Goal: Obtain resource: Download file/media

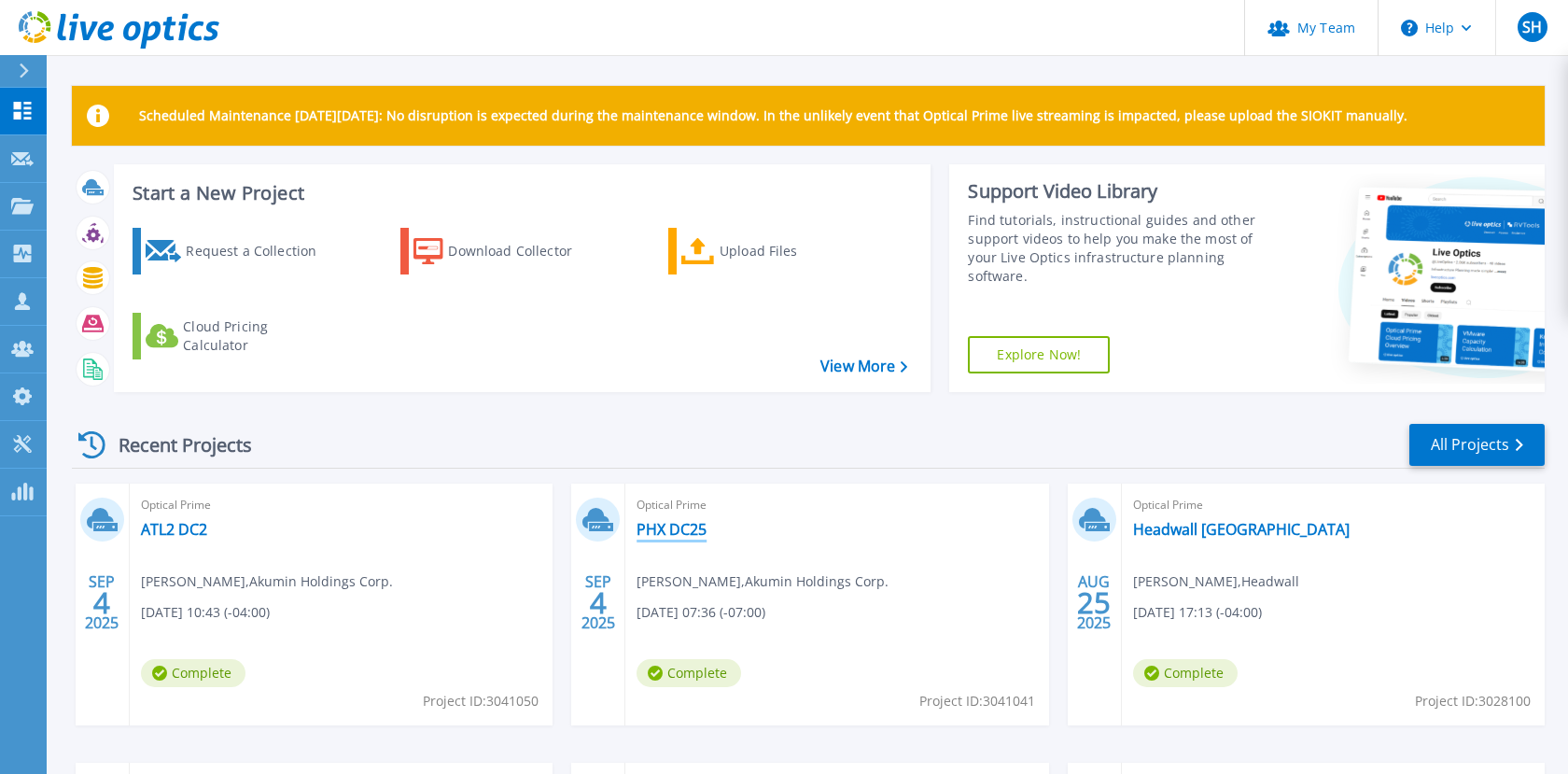
click at [660, 528] on link "PHX DC25" at bounding box center [672, 529] width 70 height 19
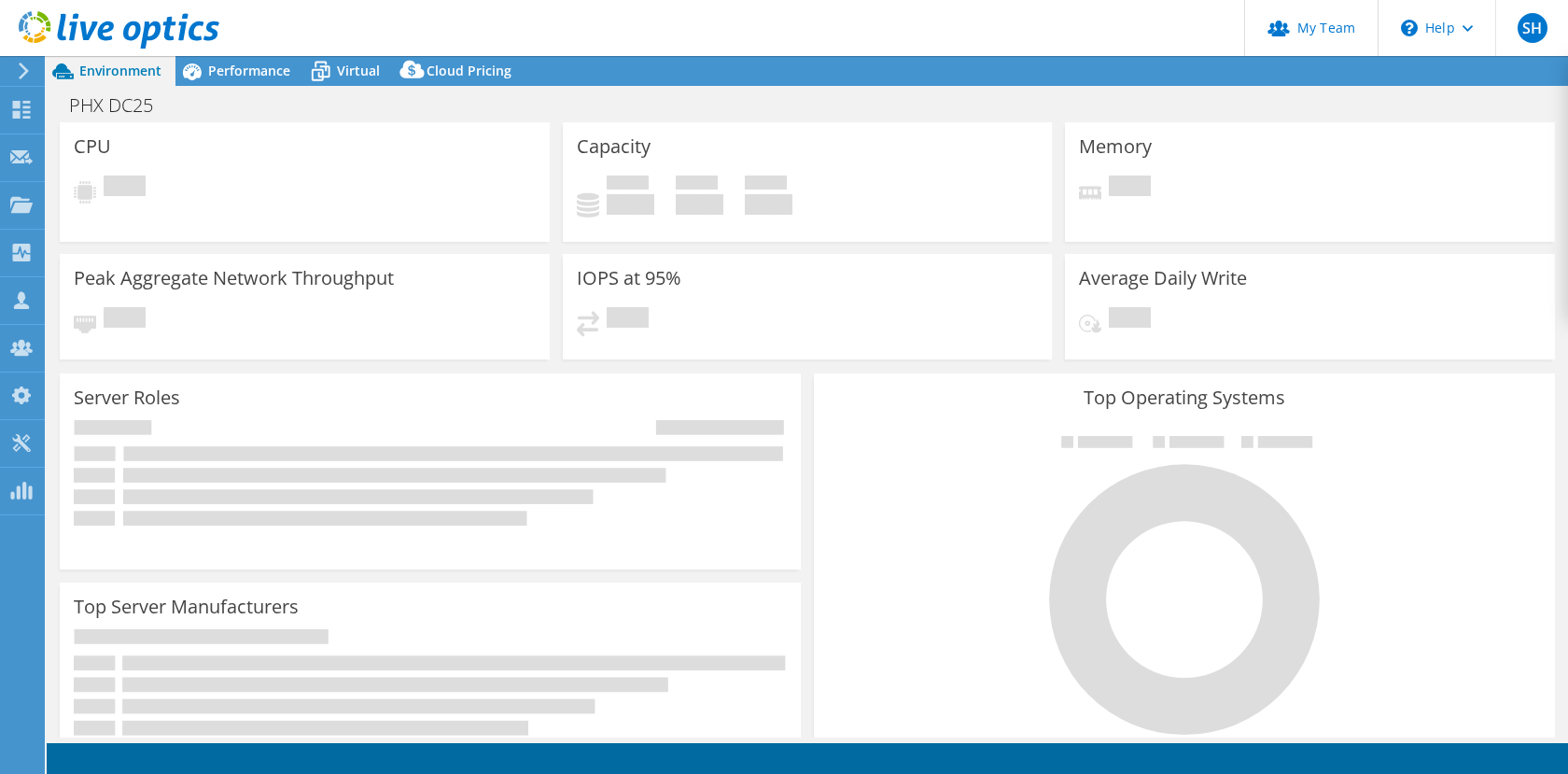
select select "USD"
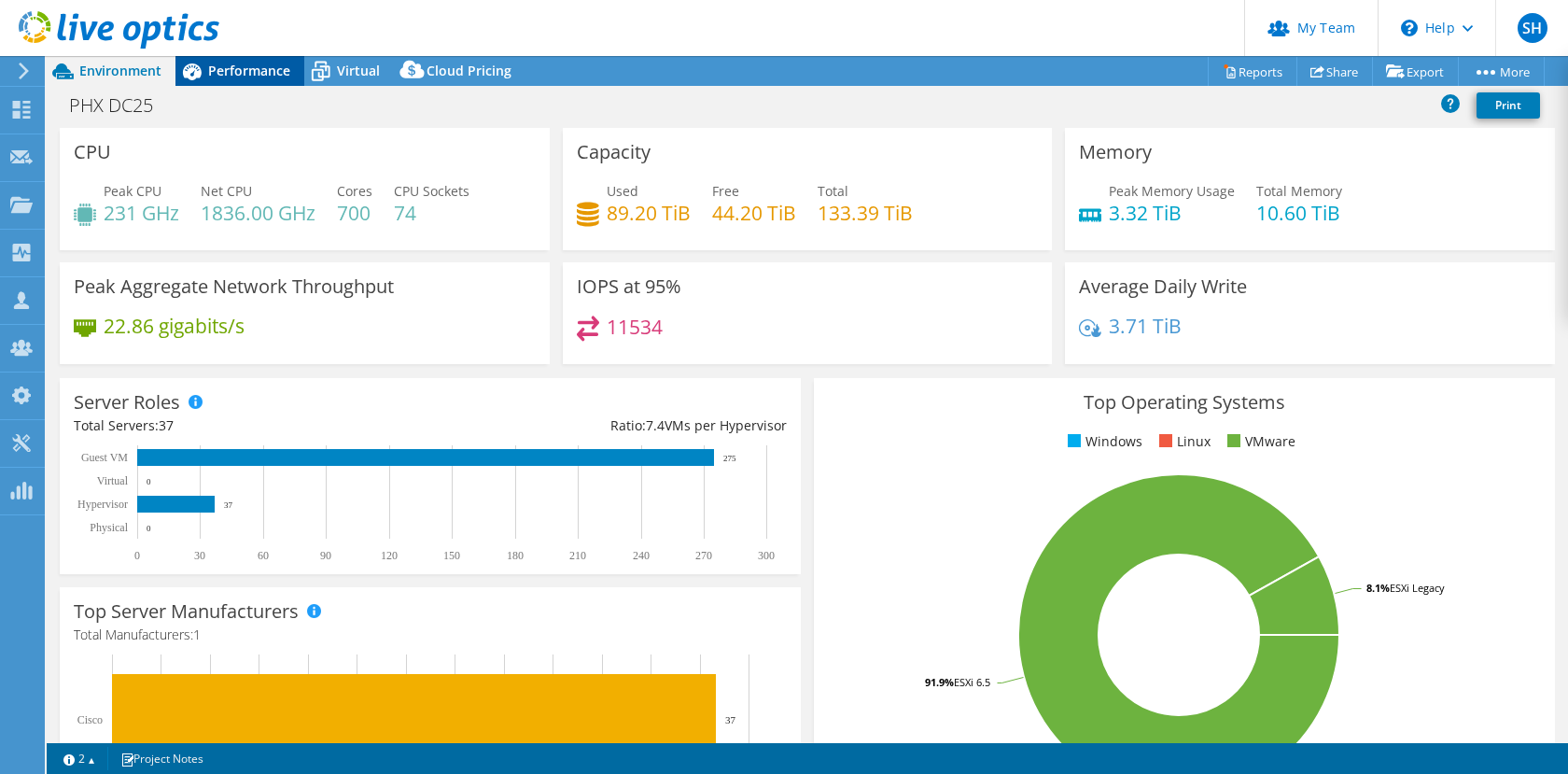
click at [224, 74] on span "Performance" at bounding box center [249, 71] width 82 height 18
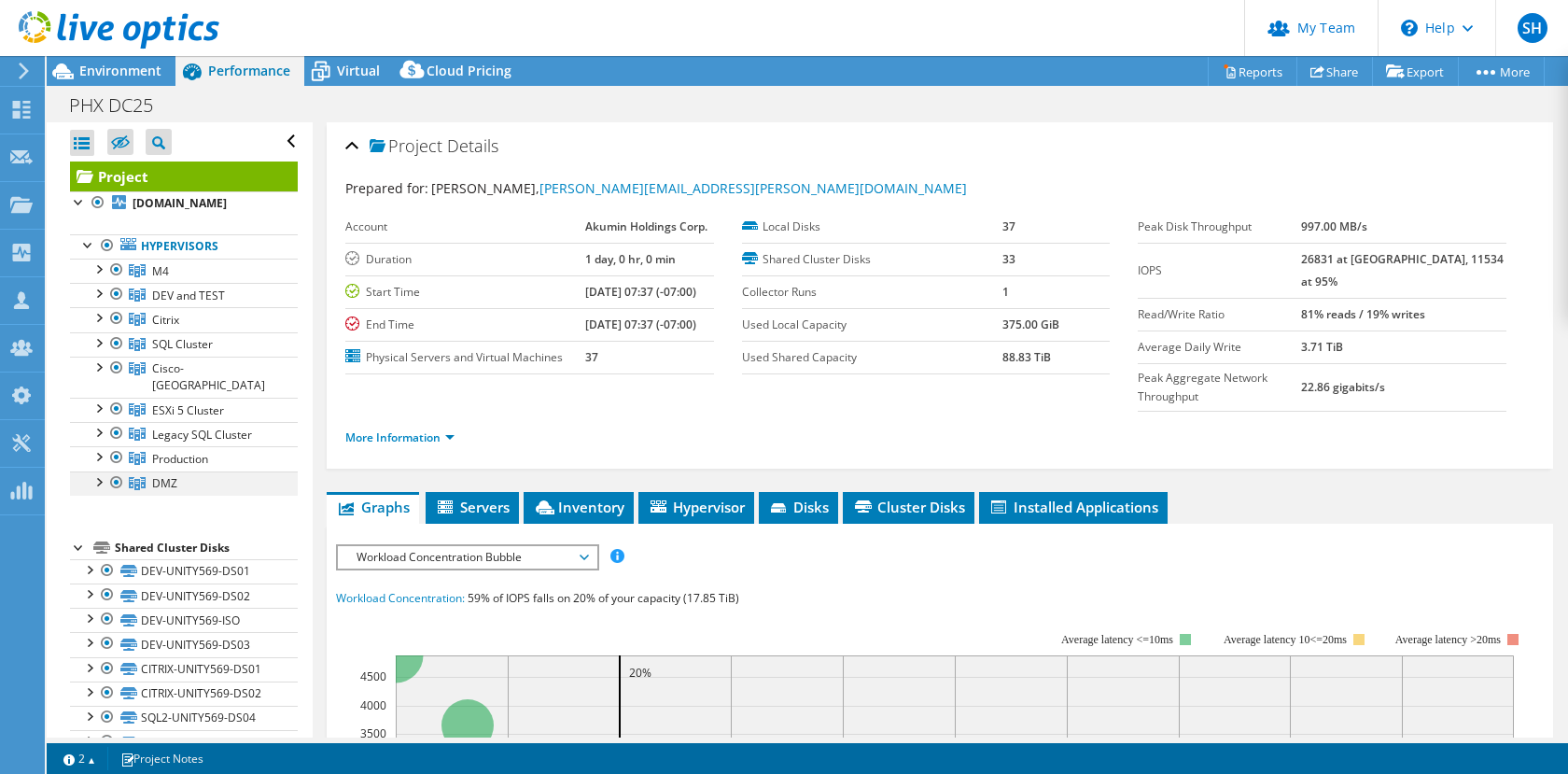
click at [99, 479] on div at bounding box center [97, 480] width 19 height 19
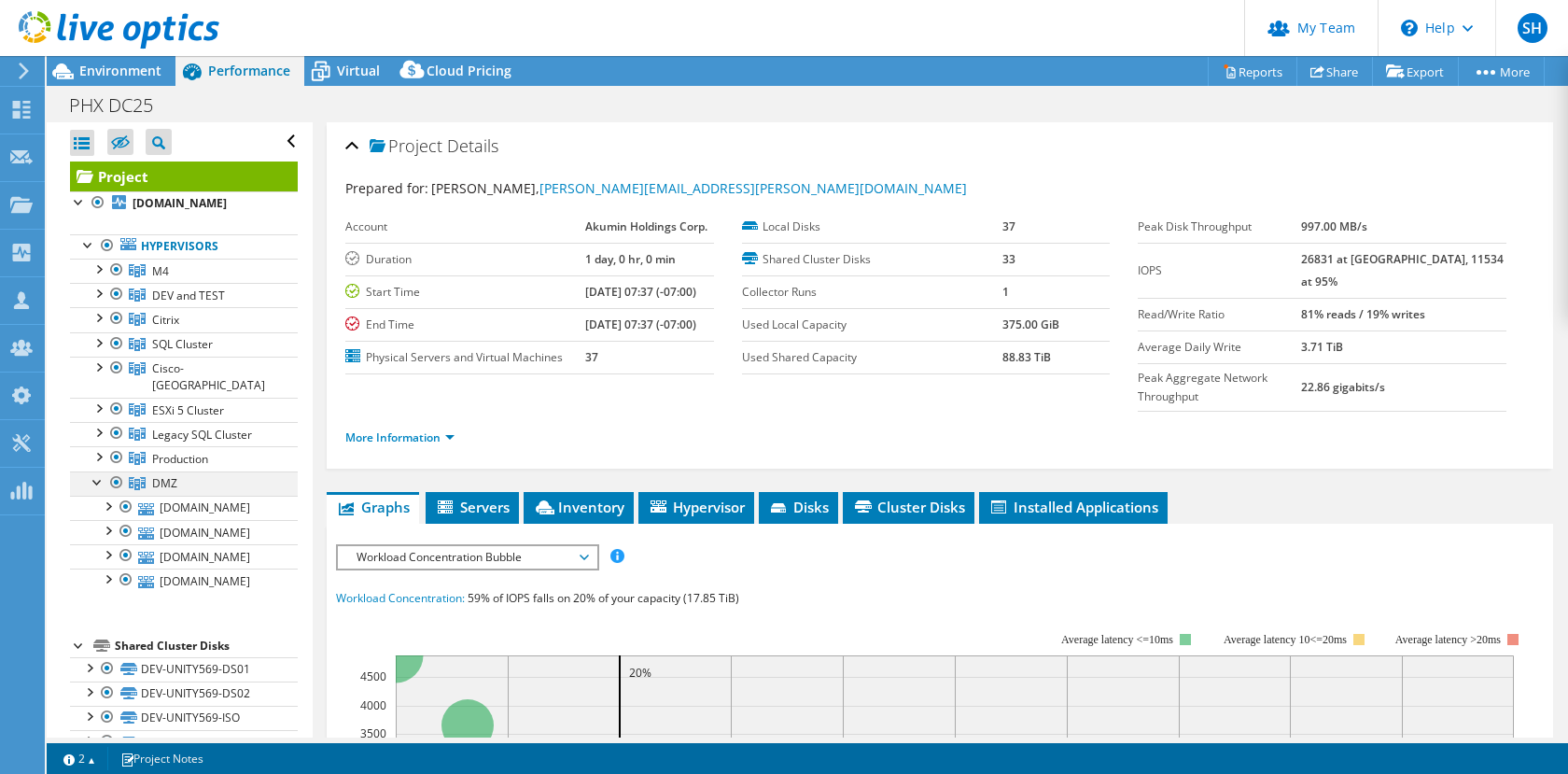
click at [99, 479] on div at bounding box center [97, 480] width 19 height 19
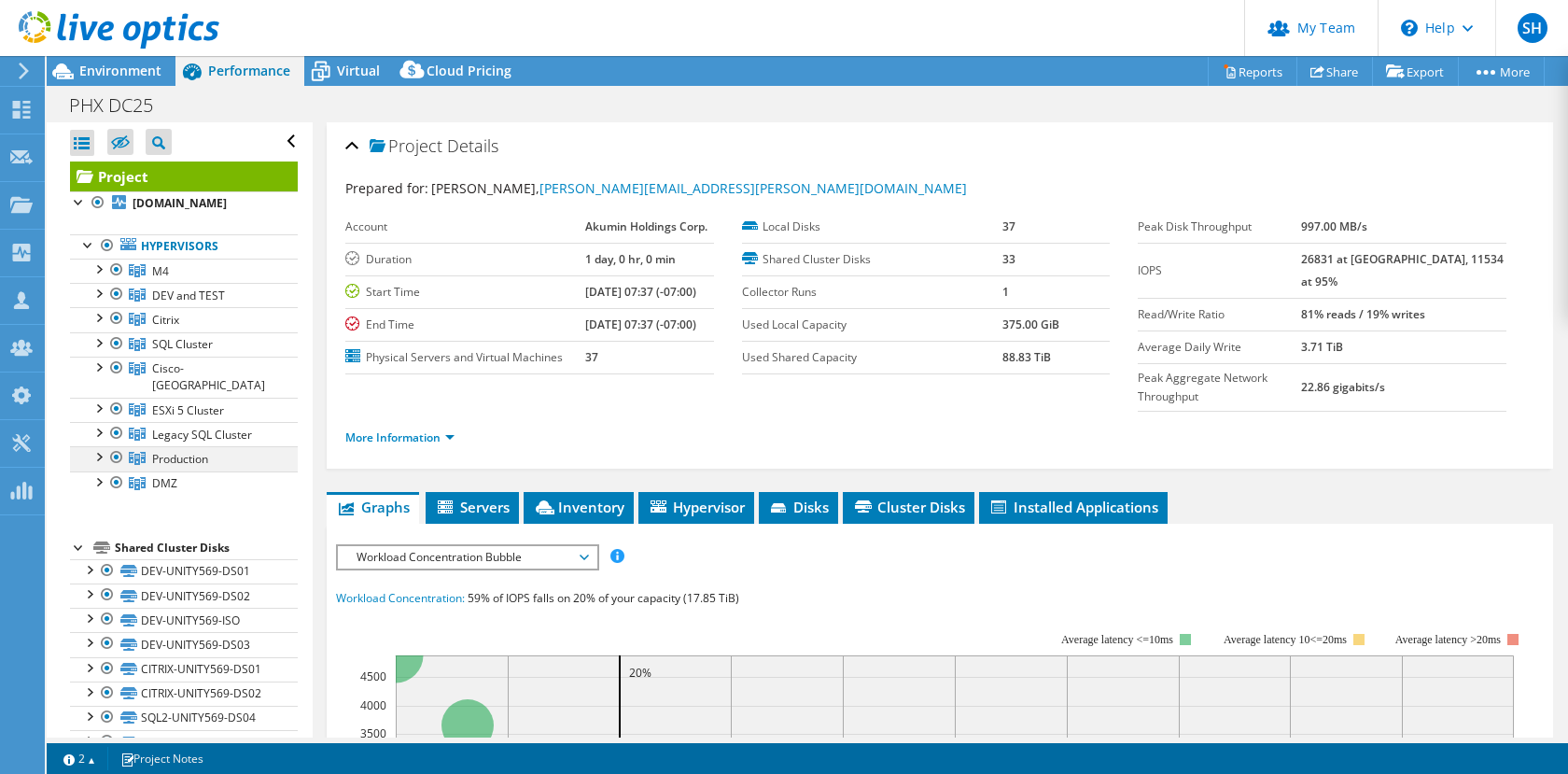
click at [99, 457] on div at bounding box center [97, 455] width 19 height 19
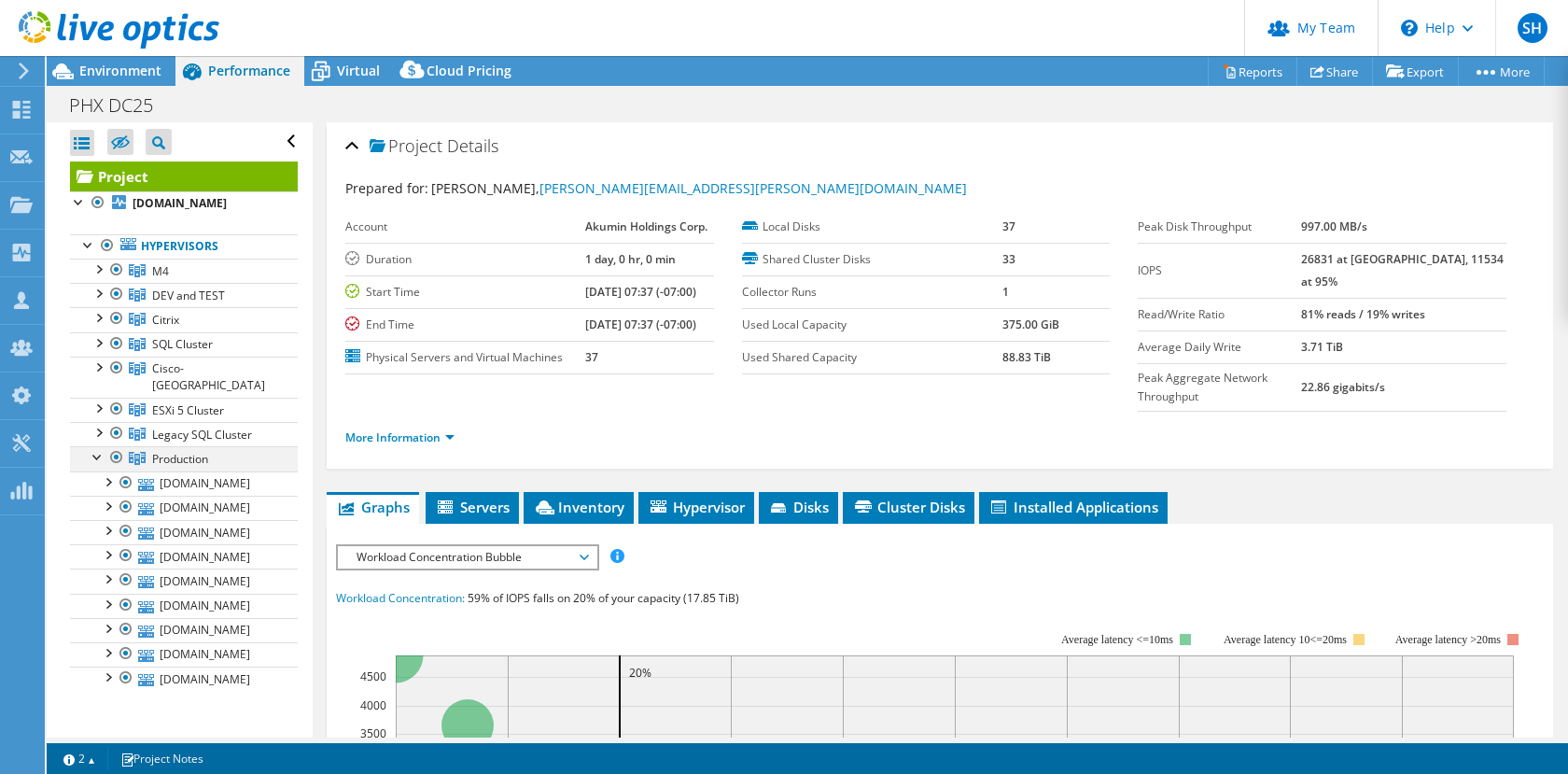
click at [99, 457] on div at bounding box center [97, 455] width 19 height 19
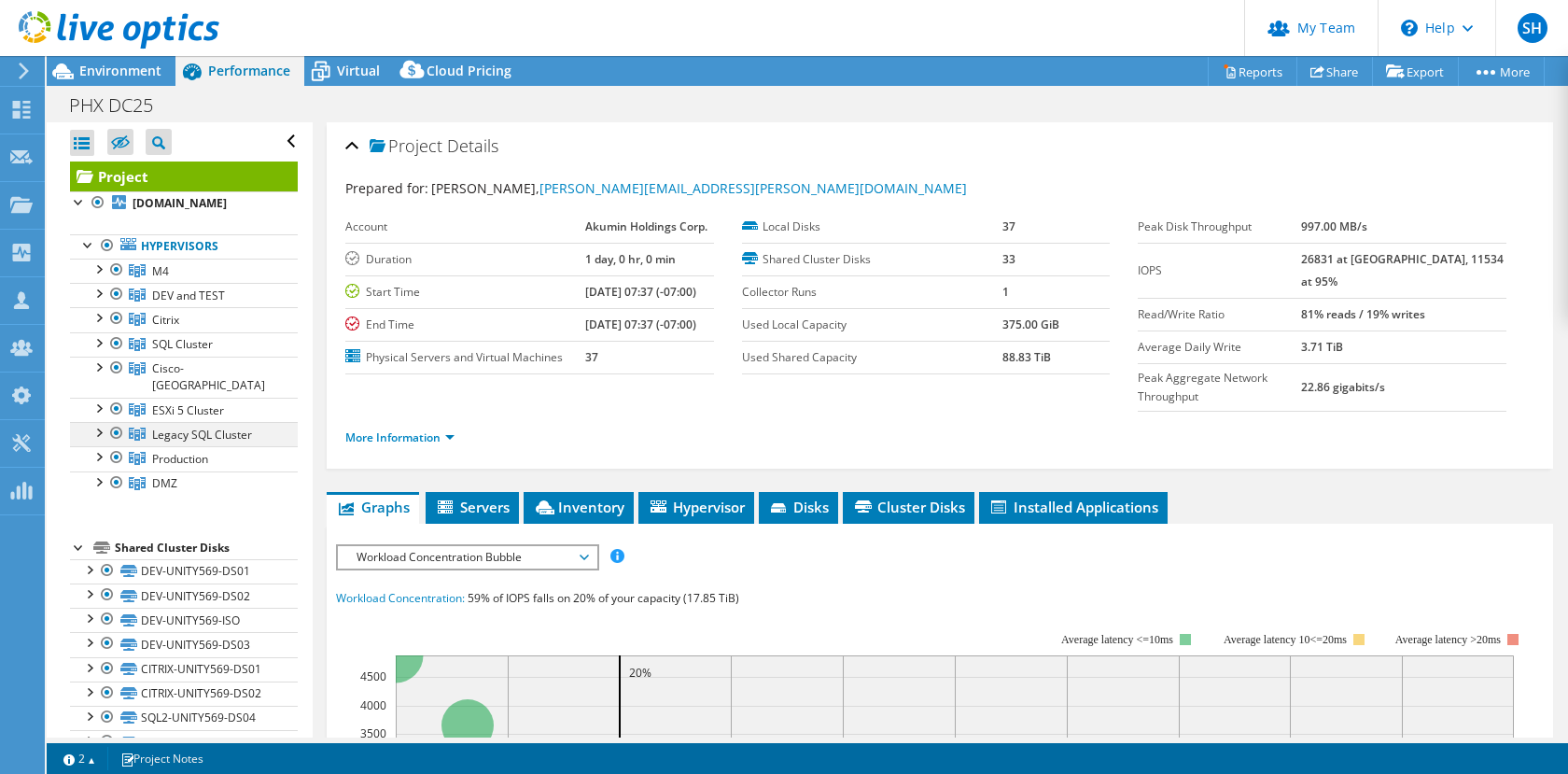
click at [100, 439] on div at bounding box center [97, 431] width 19 height 19
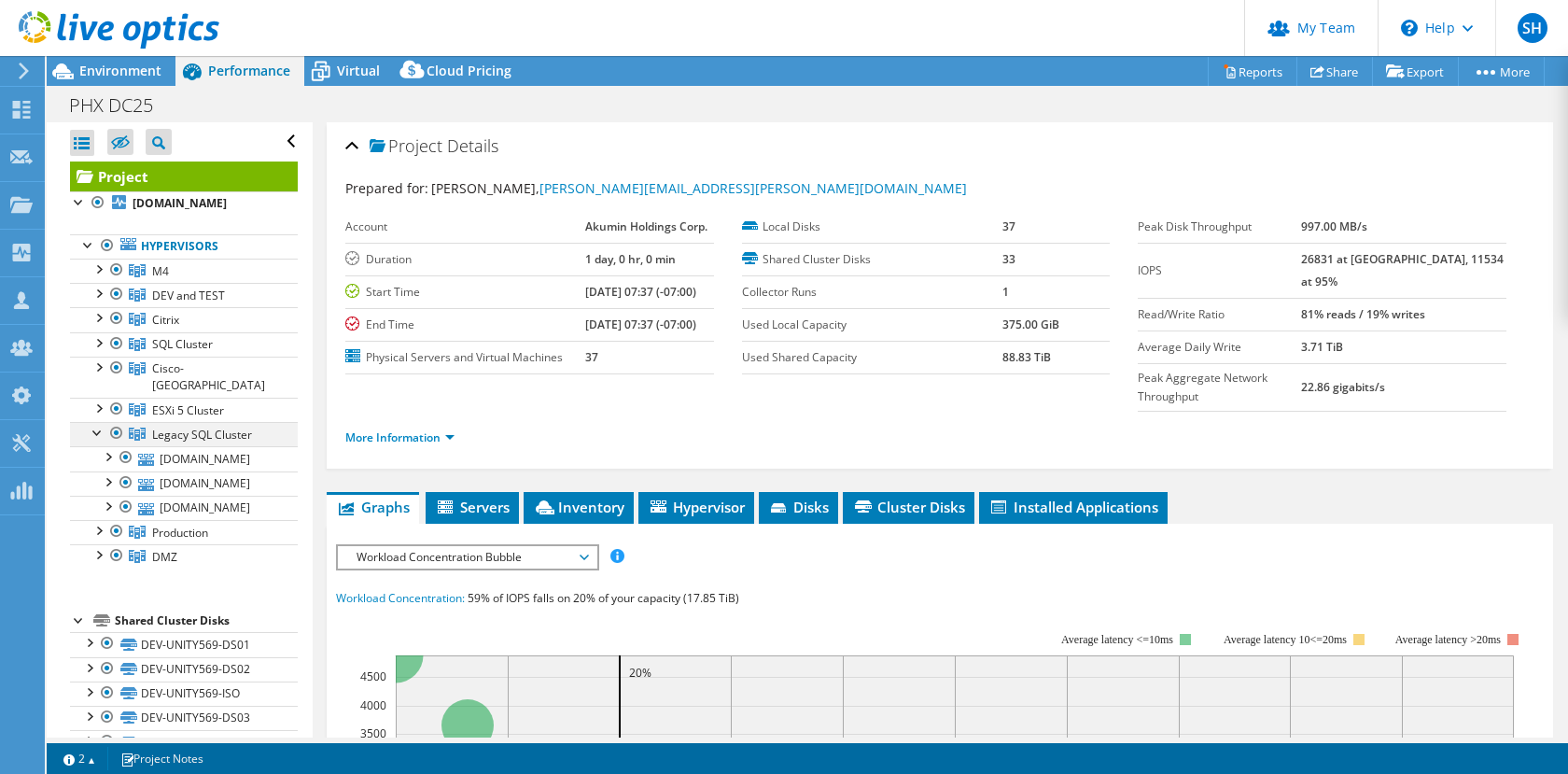
click at [100, 439] on div at bounding box center [97, 431] width 19 height 19
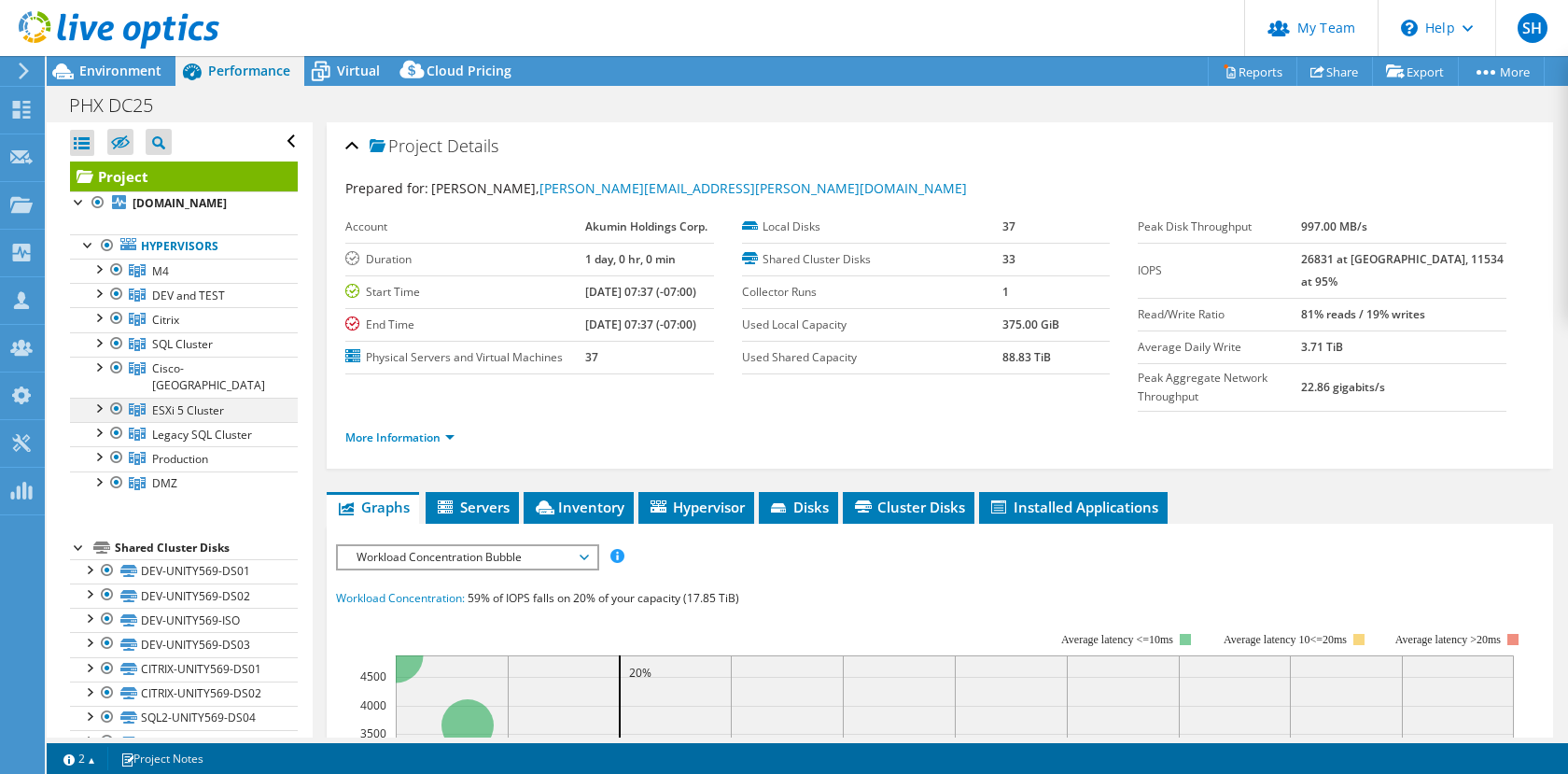
click at [98, 408] on div at bounding box center [97, 406] width 19 height 19
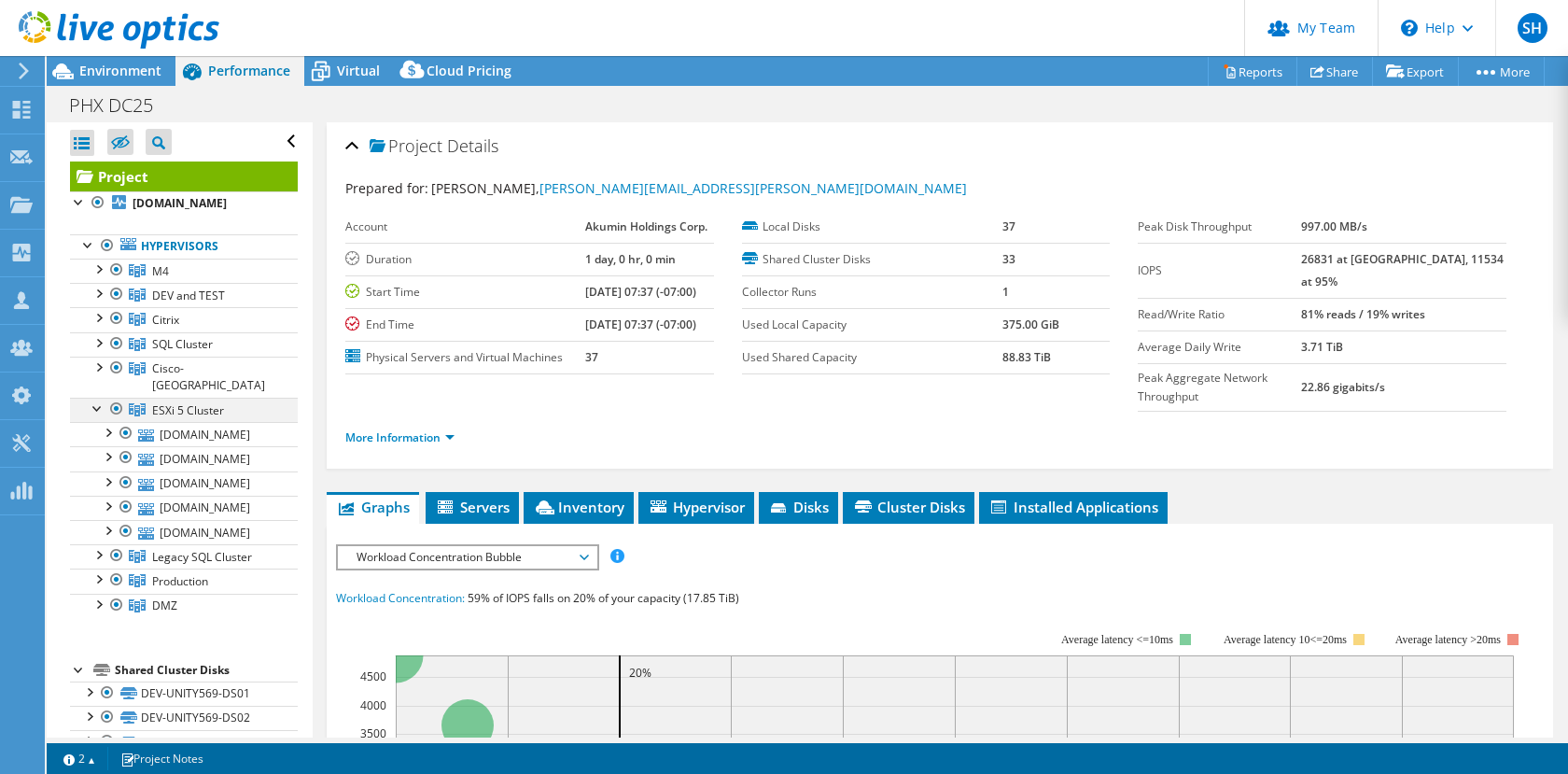
click at [98, 408] on div at bounding box center [97, 406] width 19 height 19
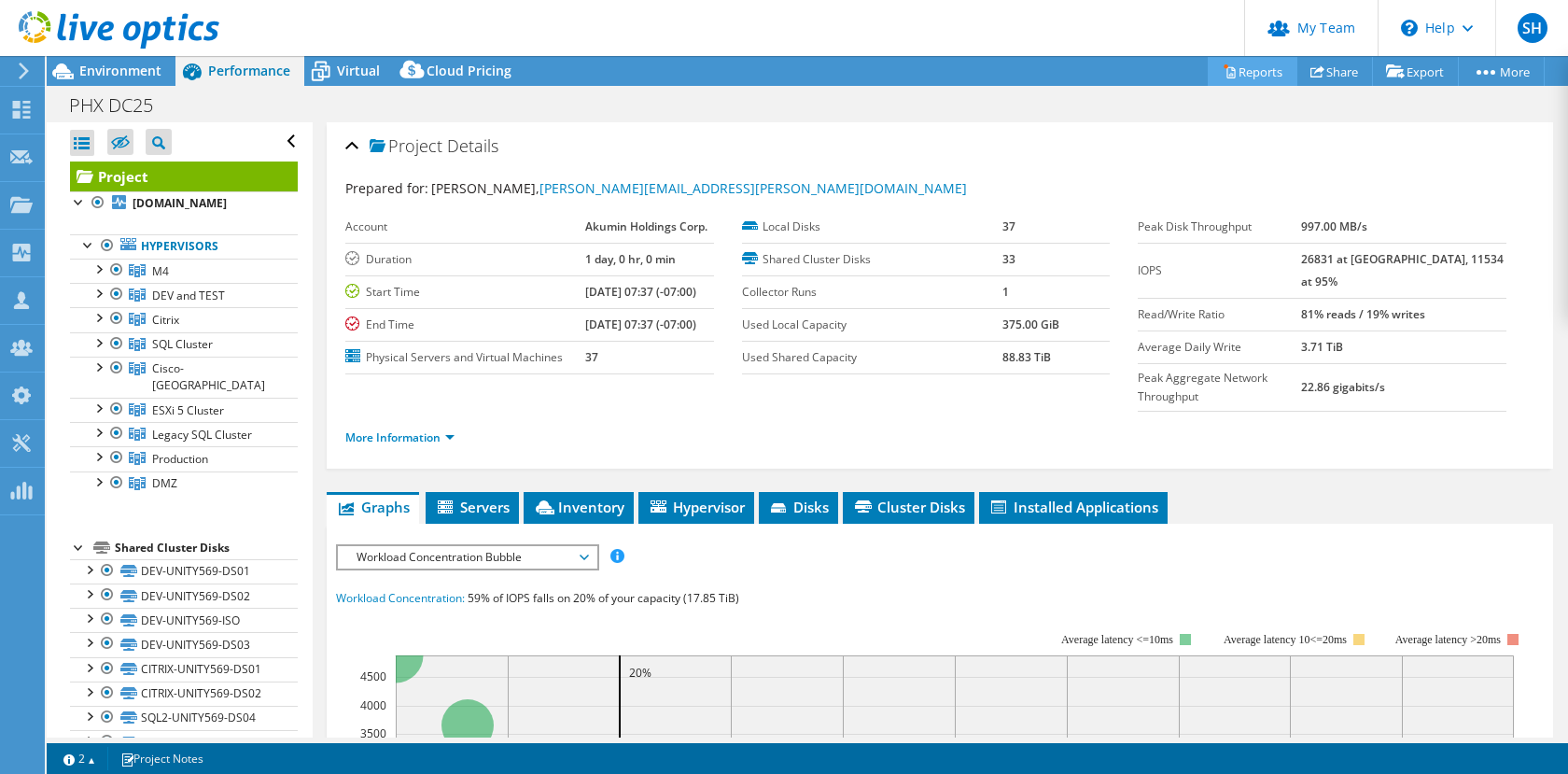
click at [1241, 72] on link "Reports" at bounding box center [1253, 71] width 89 height 29
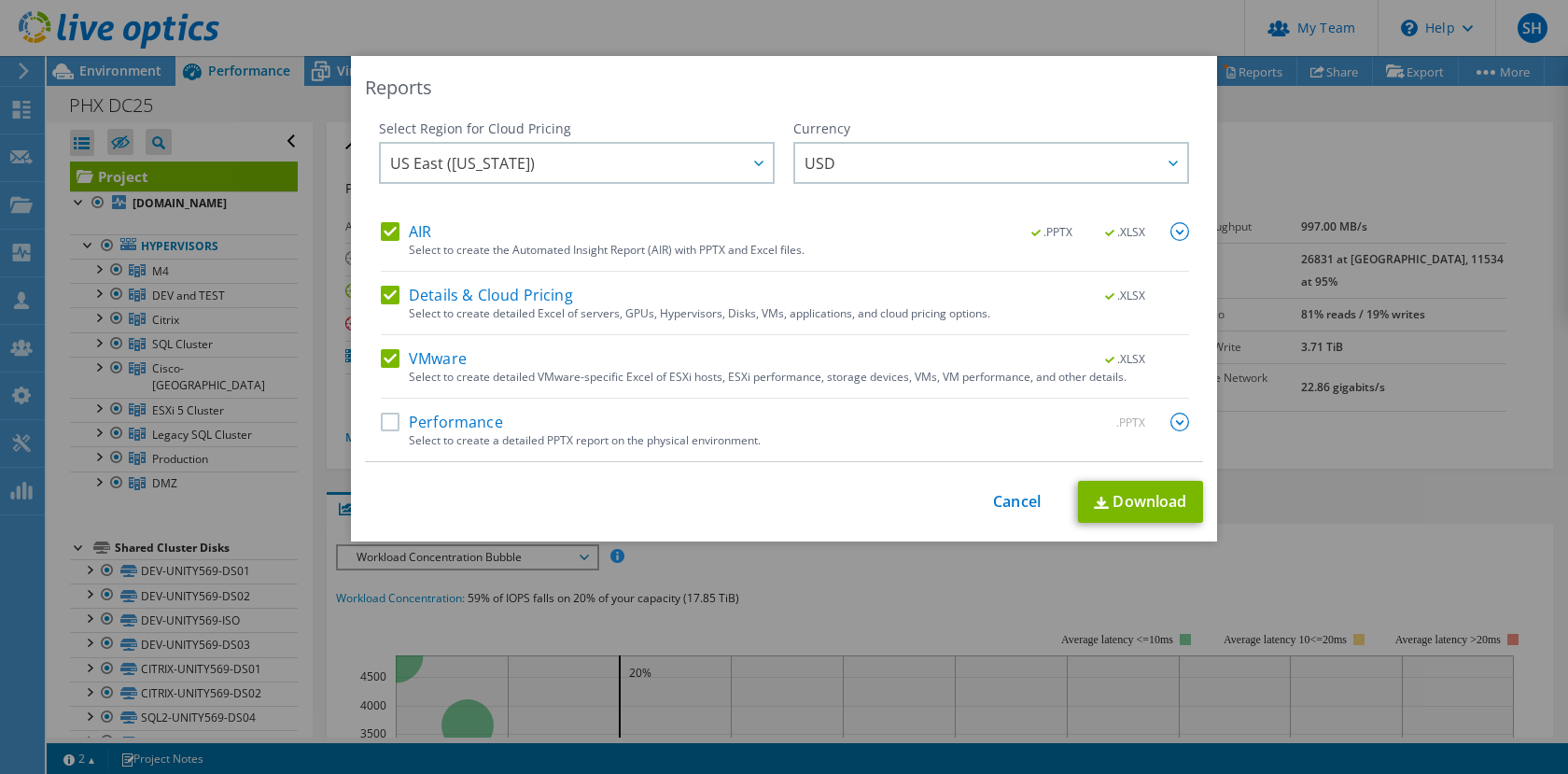
click at [391, 227] on label "AIR" at bounding box center [405, 232] width 51 height 19
click at [0, 0] on input "AIR" at bounding box center [0, 0] width 0 height 0
click at [389, 291] on label "Details & Cloud Pricing" at bounding box center [477, 294] width 193 height 19
click at [0, 0] on input "Details & Cloud Pricing" at bounding box center [0, 0] width 0 height 0
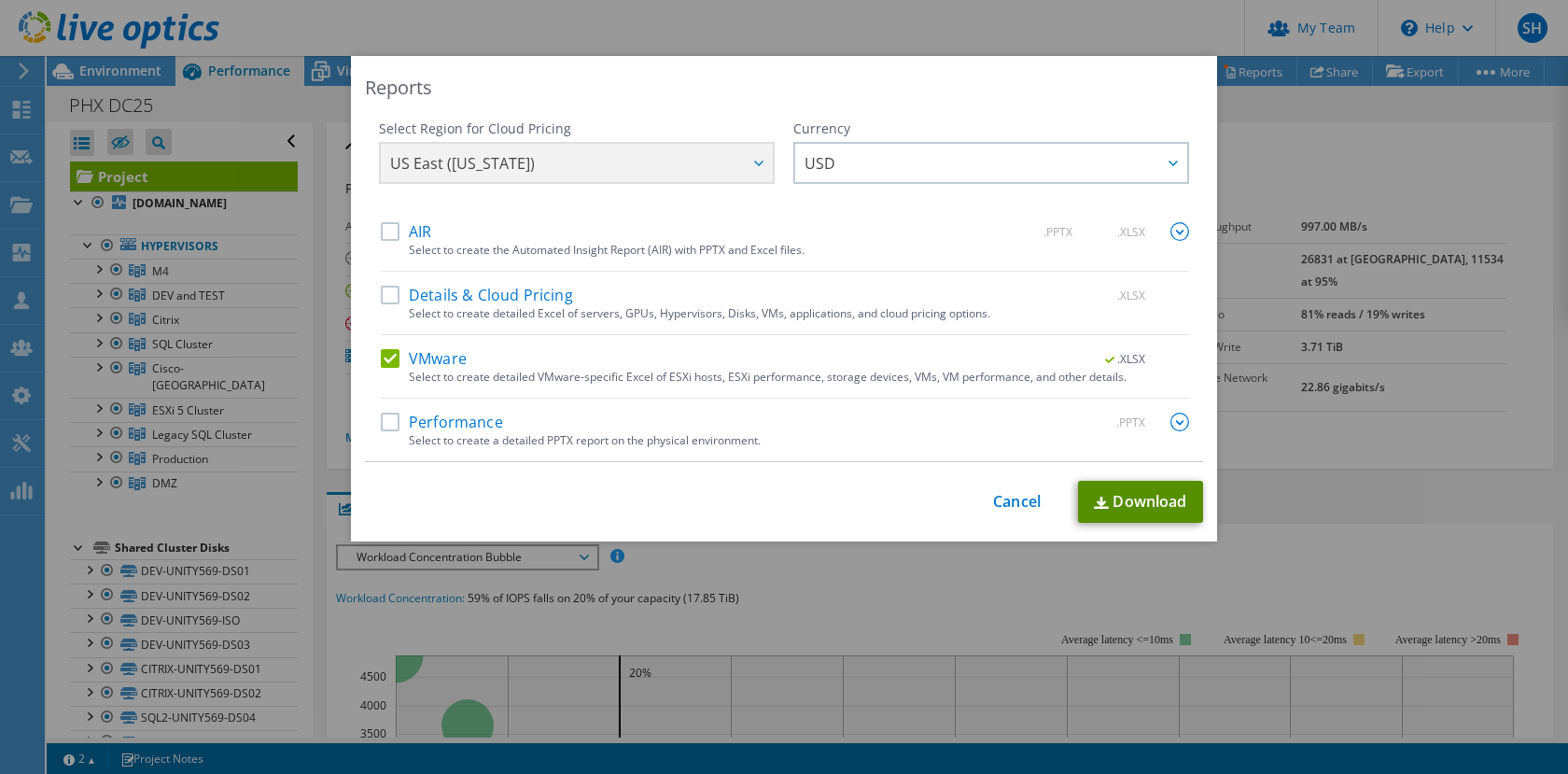
click at [1121, 489] on link "Download" at bounding box center [1141, 502] width 125 height 42
click at [1021, 501] on link "Cancel" at bounding box center [1018, 502] width 48 height 18
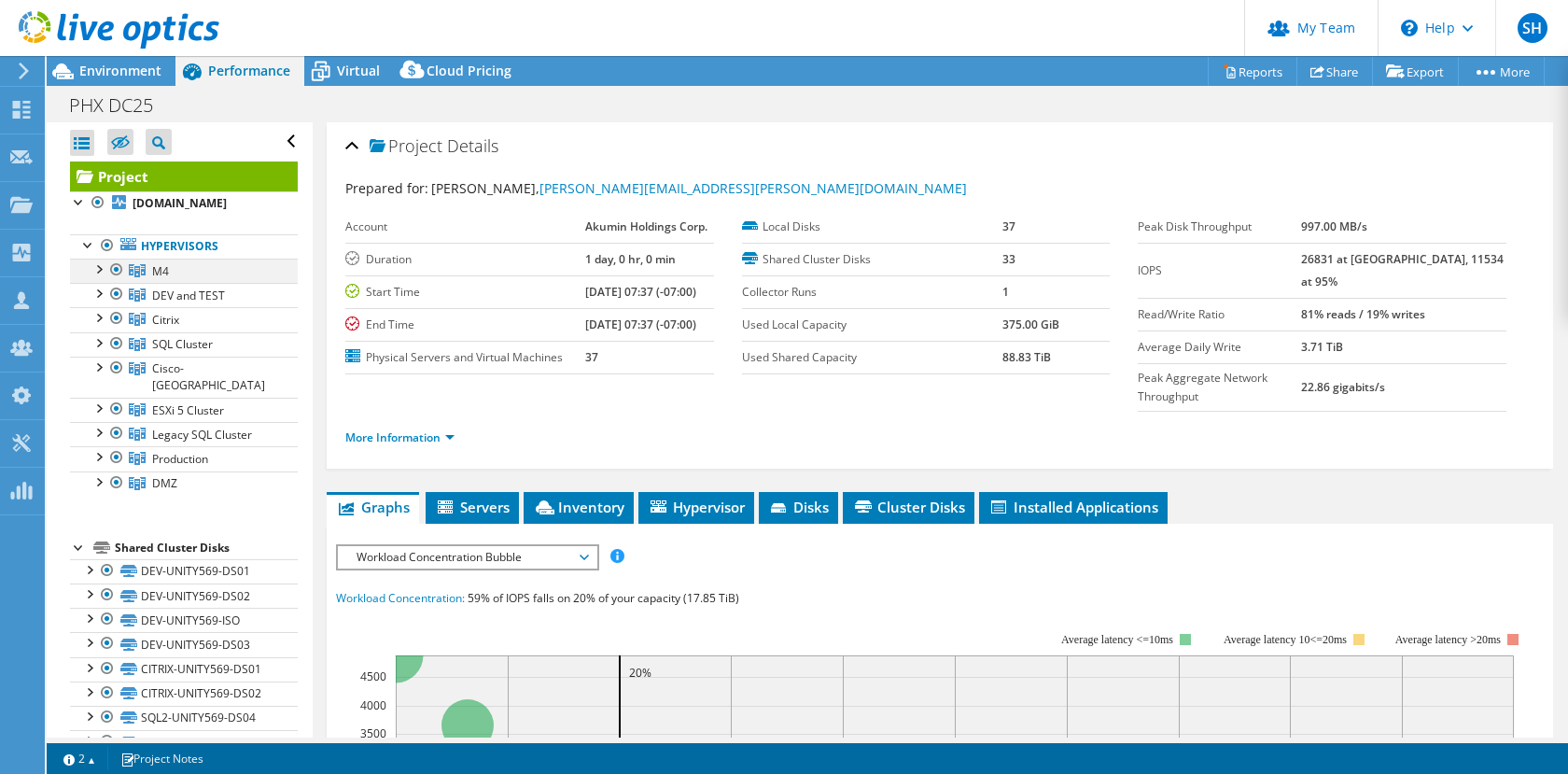
click at [99, 277] on div at bounding box center [97, 267] width 19 height 19
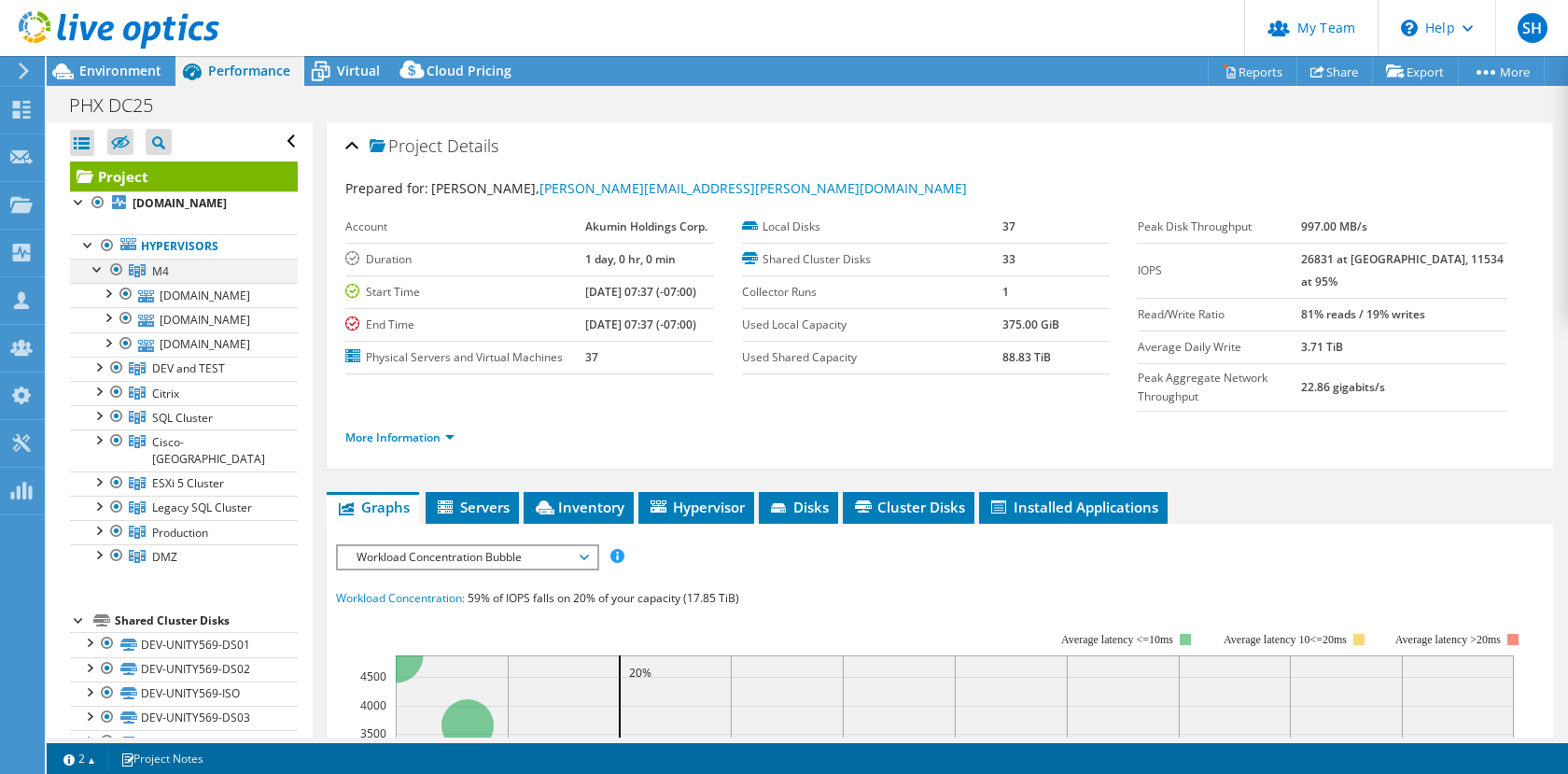
click at [99, 277] on div at bounding box center [97, 267] width 19 height 19
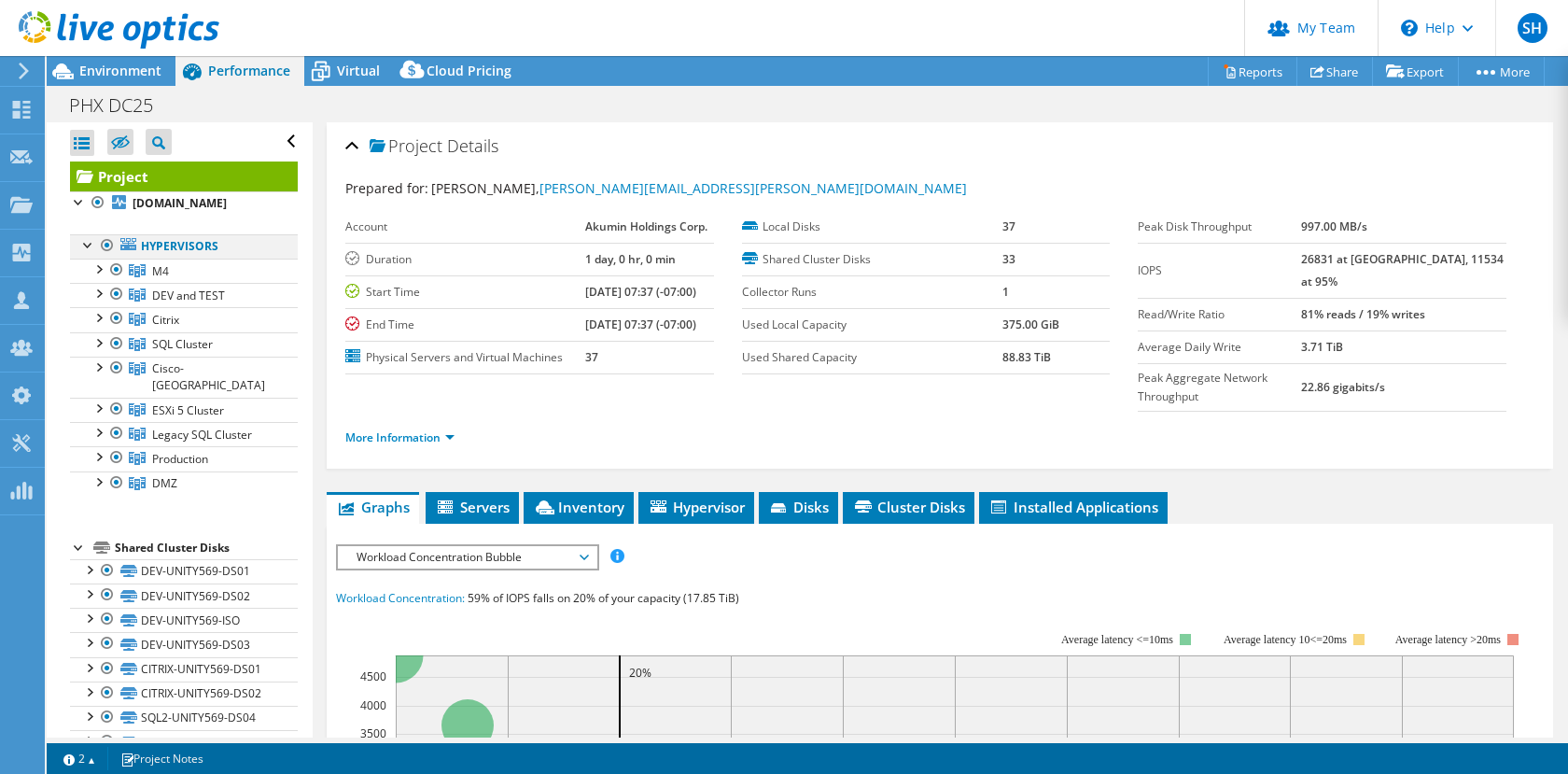
click at [104, 256] on div at bounding box center [107, 245] width 19 height 23
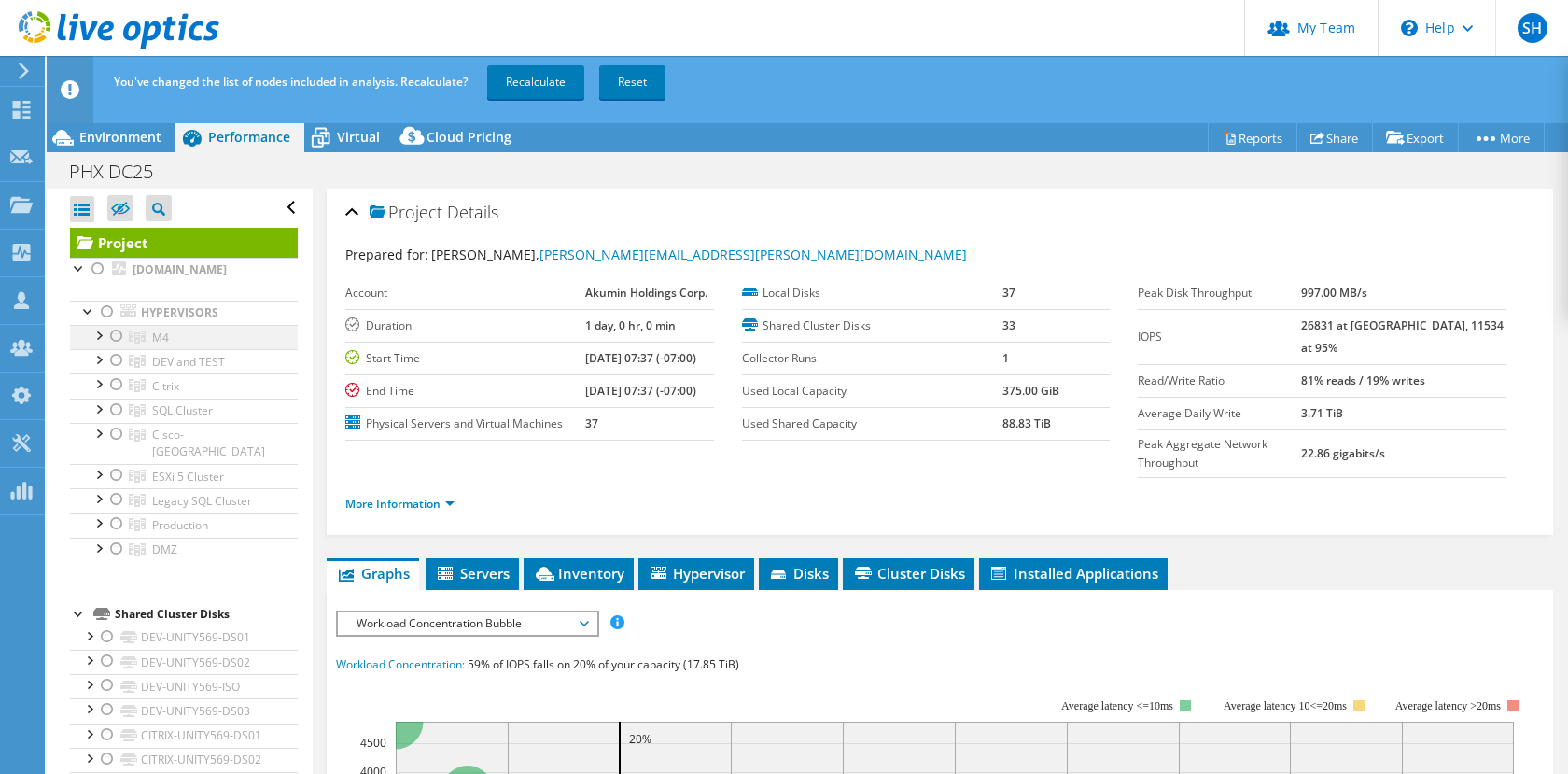
click at [116, 348] on div at bounding box center [116, 336] width 19 height 23
click at [563, 80] on link "Recalculate" at bounding box center [536, 82] width 97 height 34
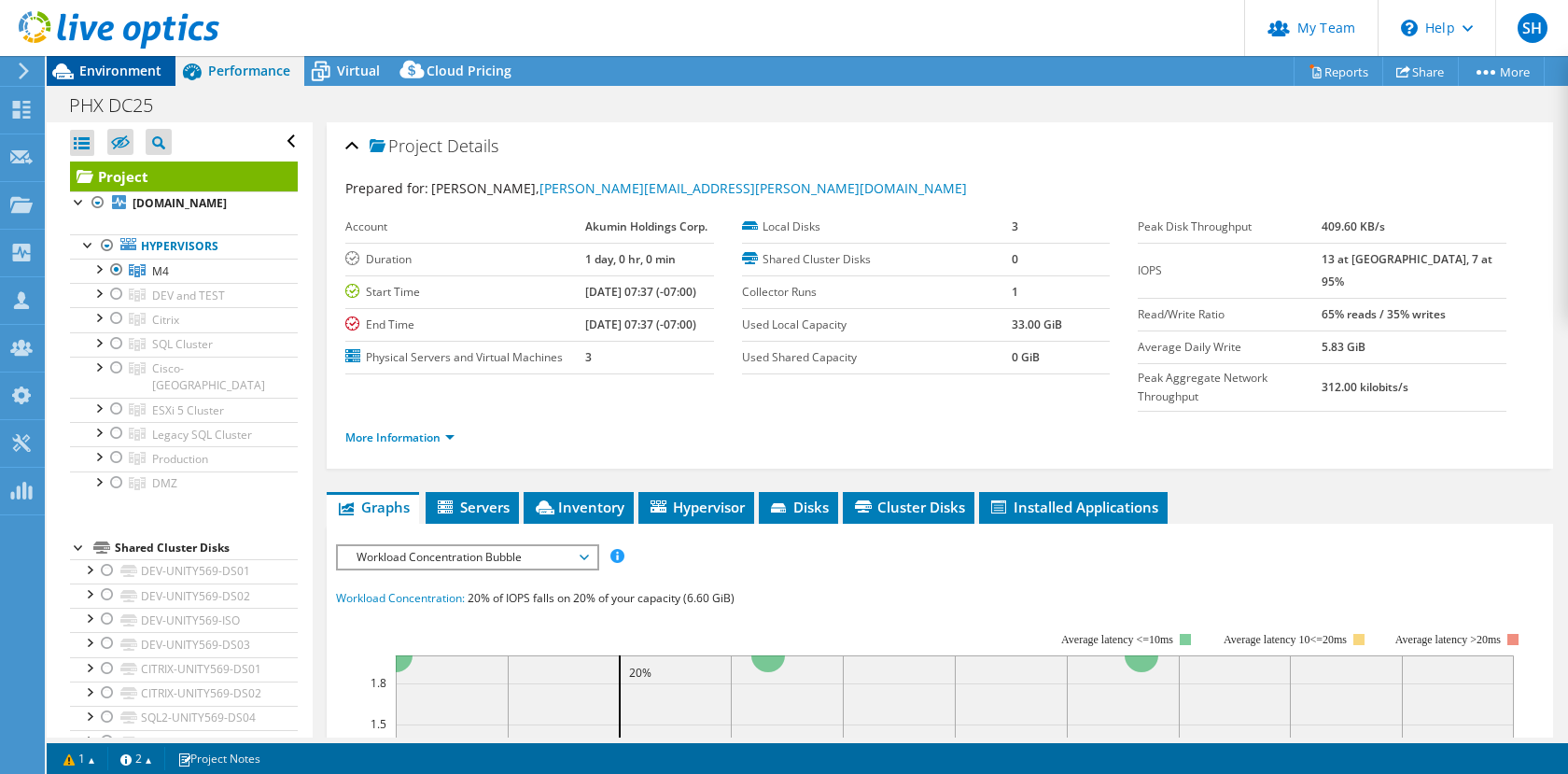
click at [122, 81] on div "Environment" at bounding box center [111, 71] width 129 height 30
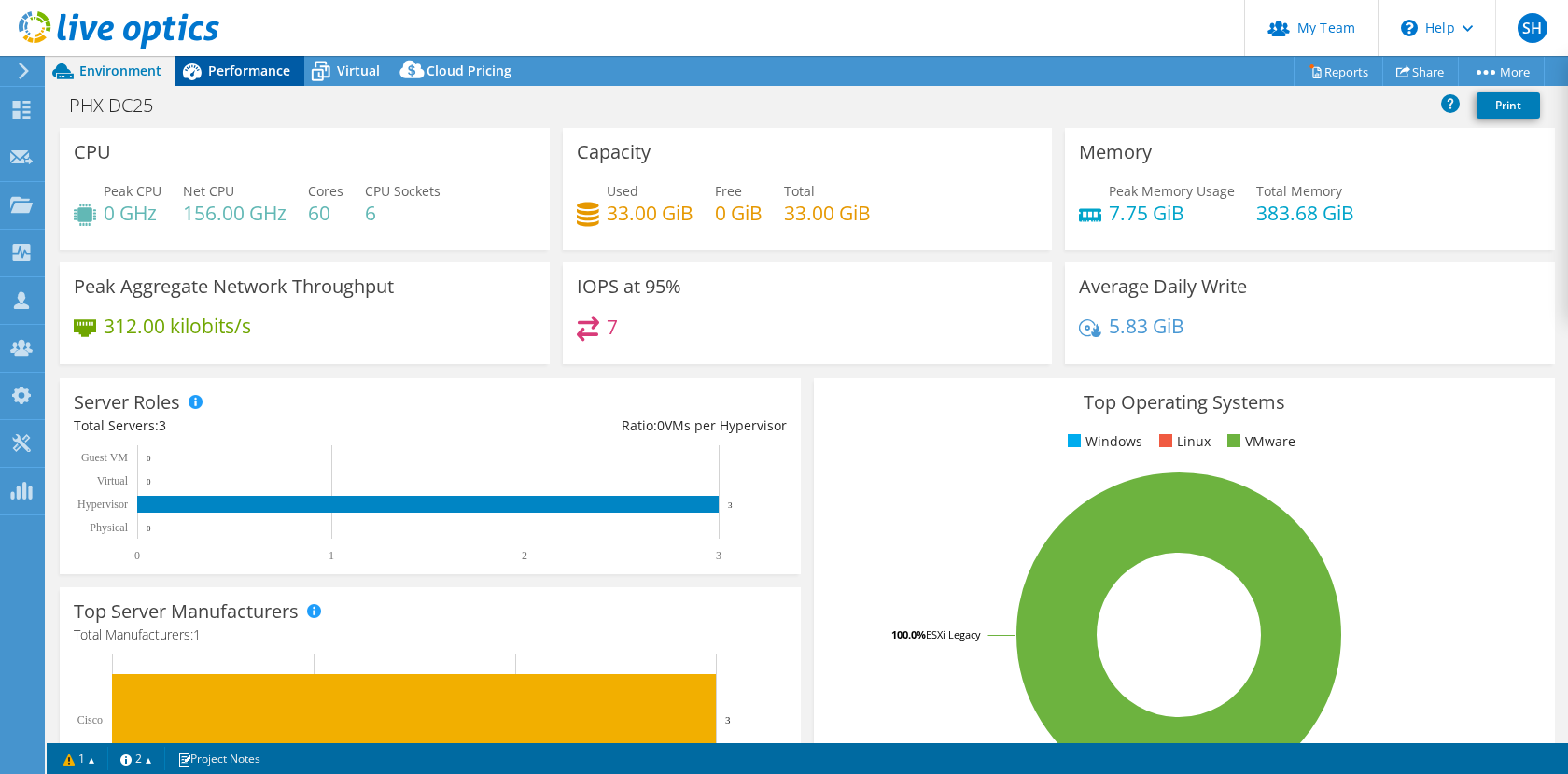
click at [228, 67] on span "Performance" at bounding box center [249, 71] width 82 height 18
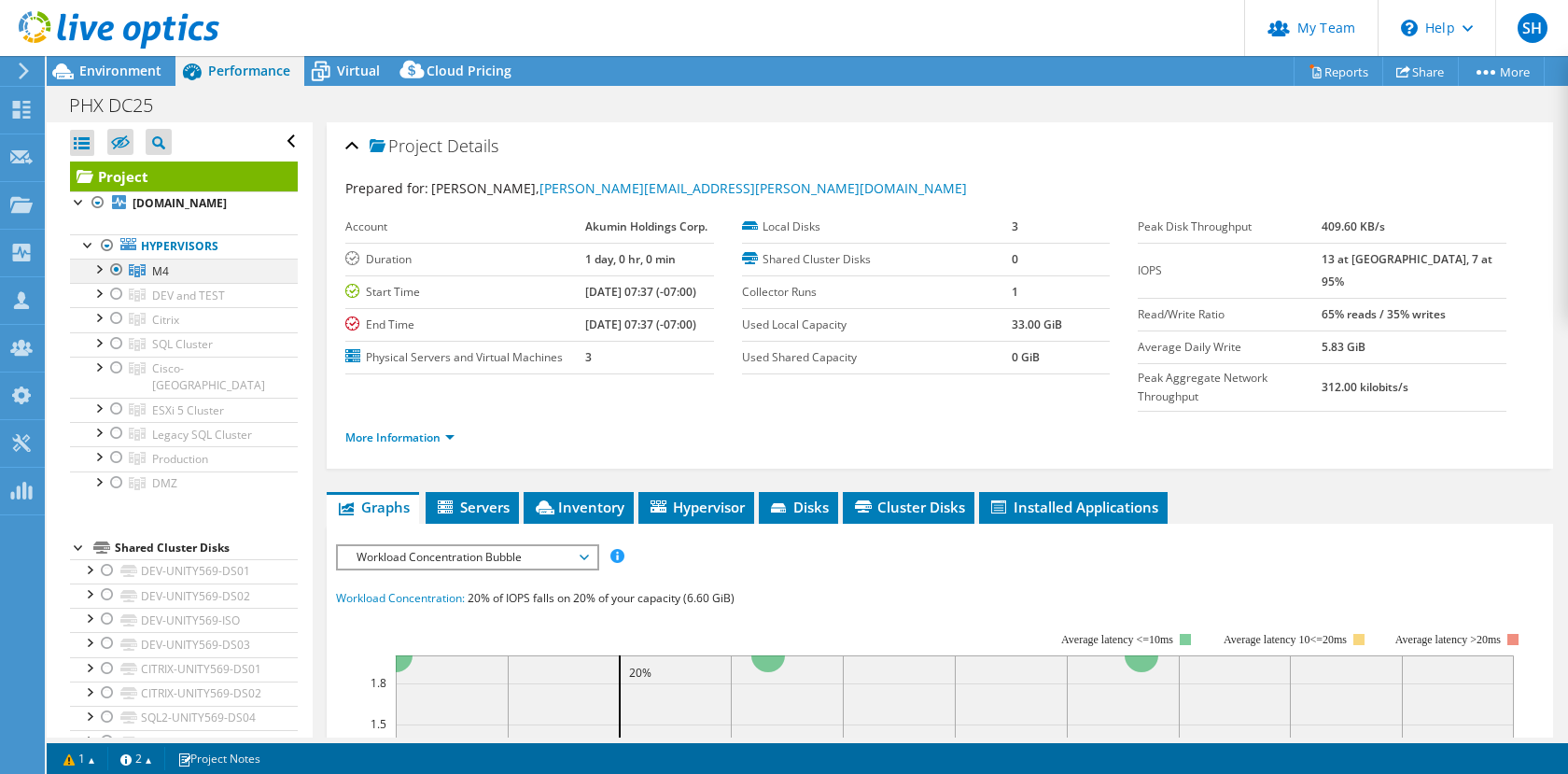
click at [100, 277] on div at bounding box center [97, 267] width 19 height 19
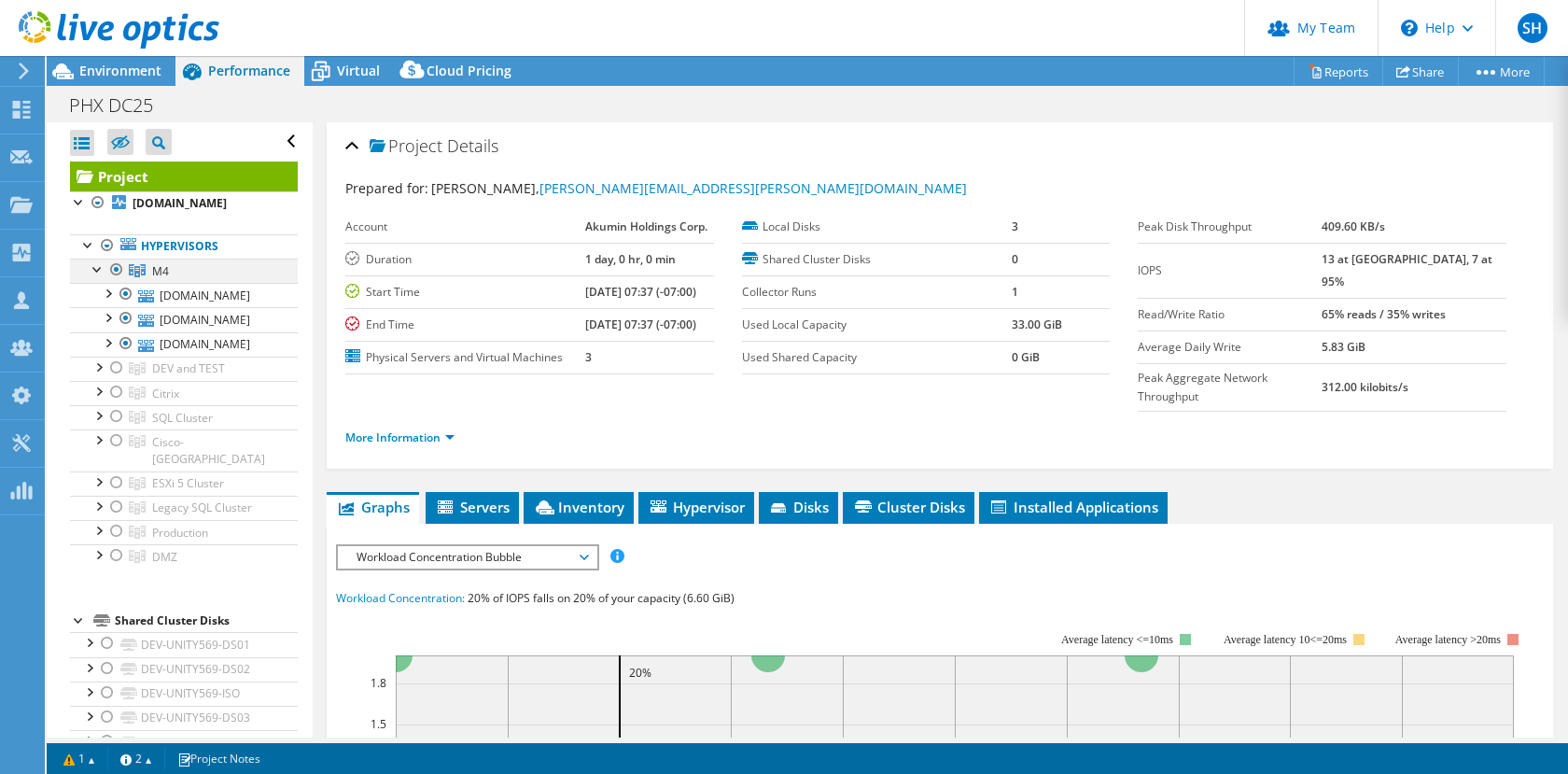
click at [100, 277] on div at bounding box center [97, 267] width 19 height 19
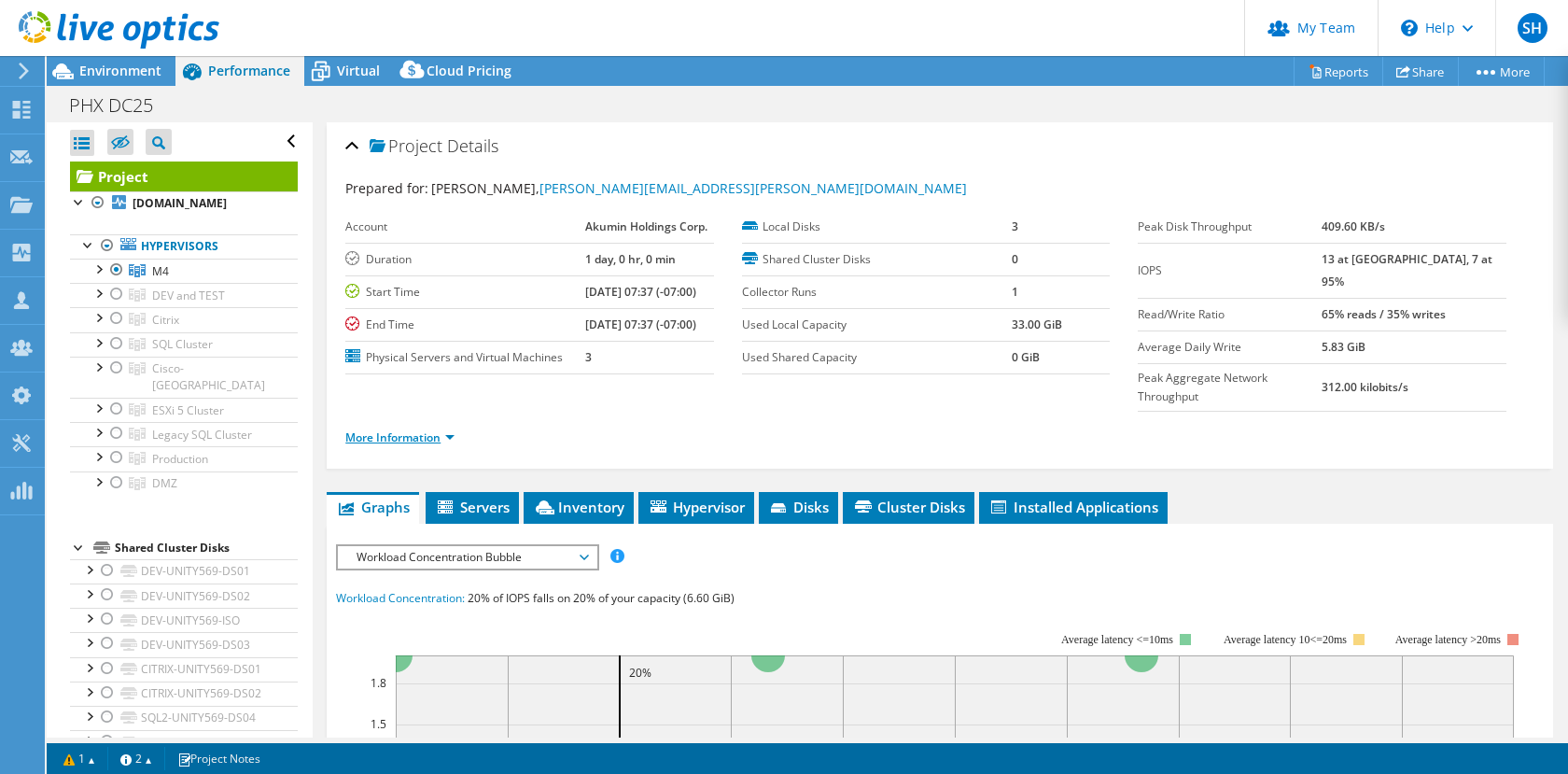
click at [424, 429] on link "More Information" at bounding box center [400, 437] width 109 height 16
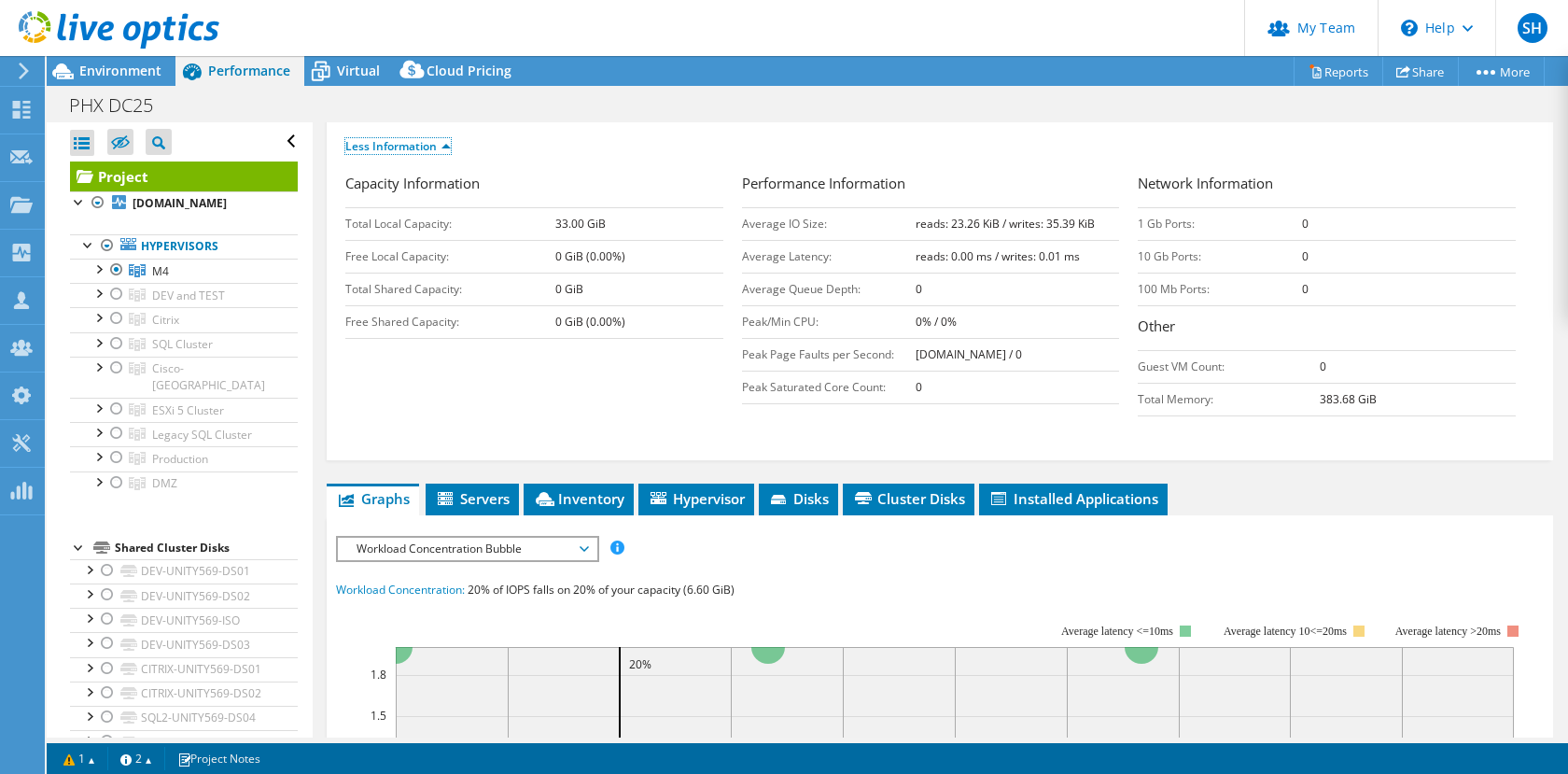
scroll to position [322, 0]
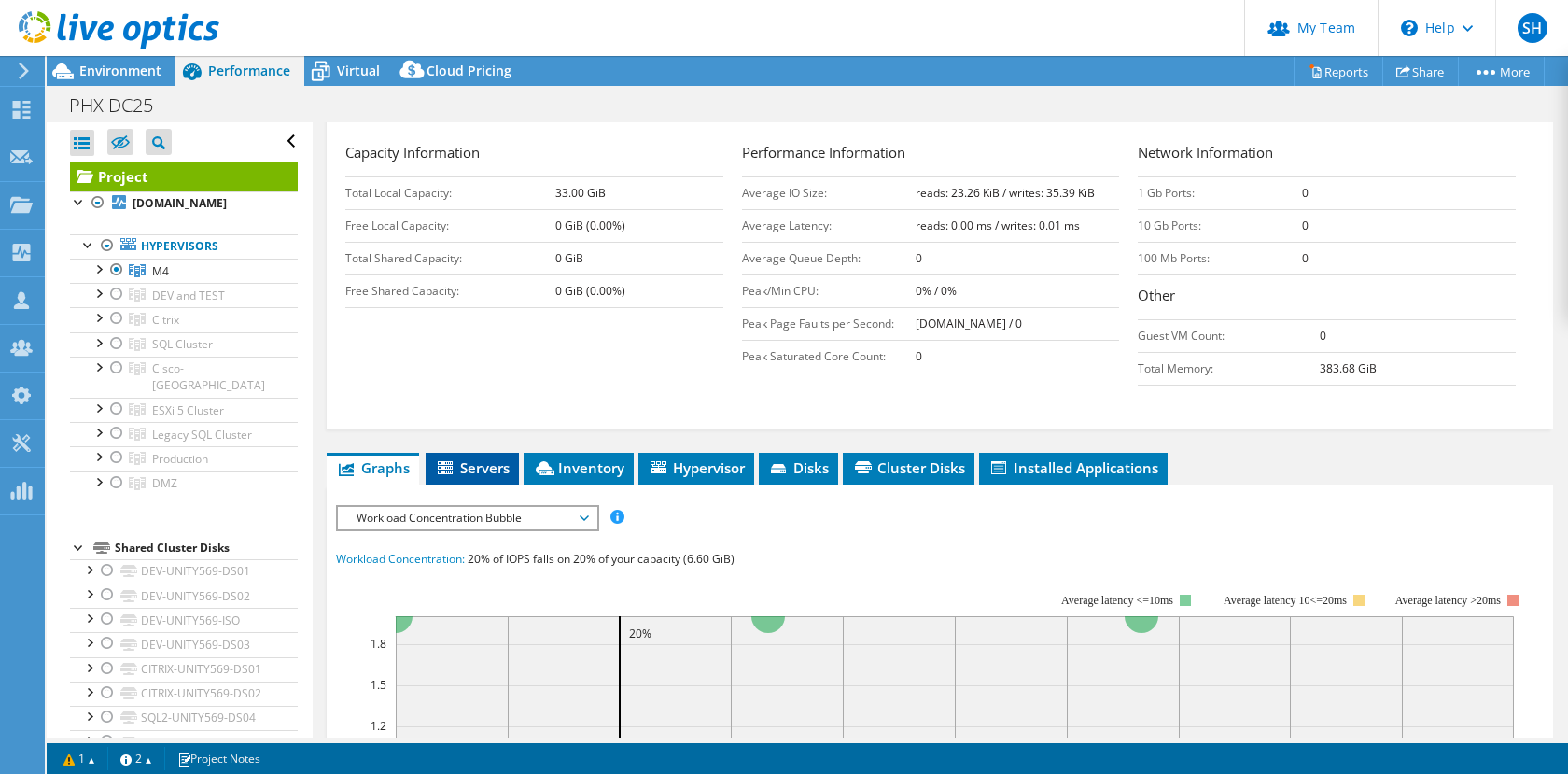
click at [462, 458] on span "Servers" at bounding box center [472, 467] width 75 height 19
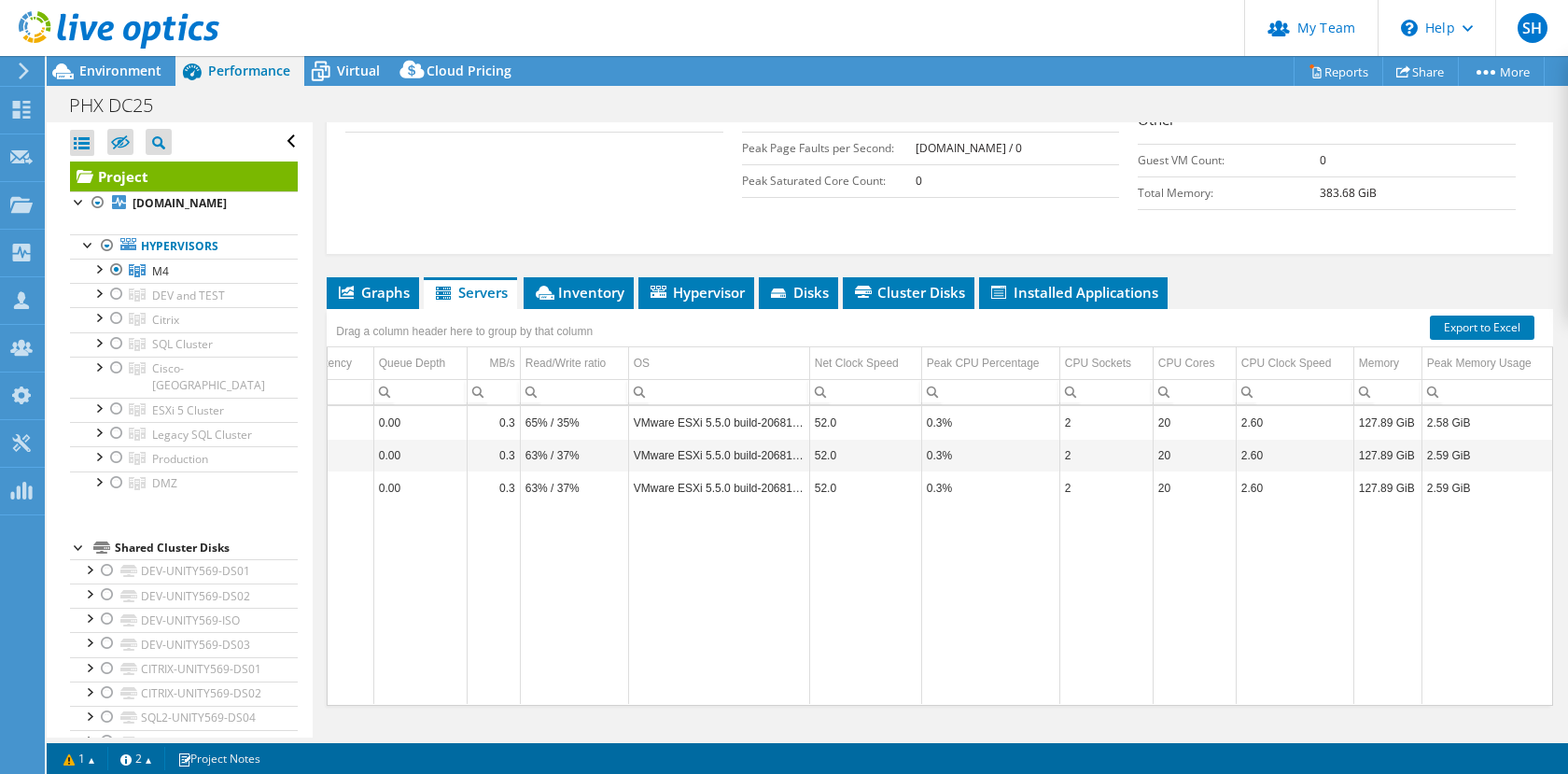
scroll to position [0, 392]
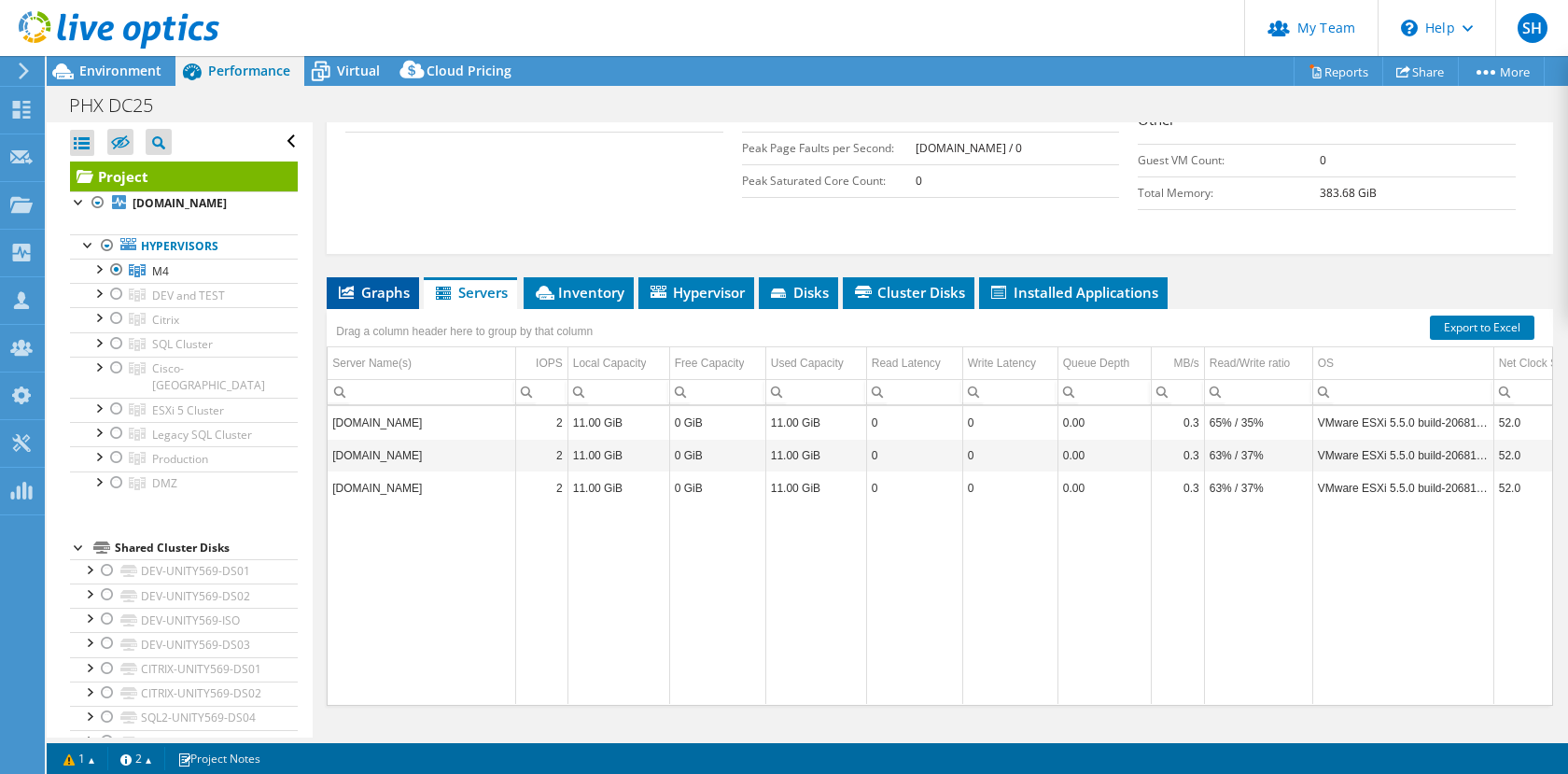
click at [393, 283] on span "Graphs" at bounding box center [373, 292] width 74 height 19
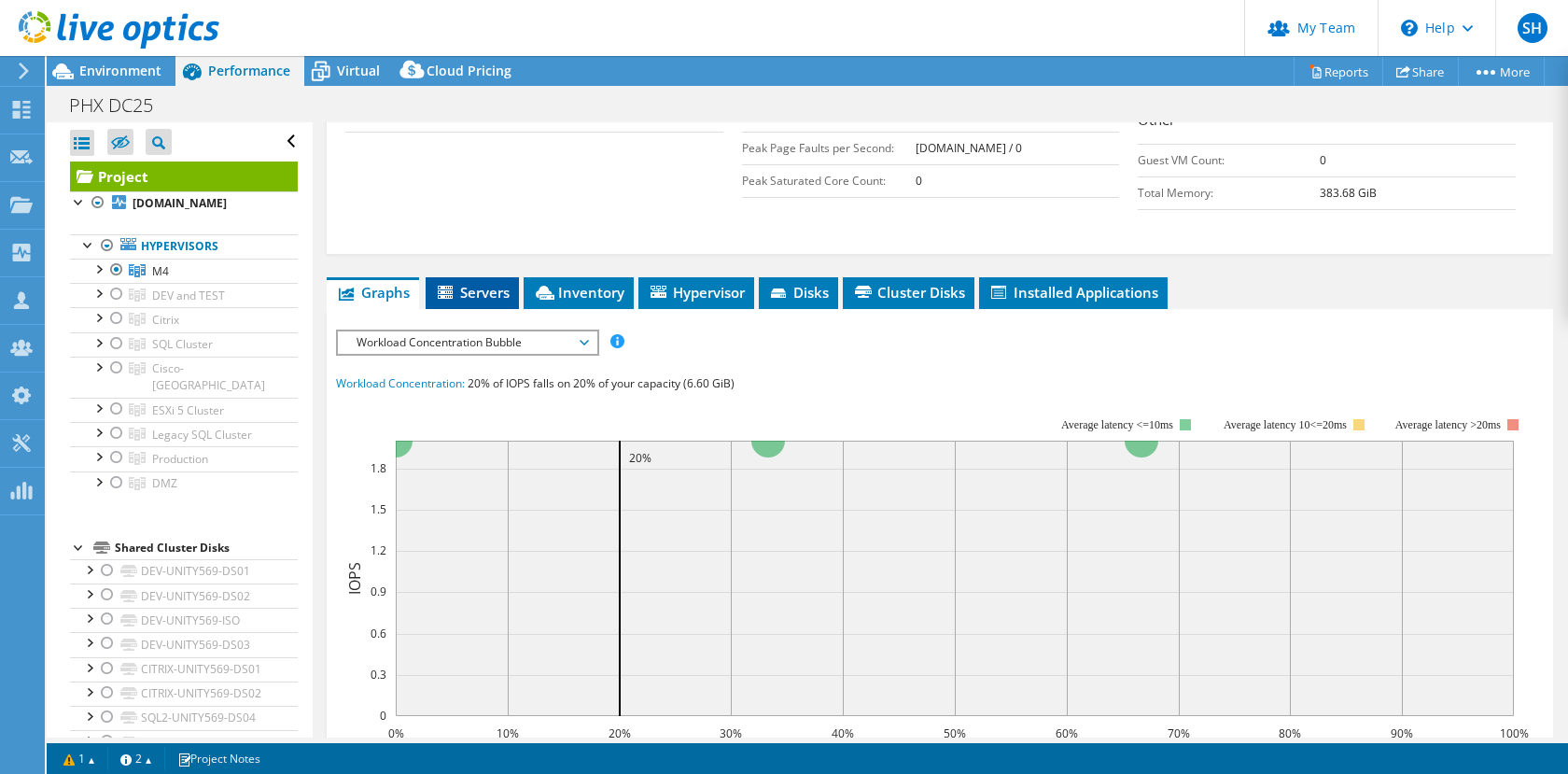
click at [455, 285] on icon at bounding box center [447, 293] width 19 height 16
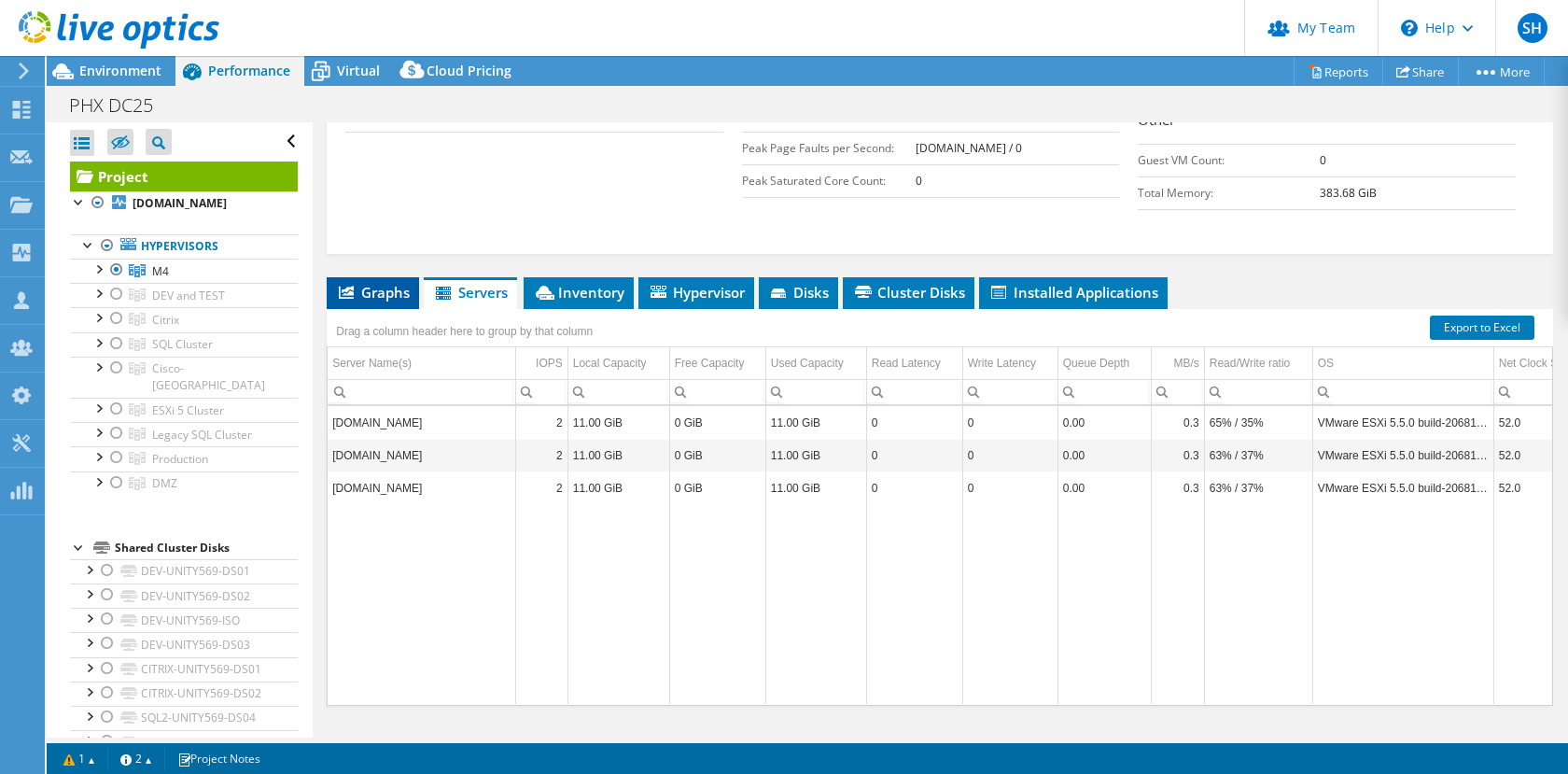
click at [403, 283] on span "Graphs" at bounding box center [373, 292] width 74 height 19
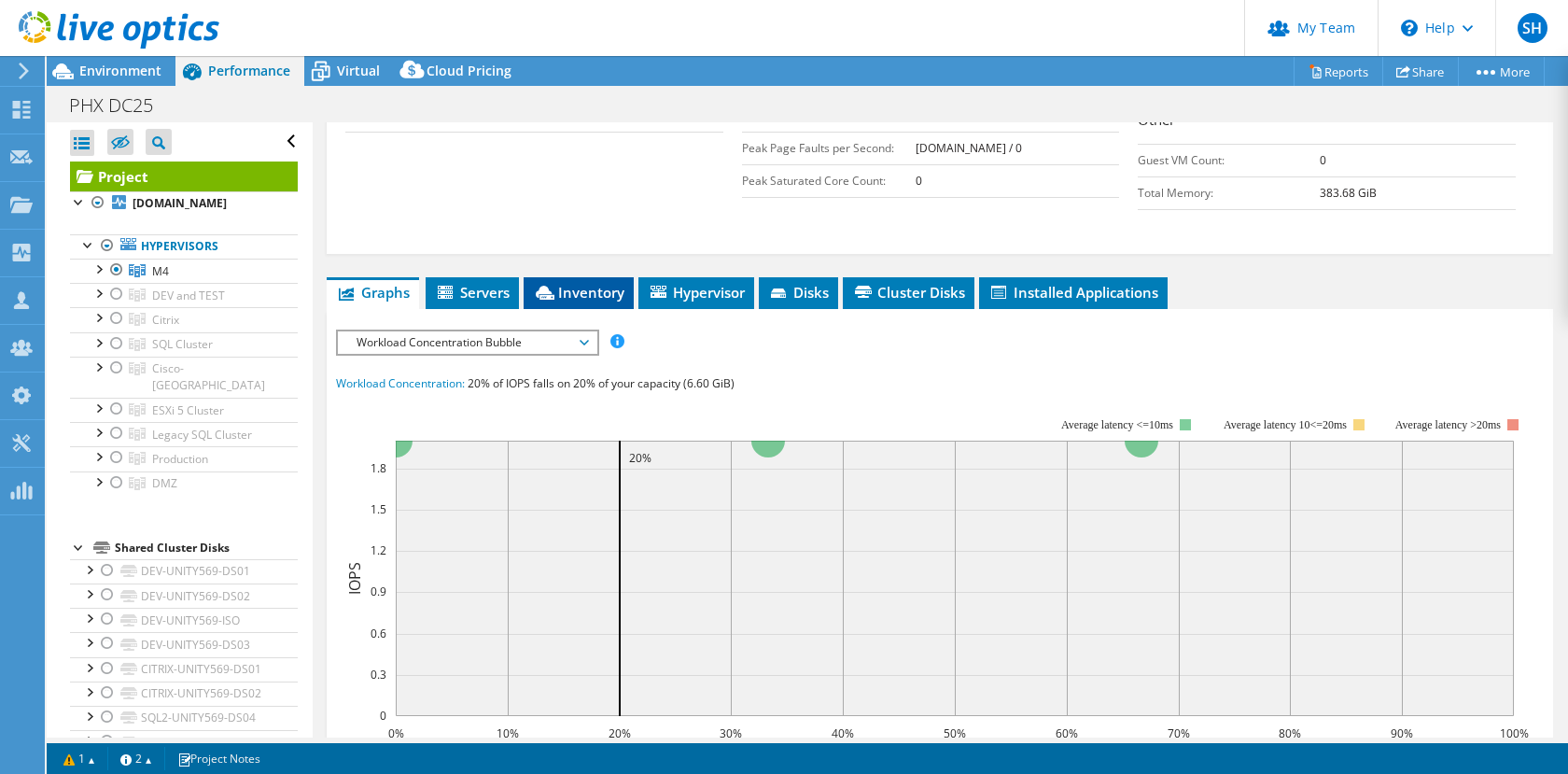
click at [583, 283] on span "Inventory" at bounding box center [578, 292] width 91 height 19
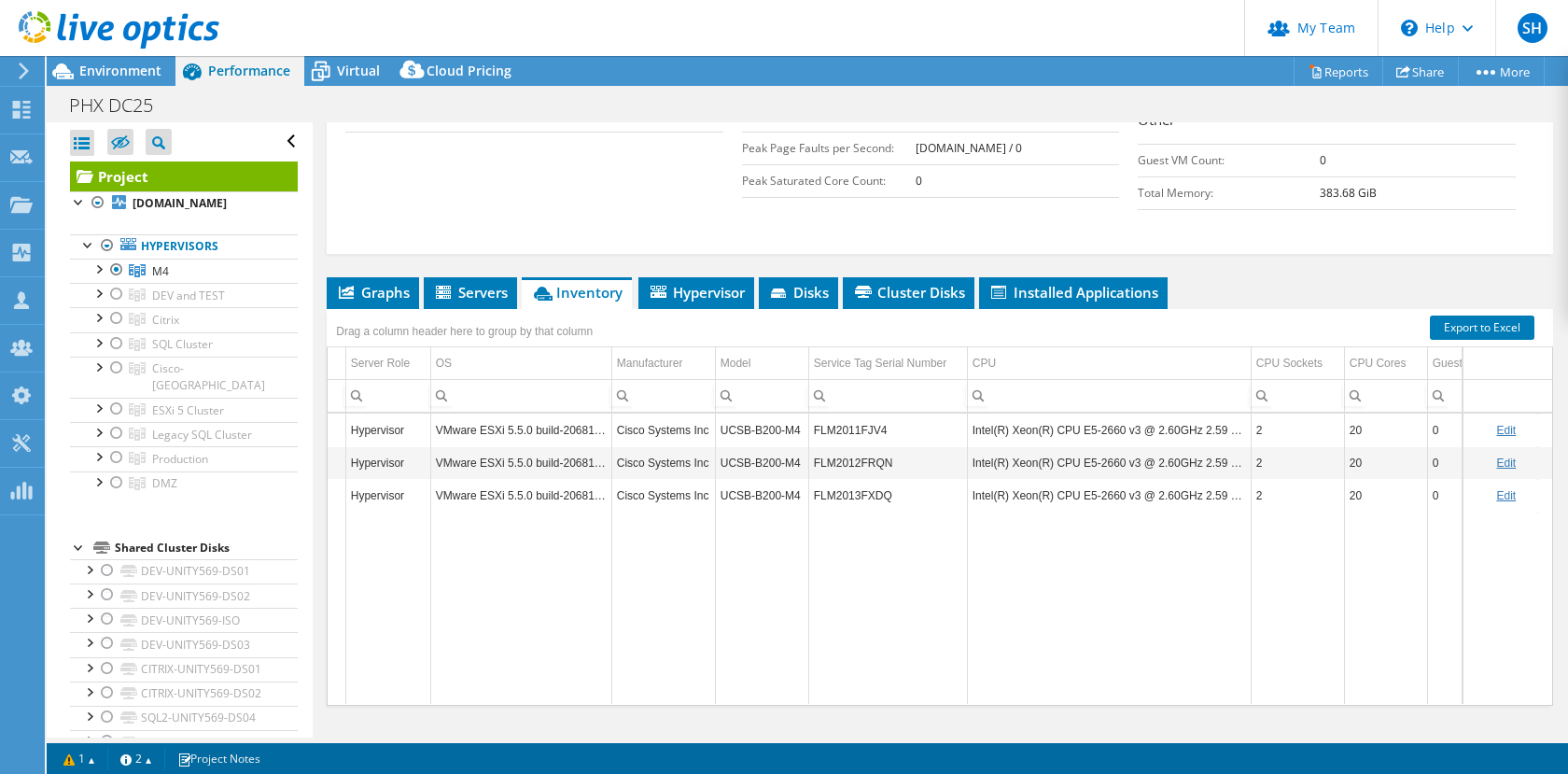
scroll to position [0, 313]
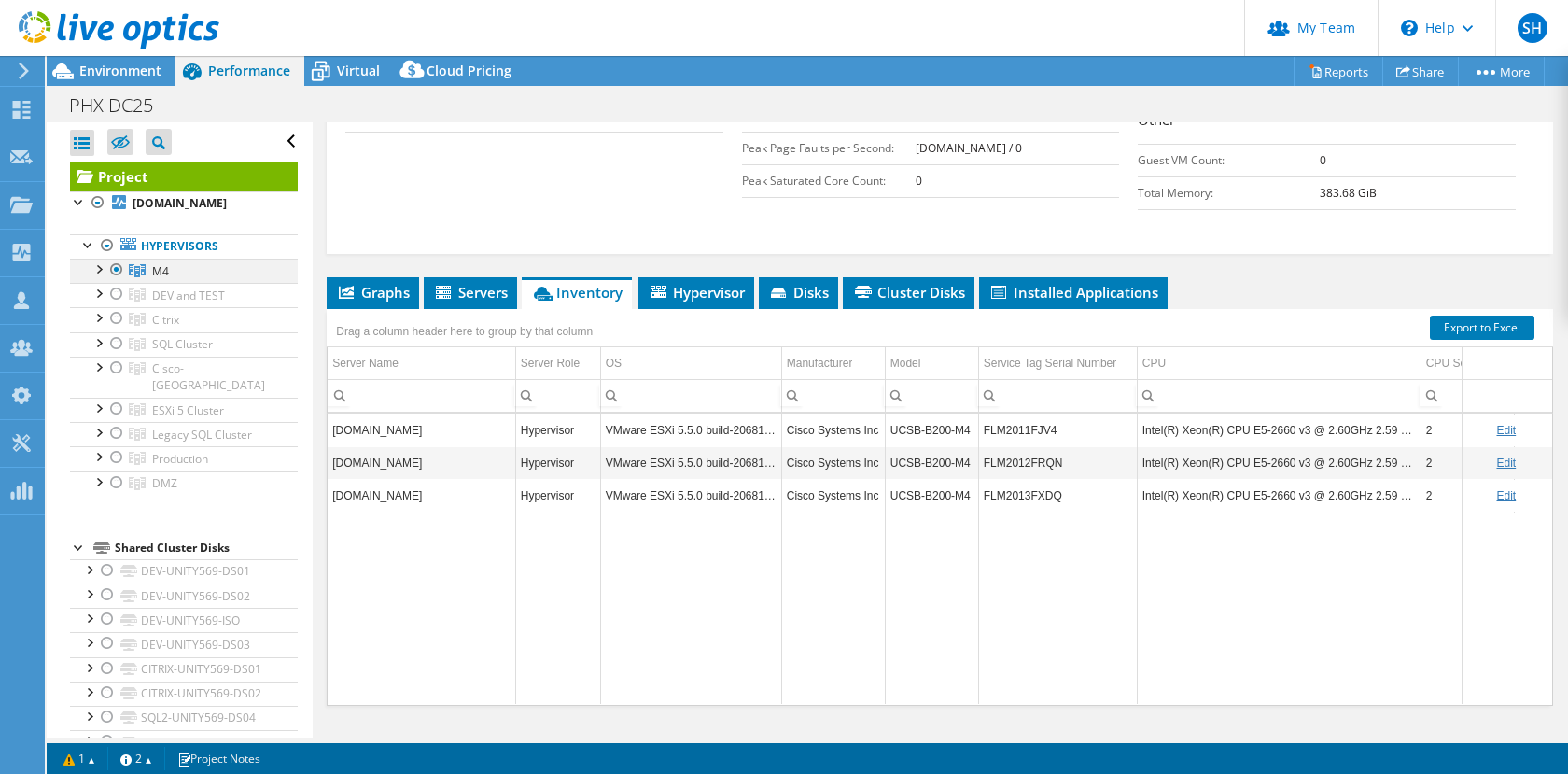
click at [119, 281] on div at bounding box center [116, 269] width 19 height 23
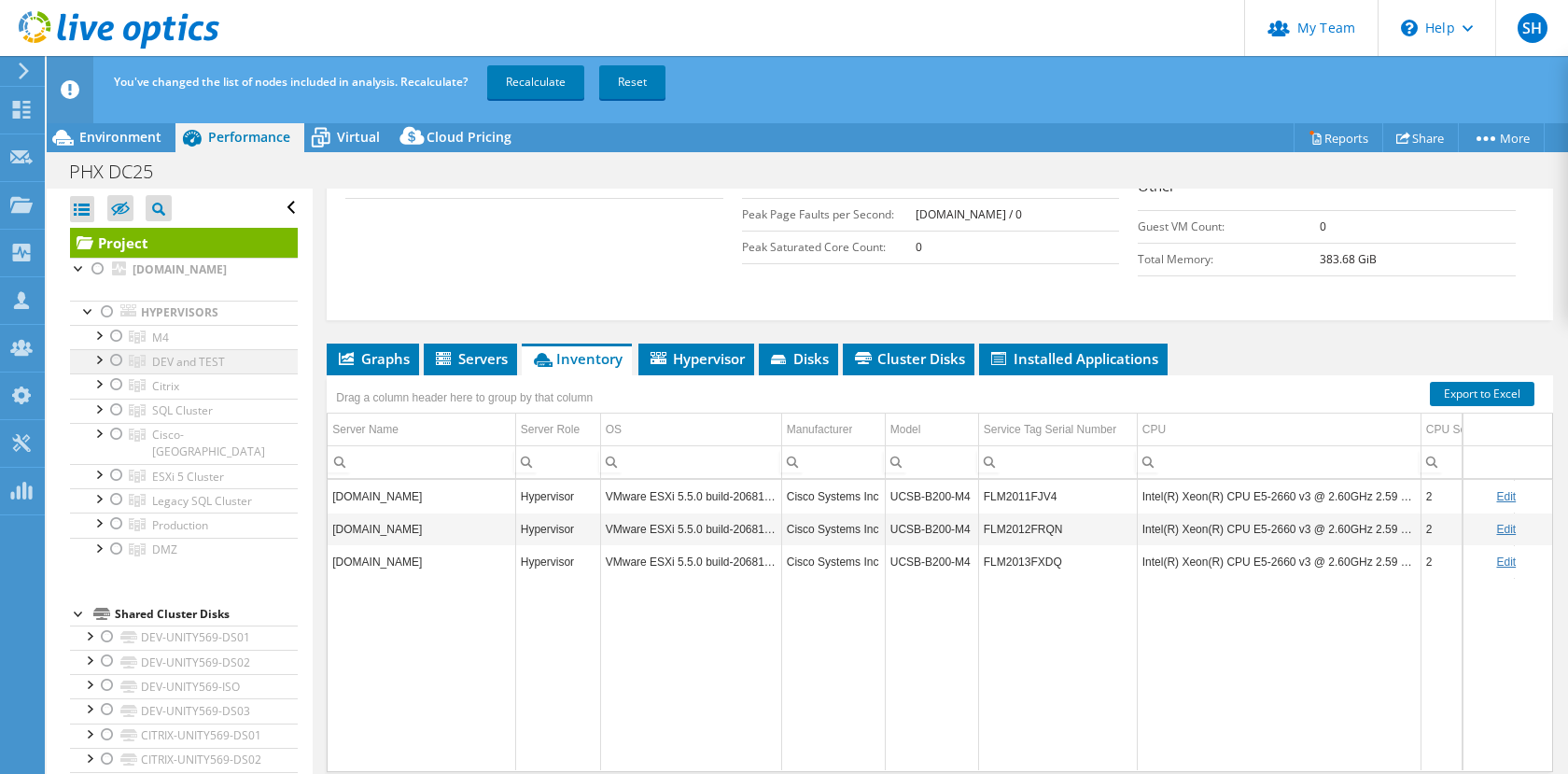
click at [115, 372] on div at bounding box center [116, 360] width 19 height 23
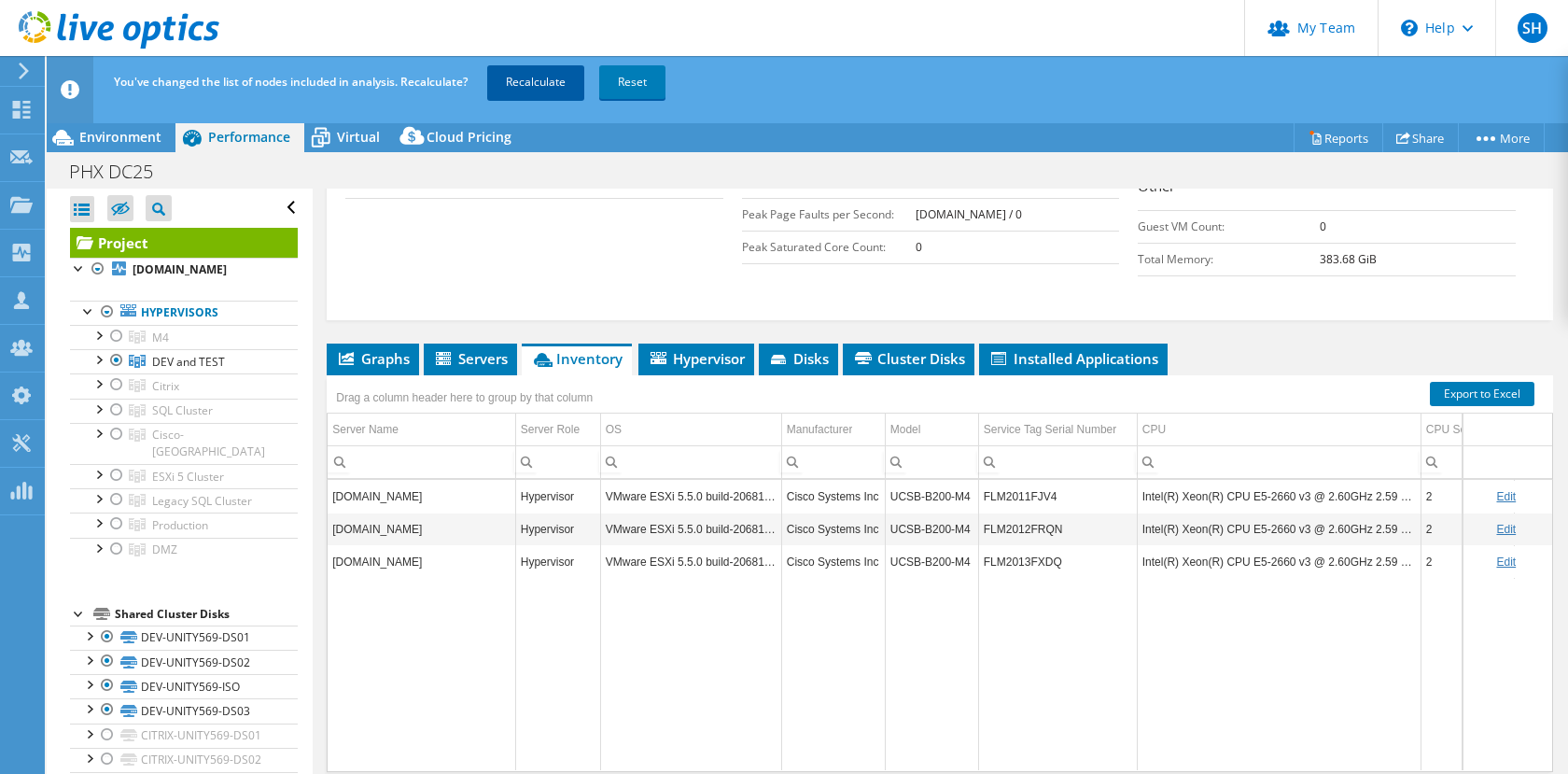
click at [533, 84] on link "Recalculate" at bounding box center [536, 82] width 97 height 34
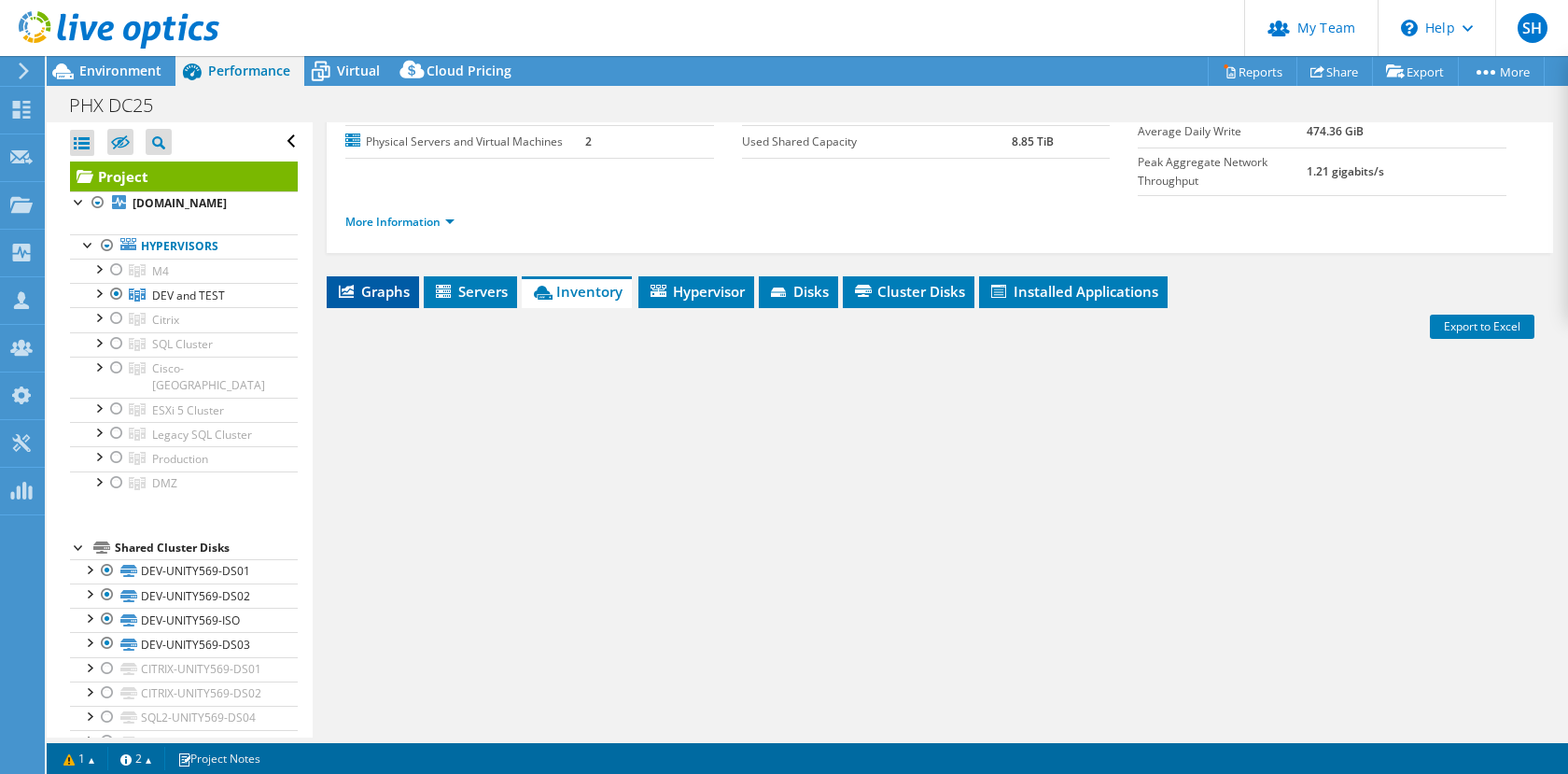
click at [383, 282] on span "Graphs" at bounding box center [373, 291] width 74 height 19
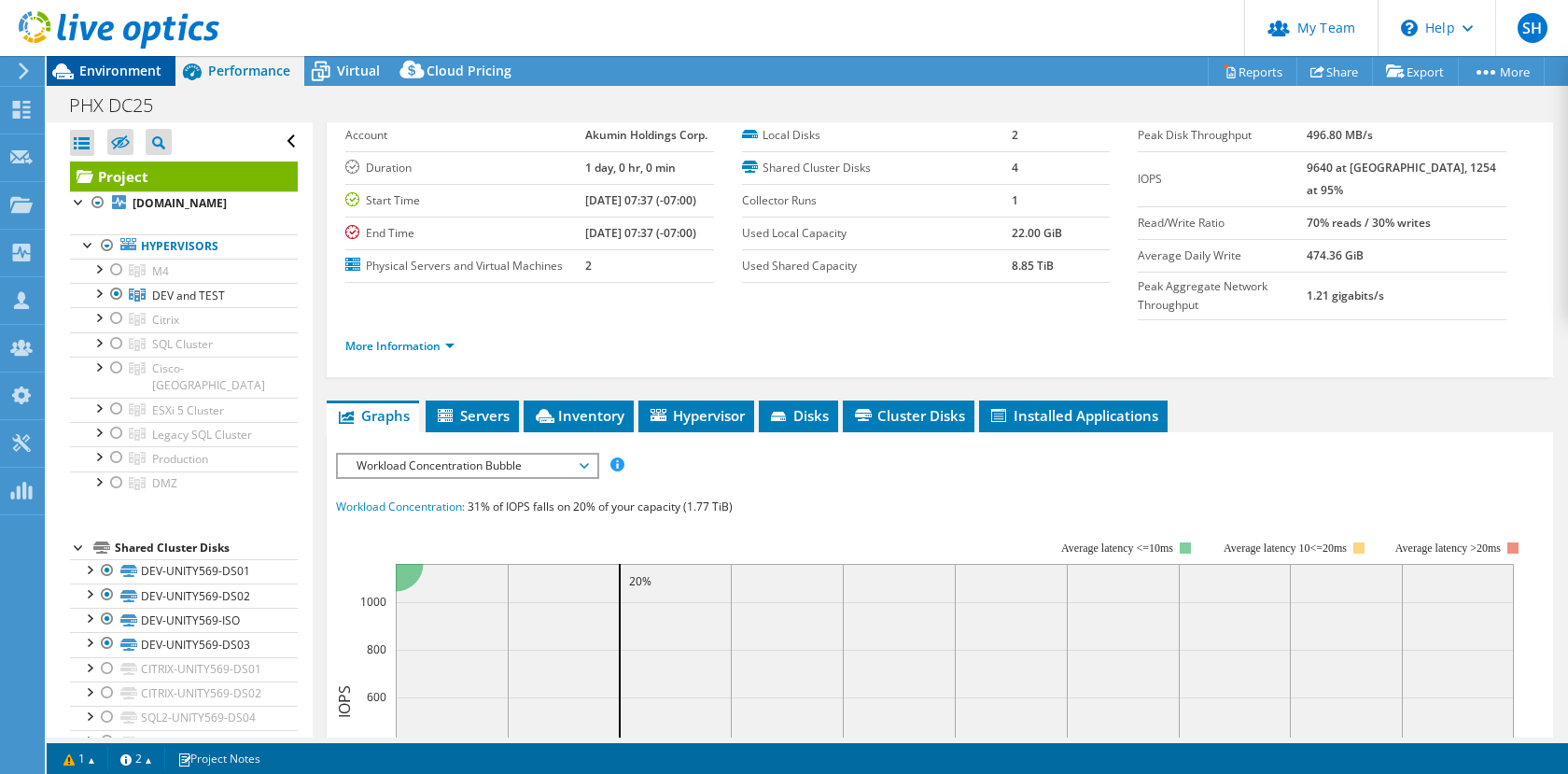
click at [112, 81] on div "Environment" at bounding box center [111, 71] width 129 height 30
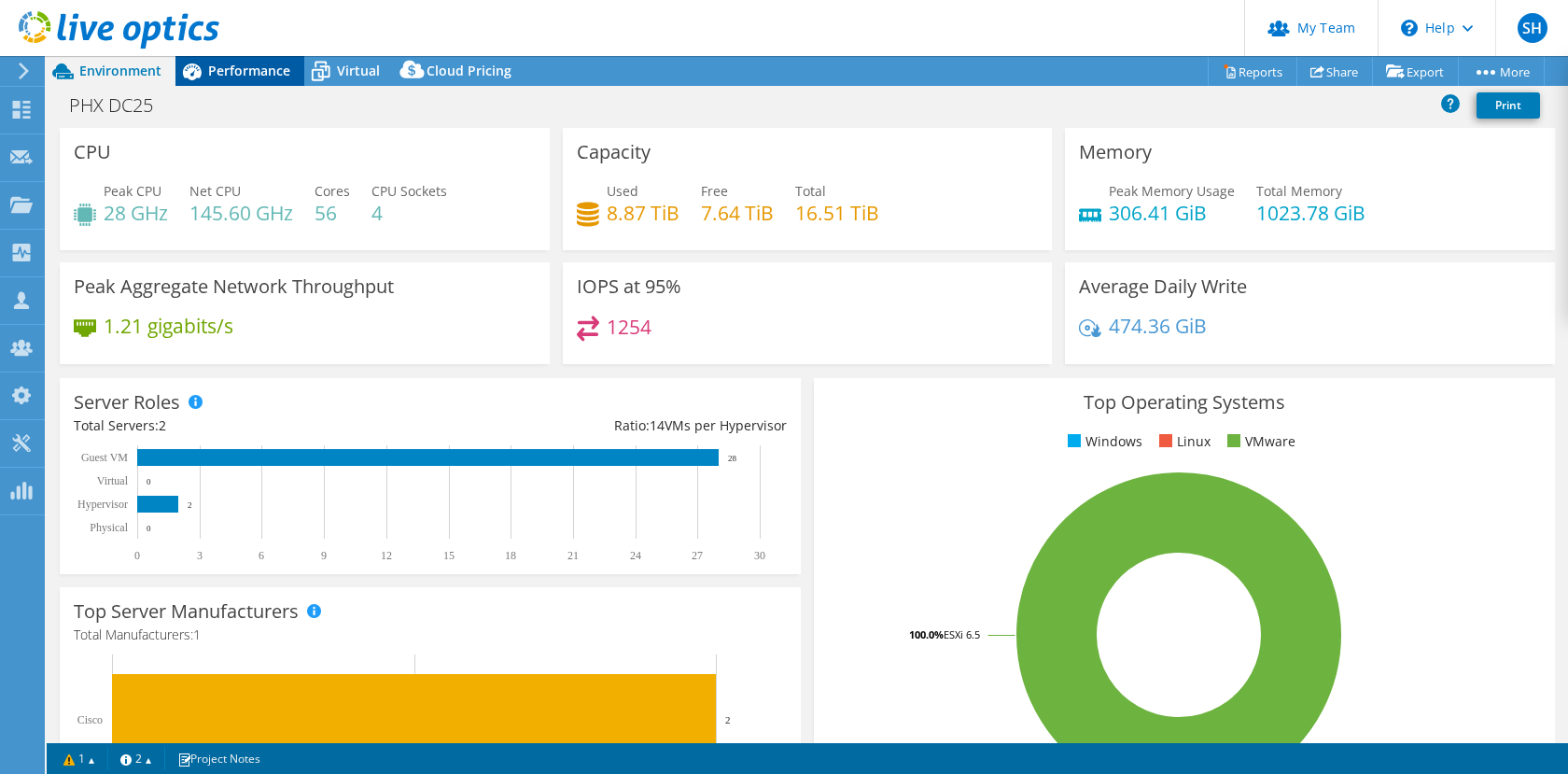
click at [244, 71] on span "Performance" at bounding box center [249, 71] width 82 height 18
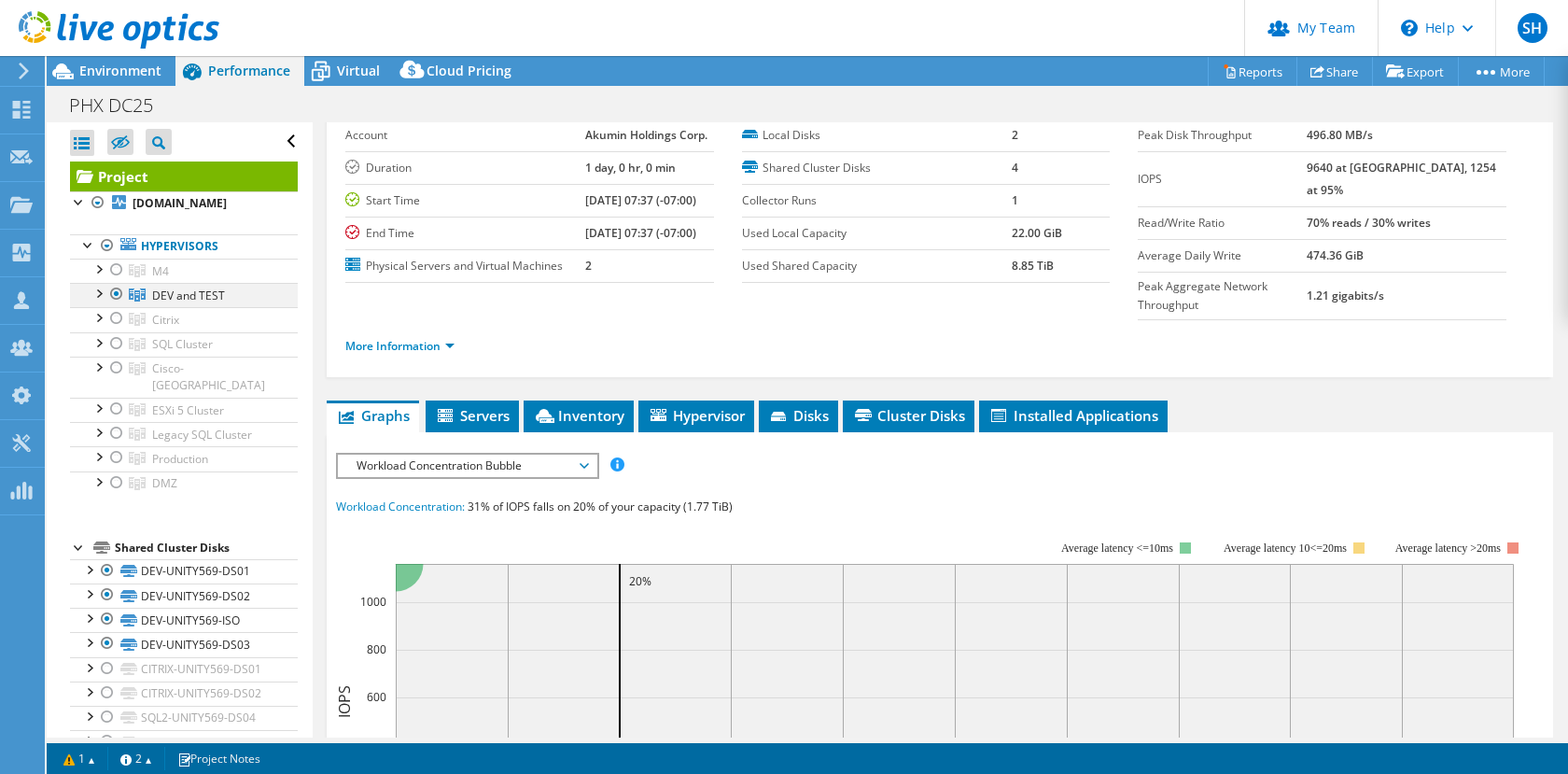
click at [111, 305] on div at bounding box center [116, 294] width 19 height 23
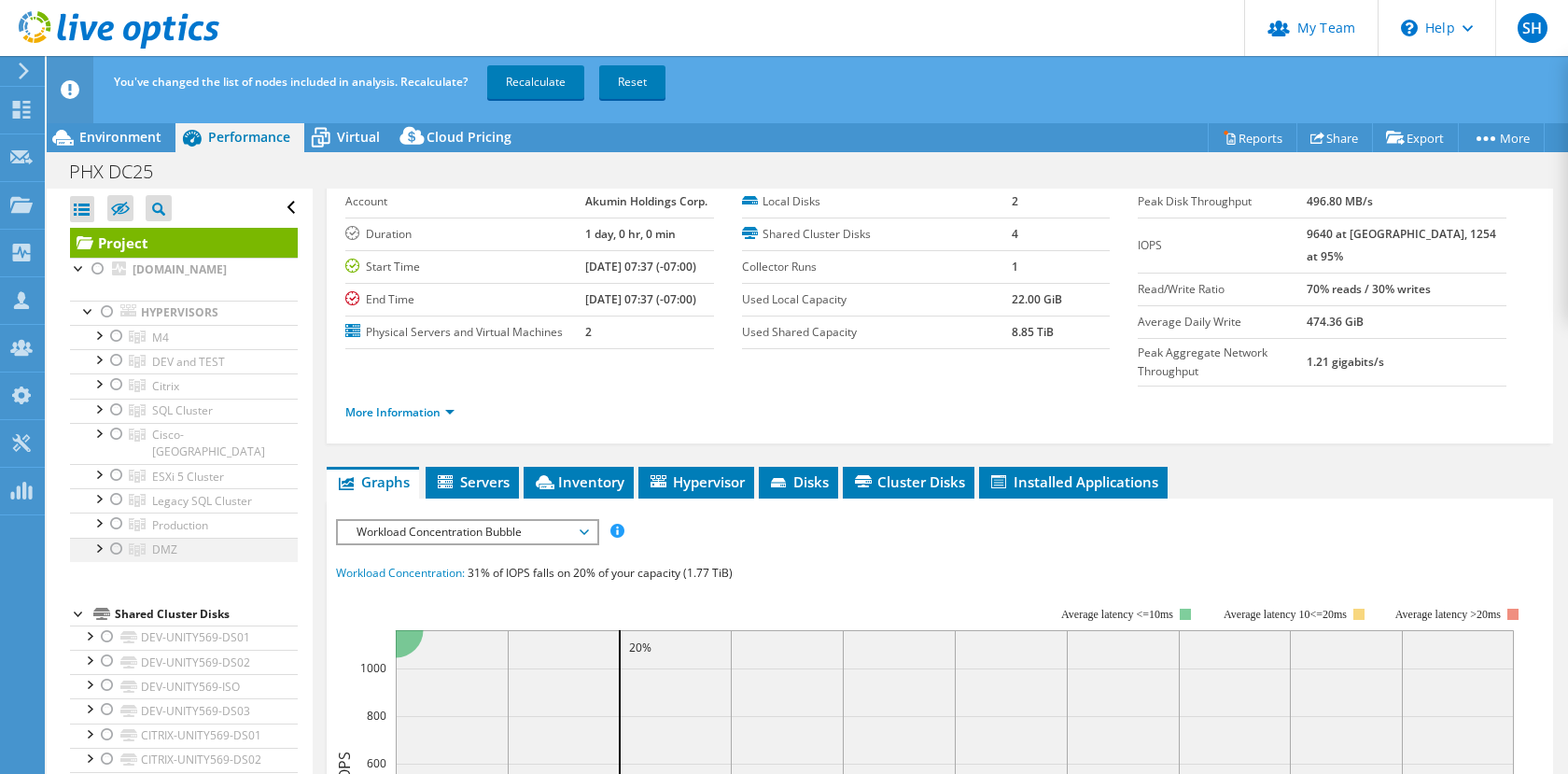
click at [117, 545] on div at bounding box center [116, 548] width 19 height 23
click at [516, 89] on link "Recalculate" at bounding box center [536, 82] width 97 height 34
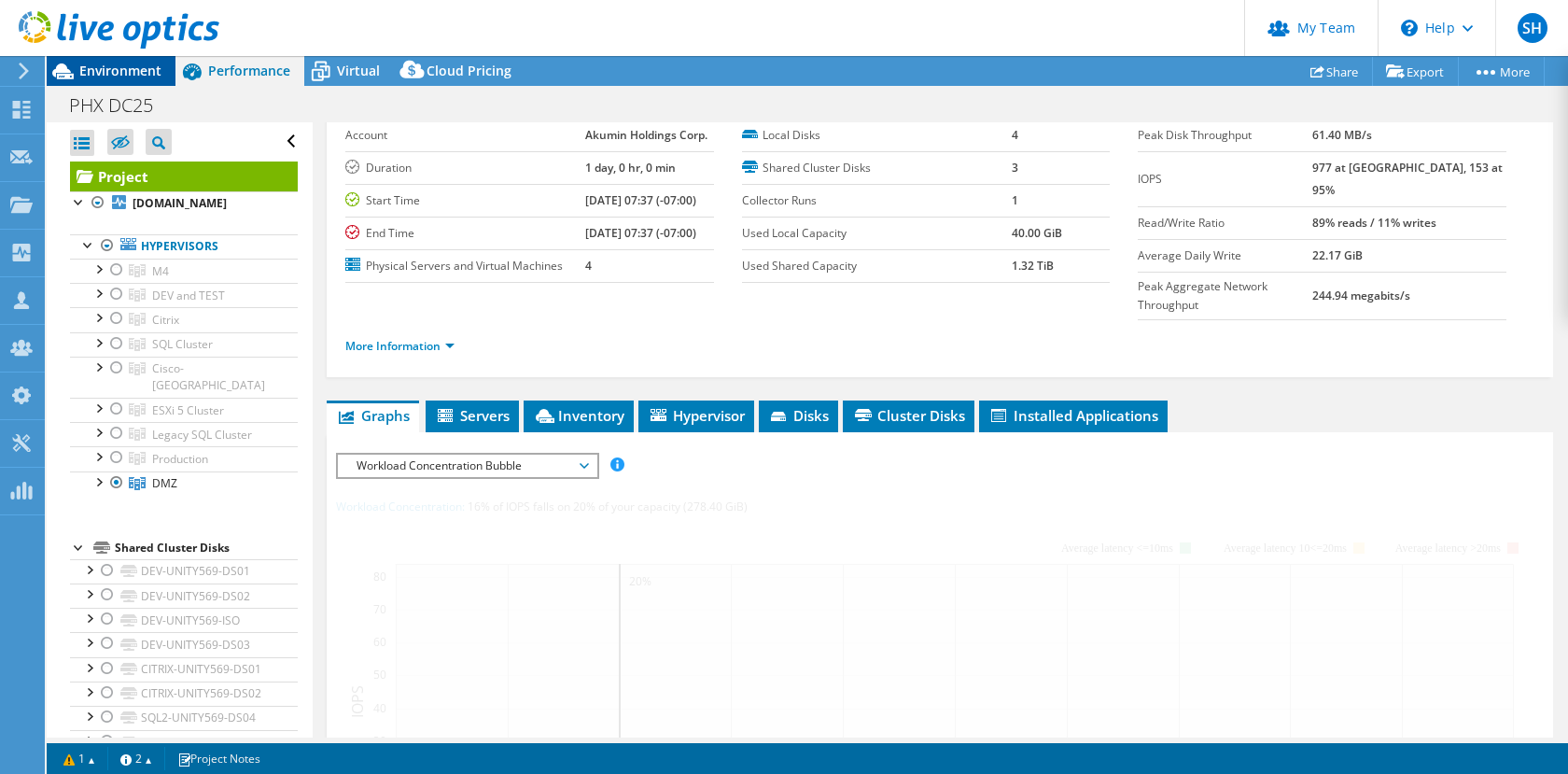
click at [119, 77] on span "Environment" at bounding box center [120, 71] width 82 height 18
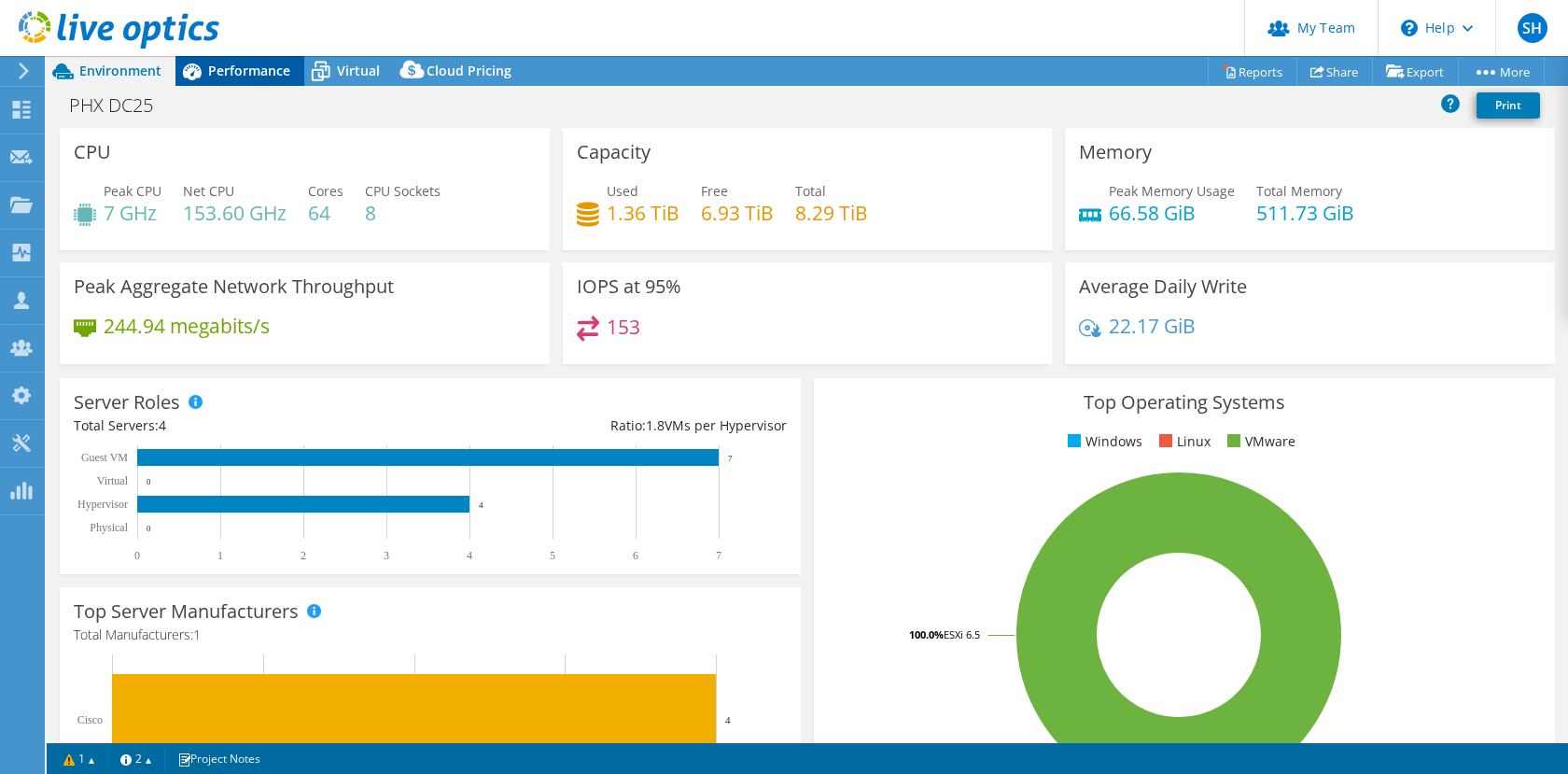
click at [212, 77] on span "Performance" at bounding box center [249, 71] width 82 height 18
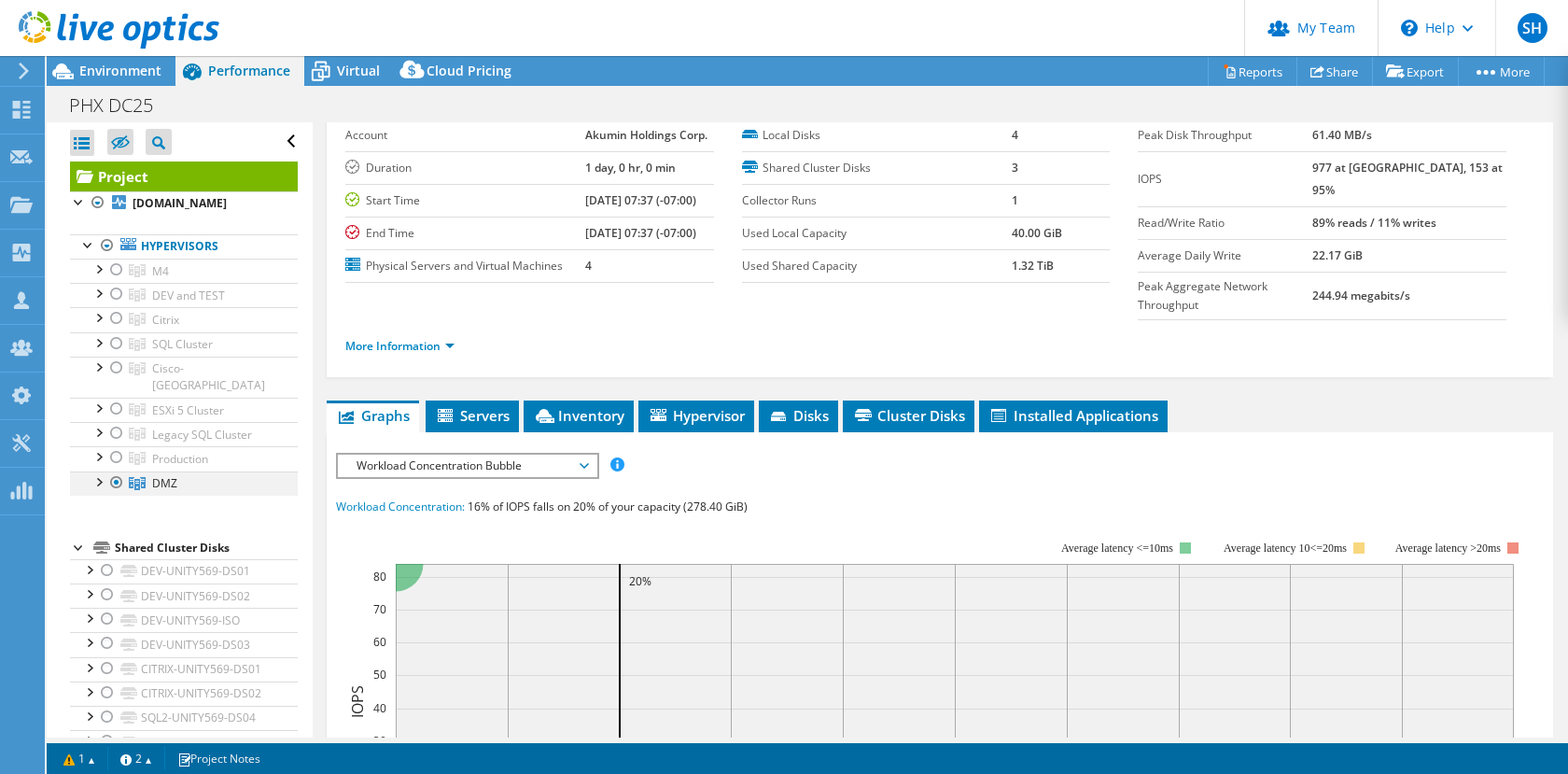
click at [118, 482] on div at bounding box center [116, 482] width 19 height 23
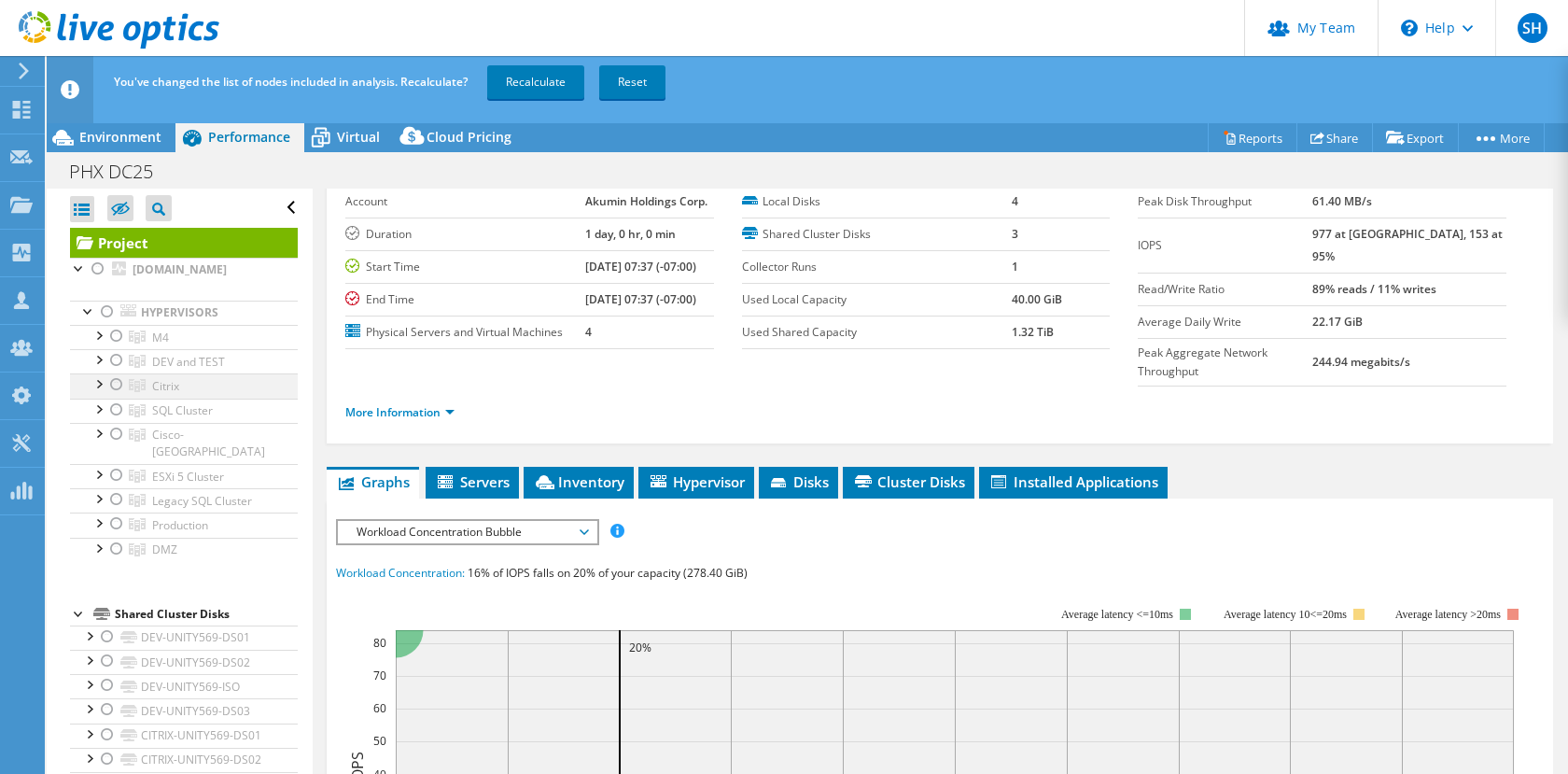
click at [112, 395] on div at bounding box center [116, 385] width 19 height 23
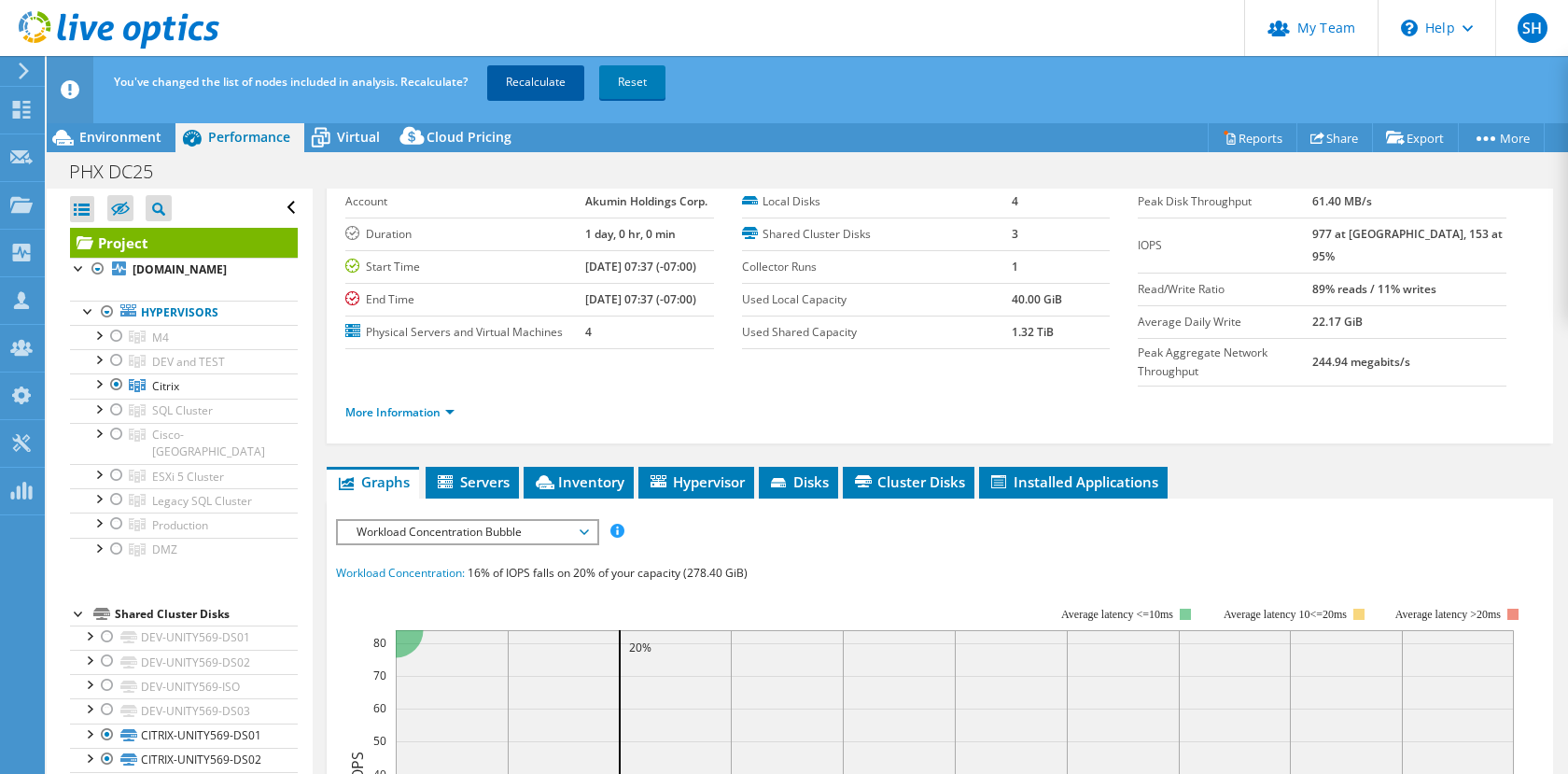
click at [540, 86] on link "Recalculate" at bounding box center [536, 82] width 97 height 34
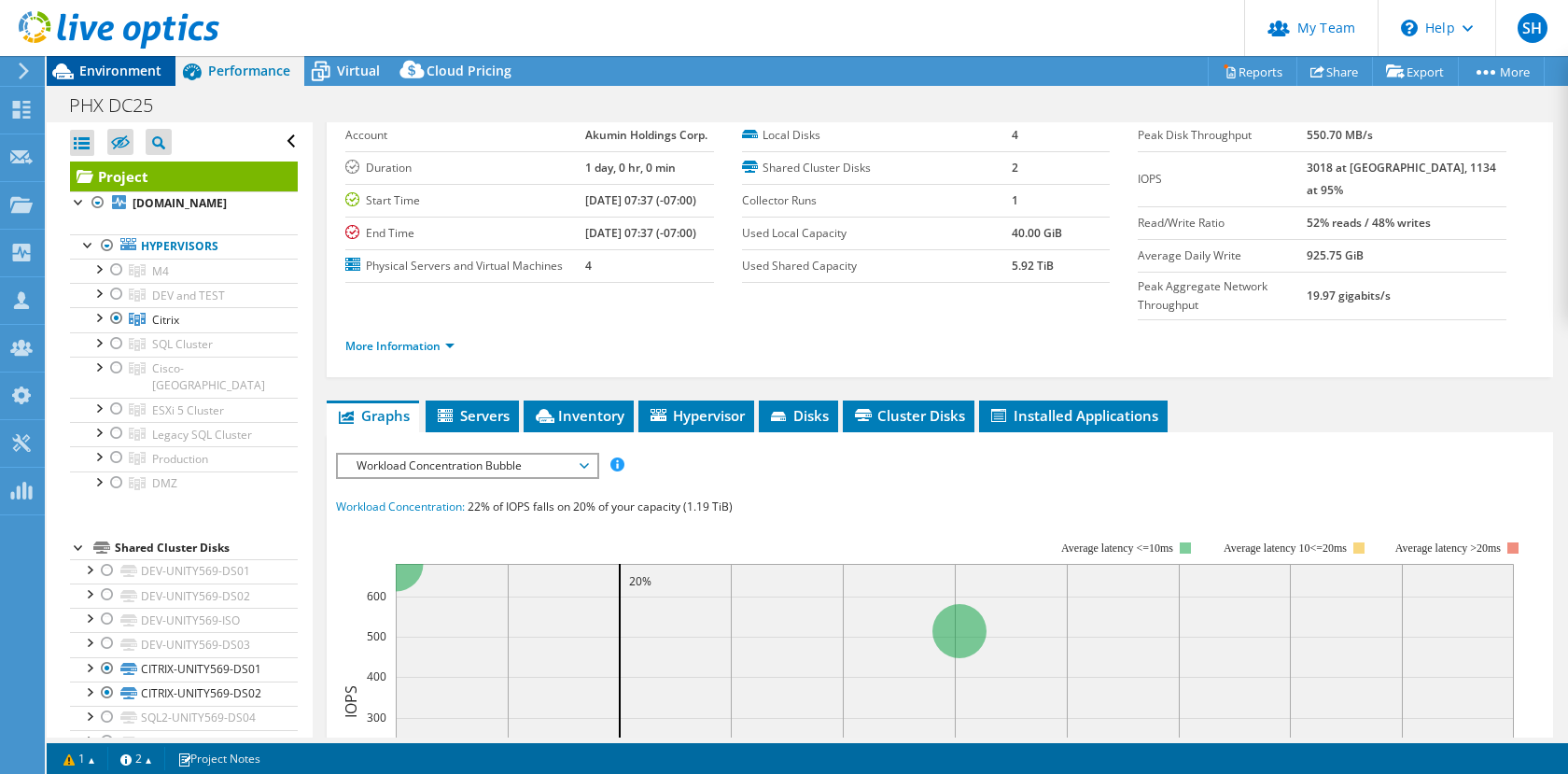
click at [86, 65] on span "Environment" at bounding box center [120, 71] width 82 height 18
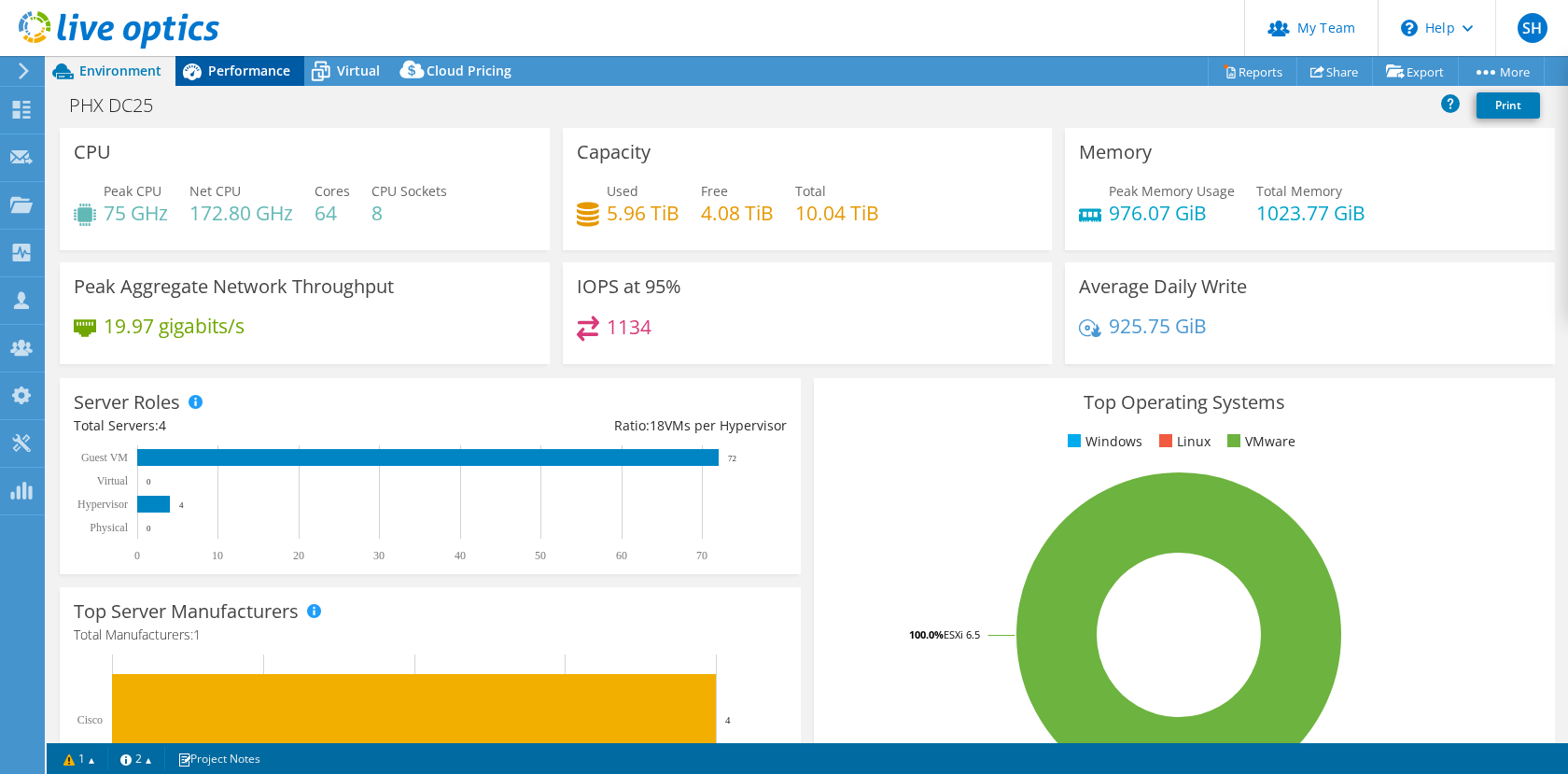
click at [221, 74] on span "Performance" at bounding box center [249, 71] width 82 height 18
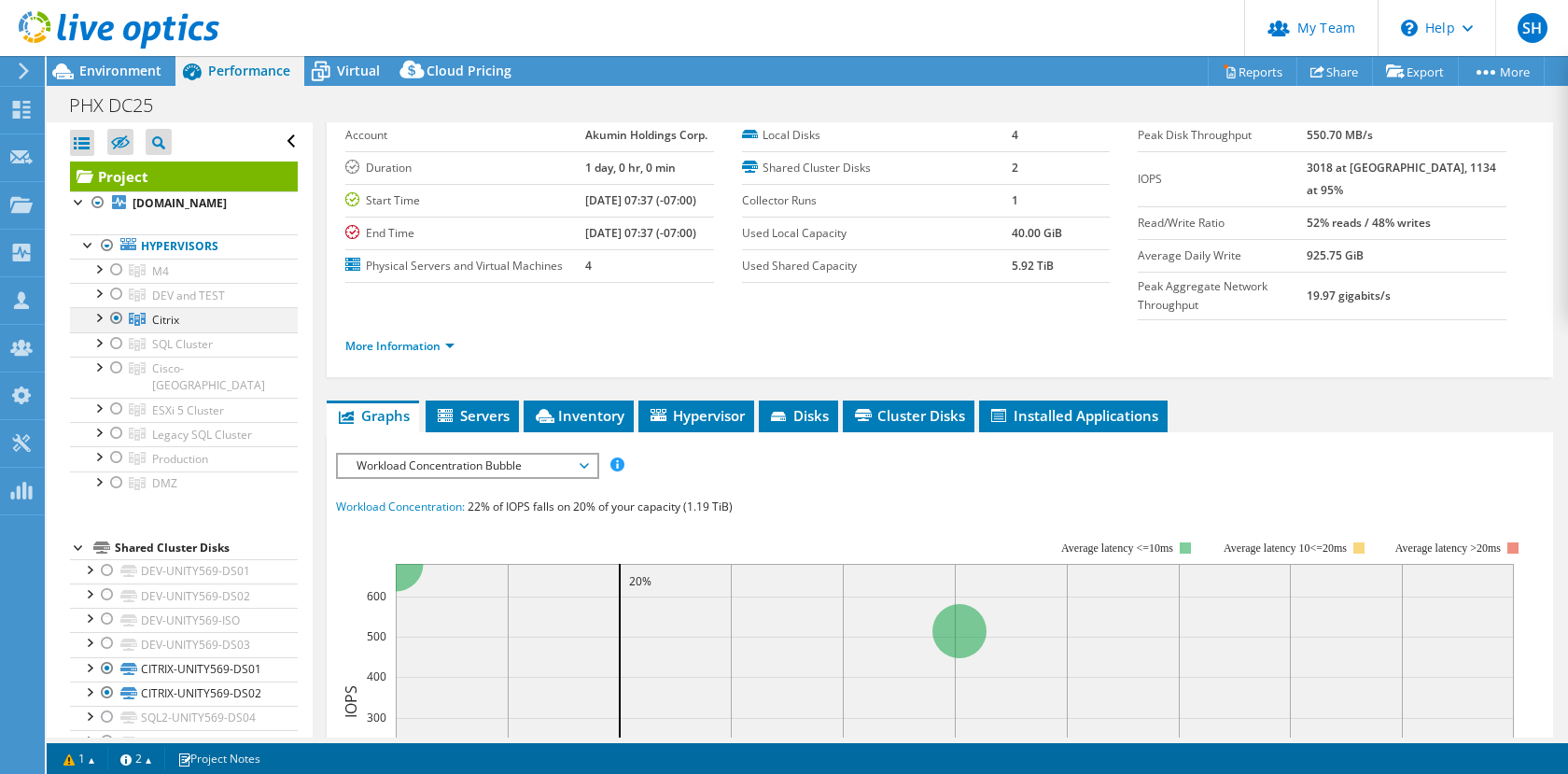
click at [116, 330] on div at bounding box center [116, 318] width 19 height 23
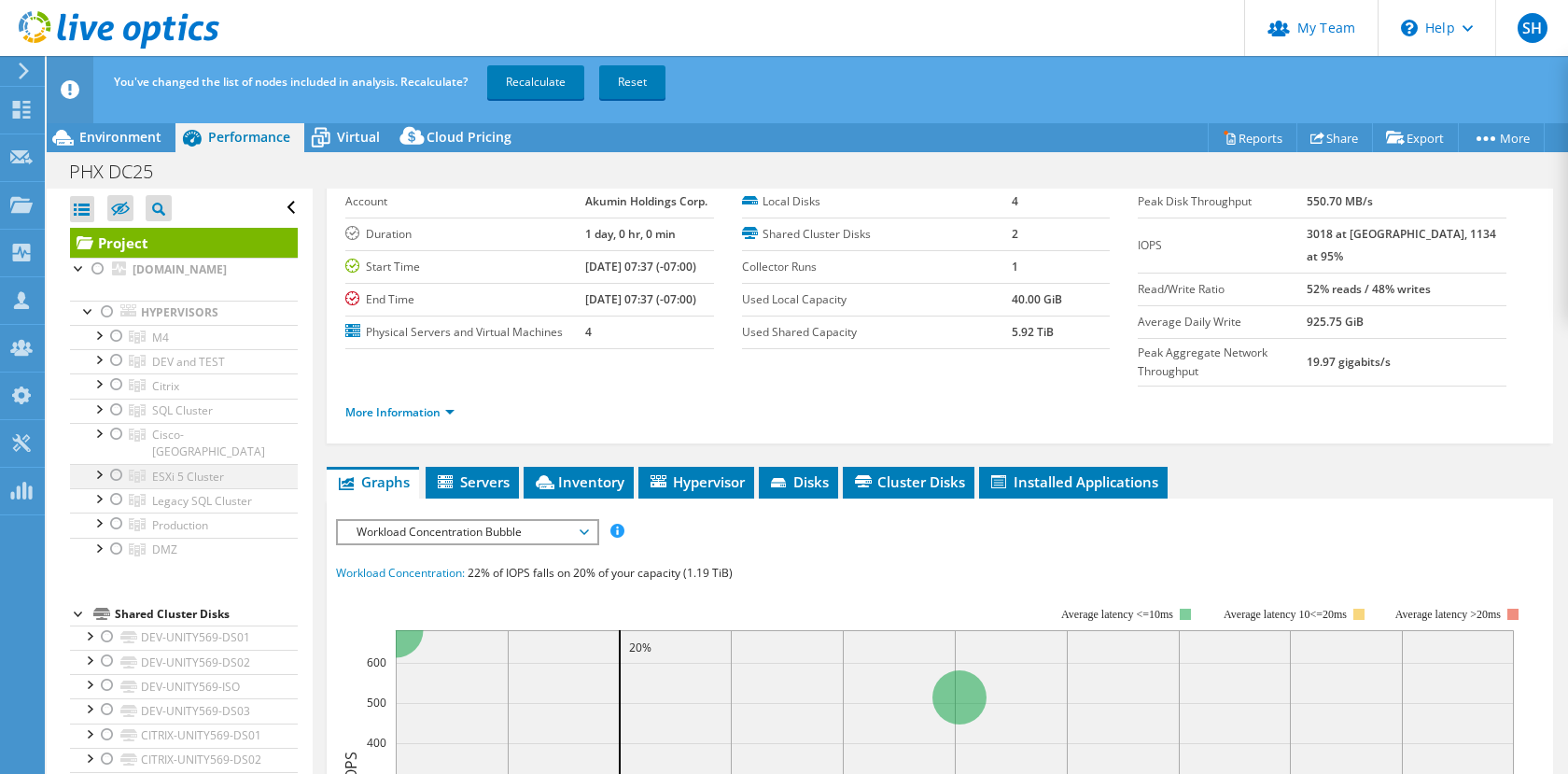
click at [117, 474] on div at bounding box center [116, 475] width 19 height 23
click at [539, 90] on link "Recalculate" at bounding box center [536, 82] width 97 height 34
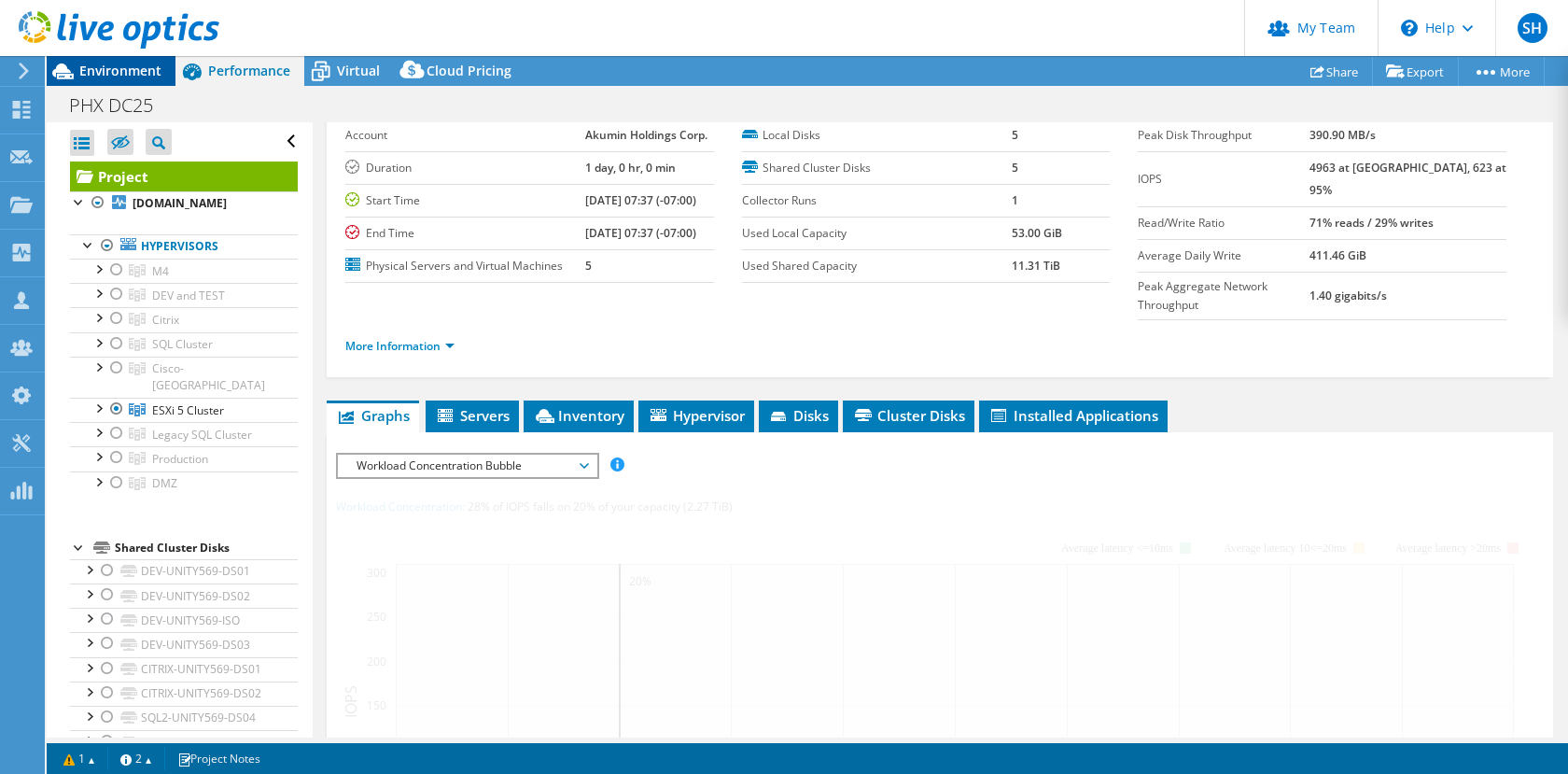
click at [113, 73] on span "Environment" at bounding box center [120, 71] width 82 height 18
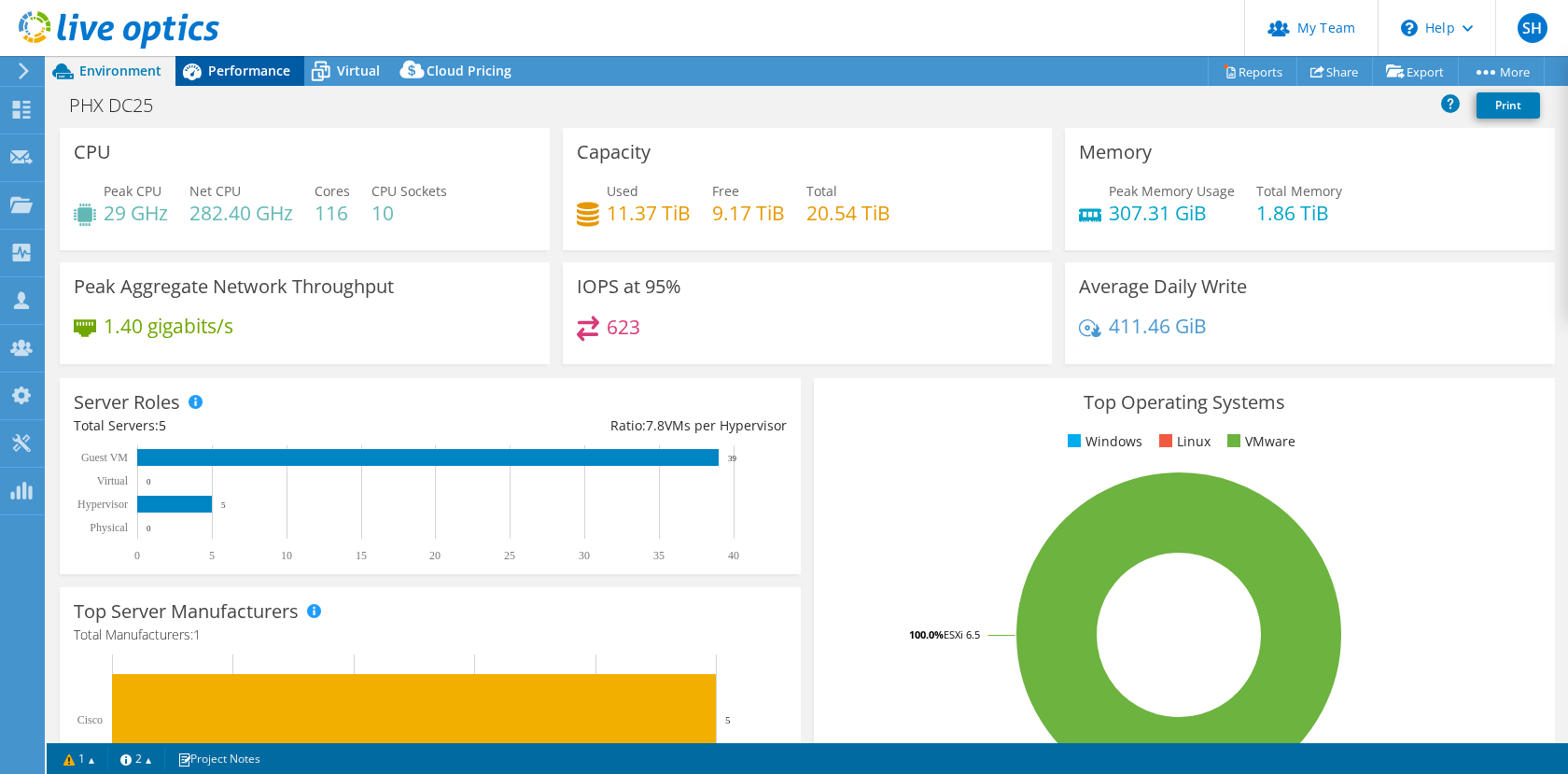
click at [253, 72] on span "Performance" at bounding box center [249, 71] width 82 height 18
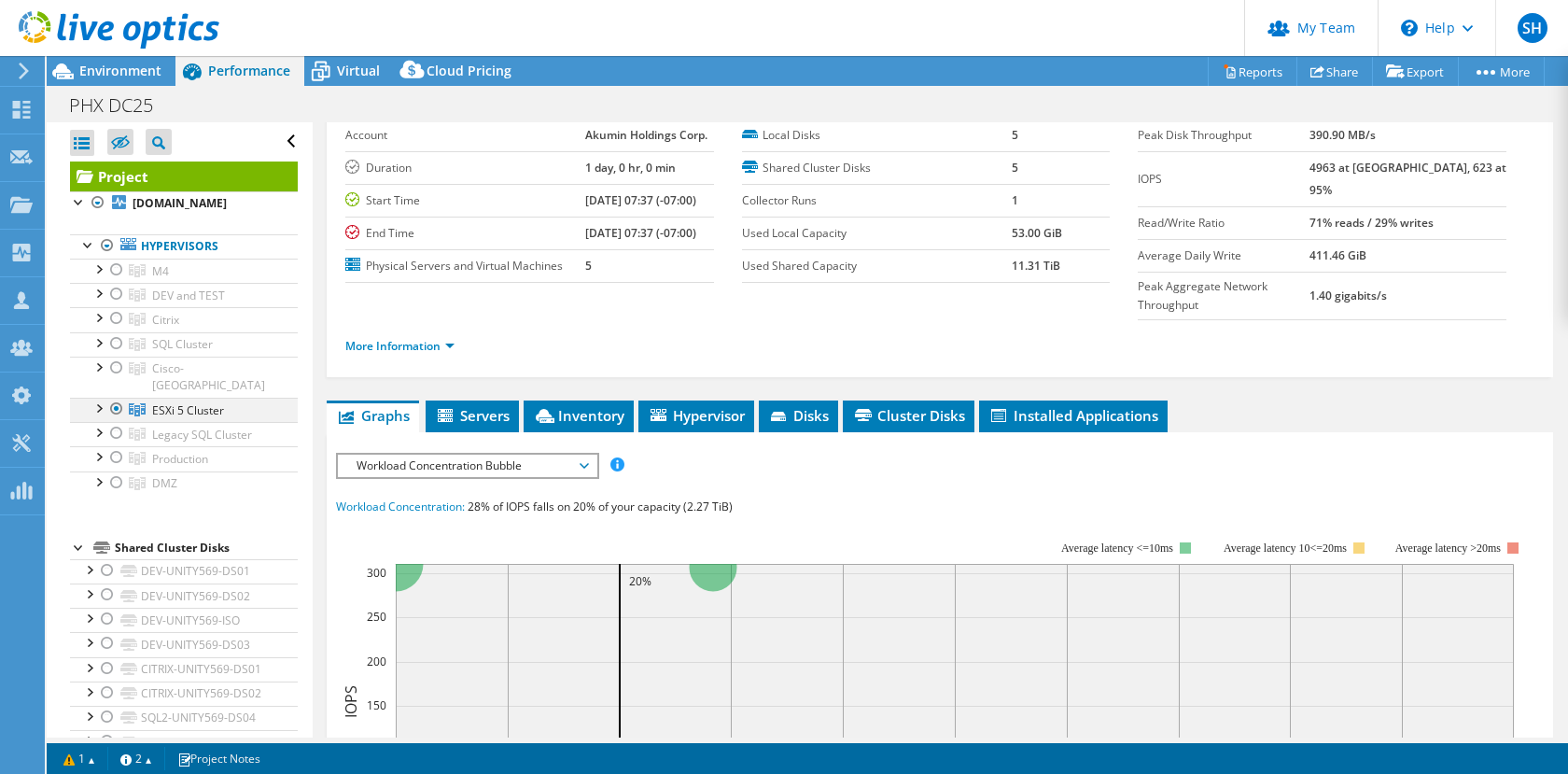
click at [114, 408] on div at bounding box center [116, 408] width 19 height 23
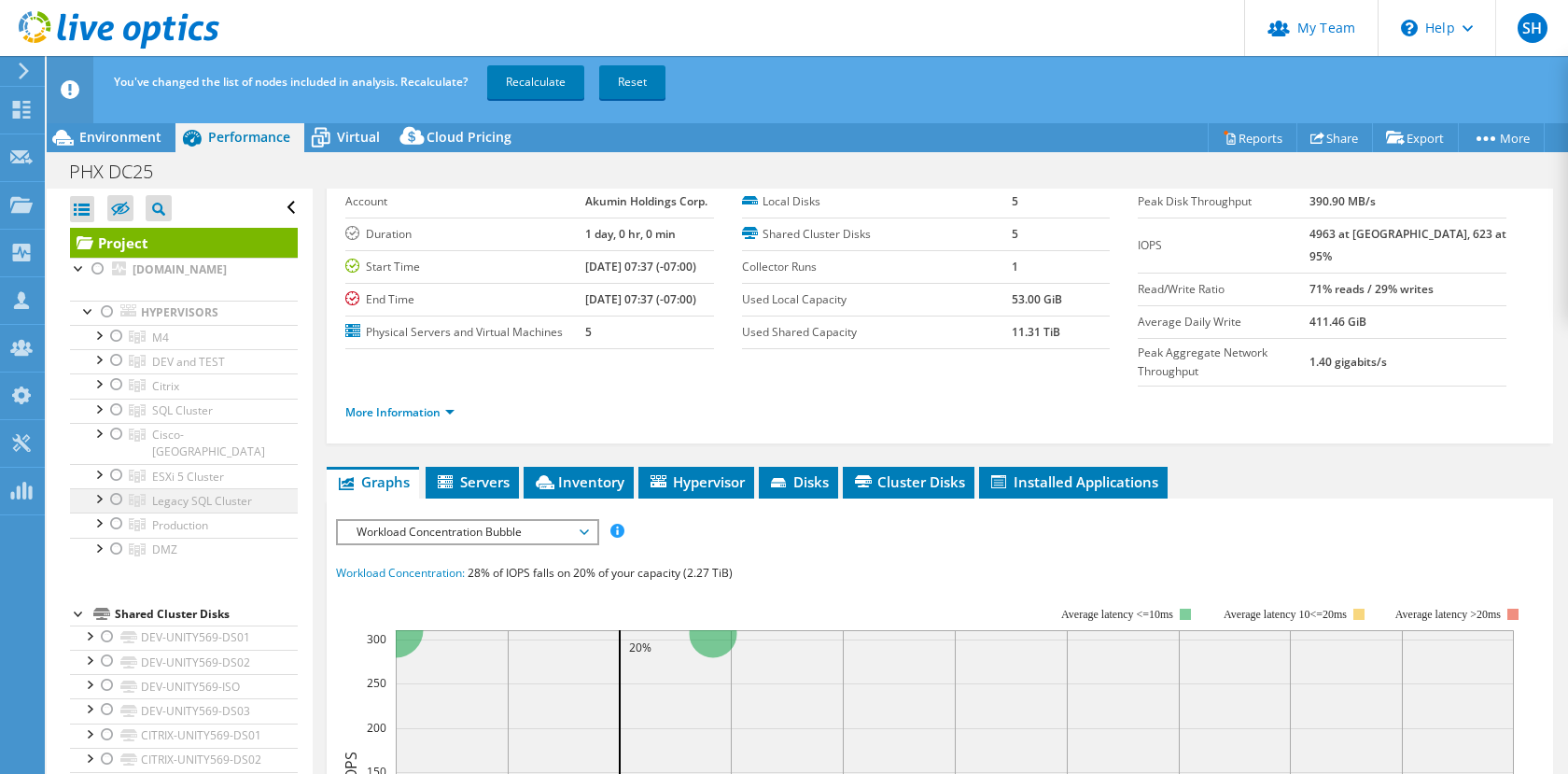
click at [117, 502] on div at bounding box center [116, 499] width 19 height 23
click at [533, 89] on link "Recalculate" at bounding box center [536, 82] width 97 height 34
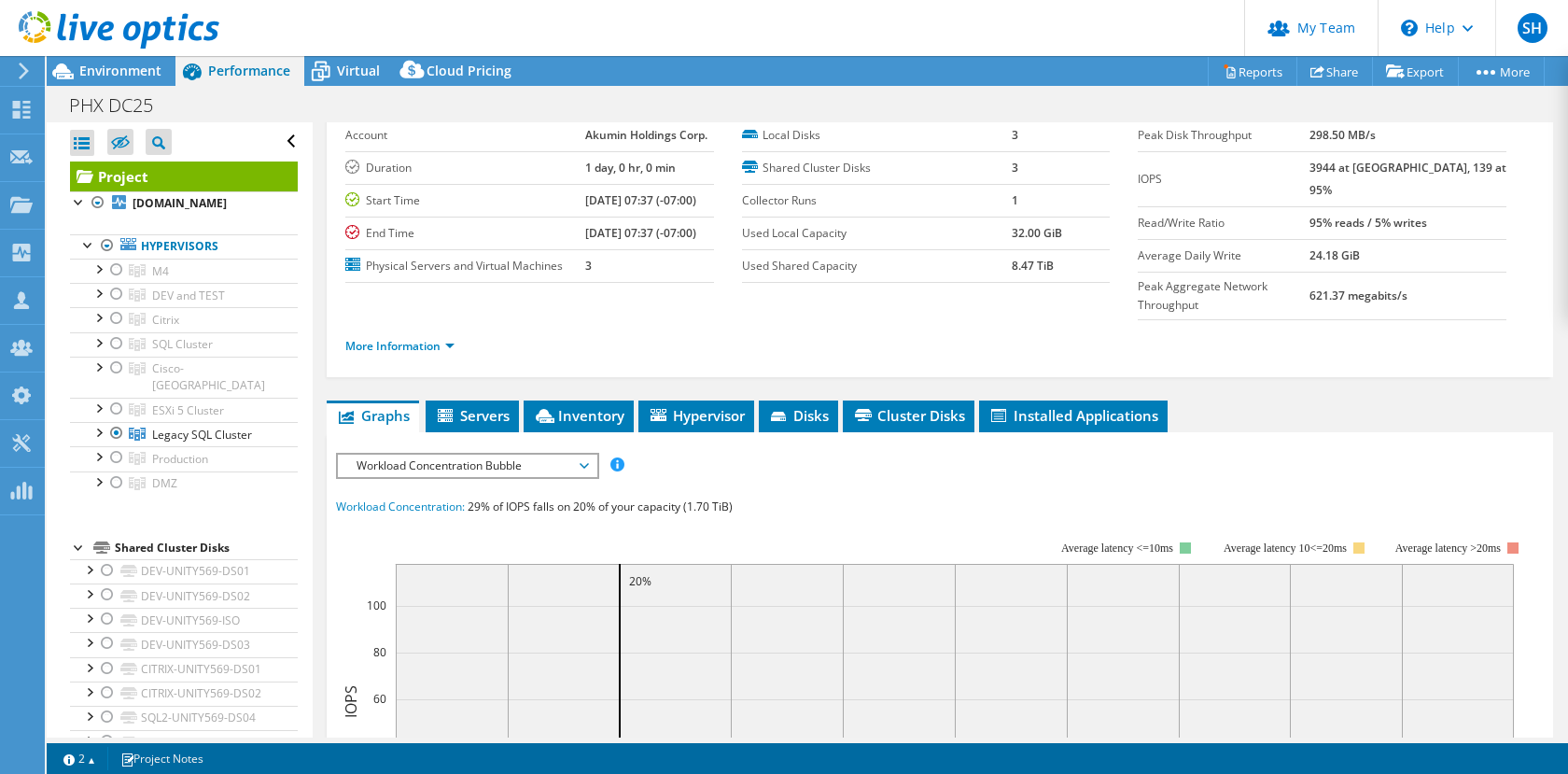
drag, startPoint x: 115, startPoint y: 75, endPoint x: 183, endPoint y: 100, distance: 72.4
click at [115, 75] on span "Environment" at bounding box center [120, 71] width 82 height 18
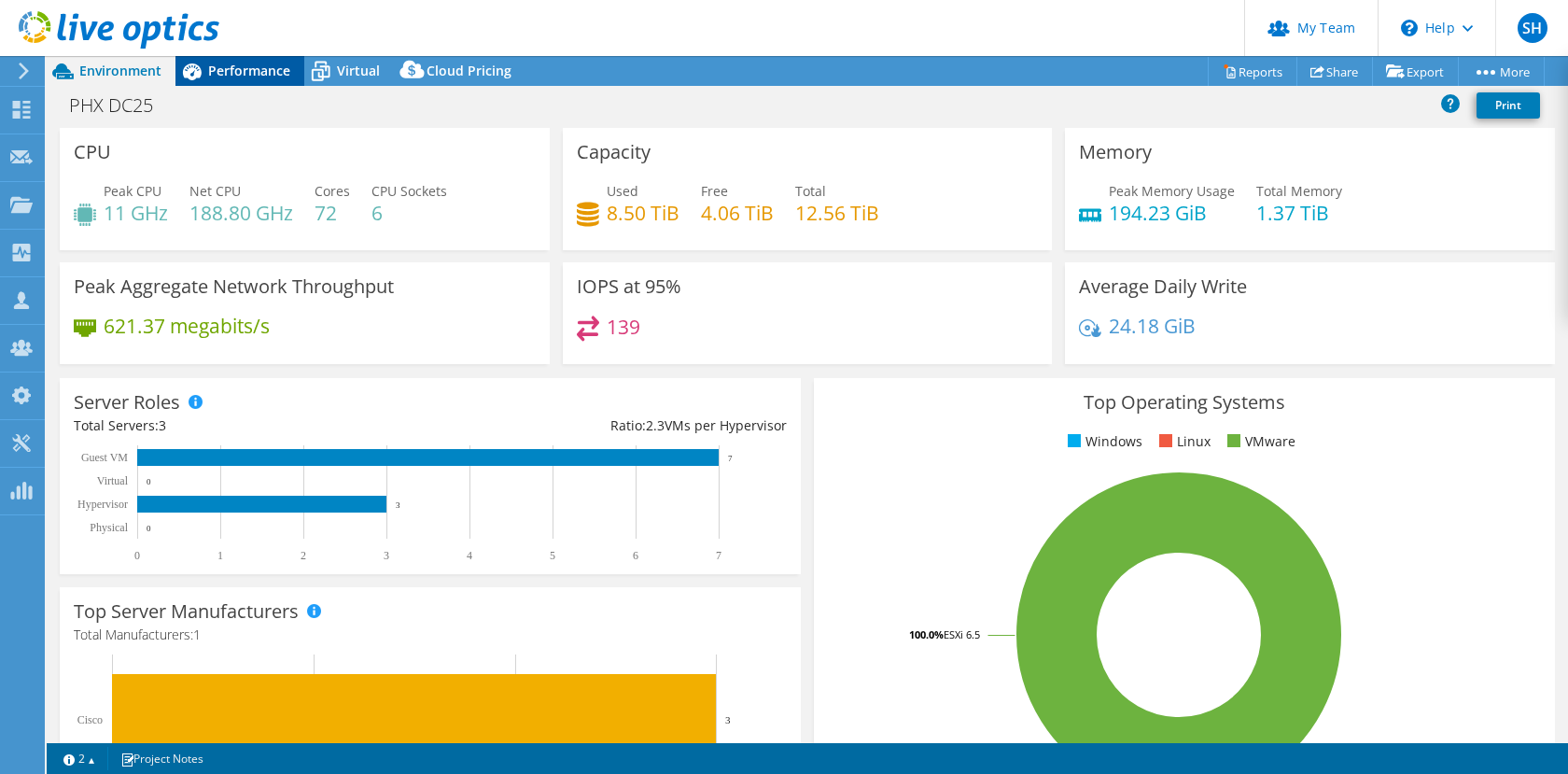
click at [240, 71] on span "Performance" at bounding box center [249, 71] width 82 height 18
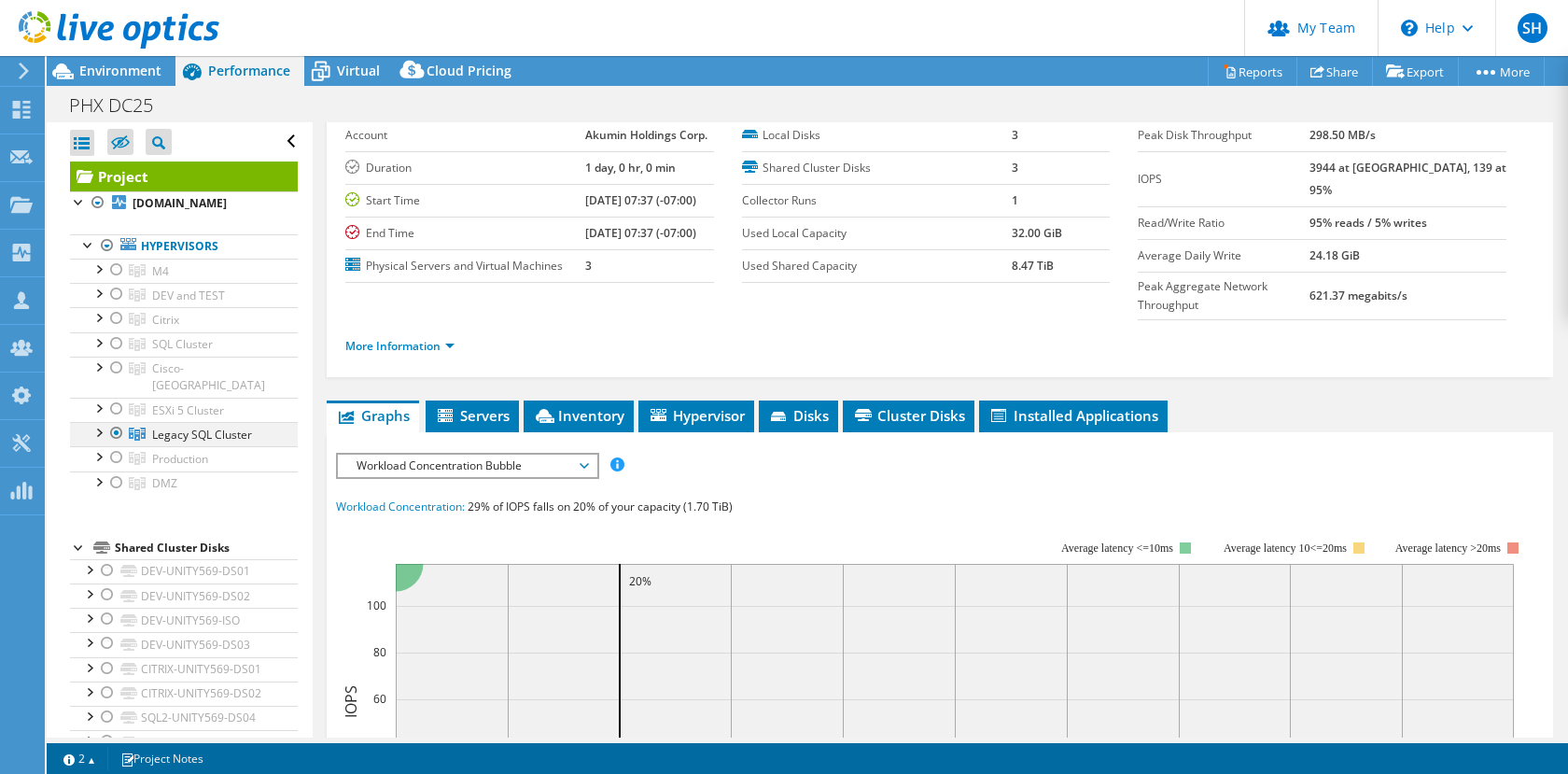
click at [115, 432] on div at bounding box center [116, 433] width 19 height 23
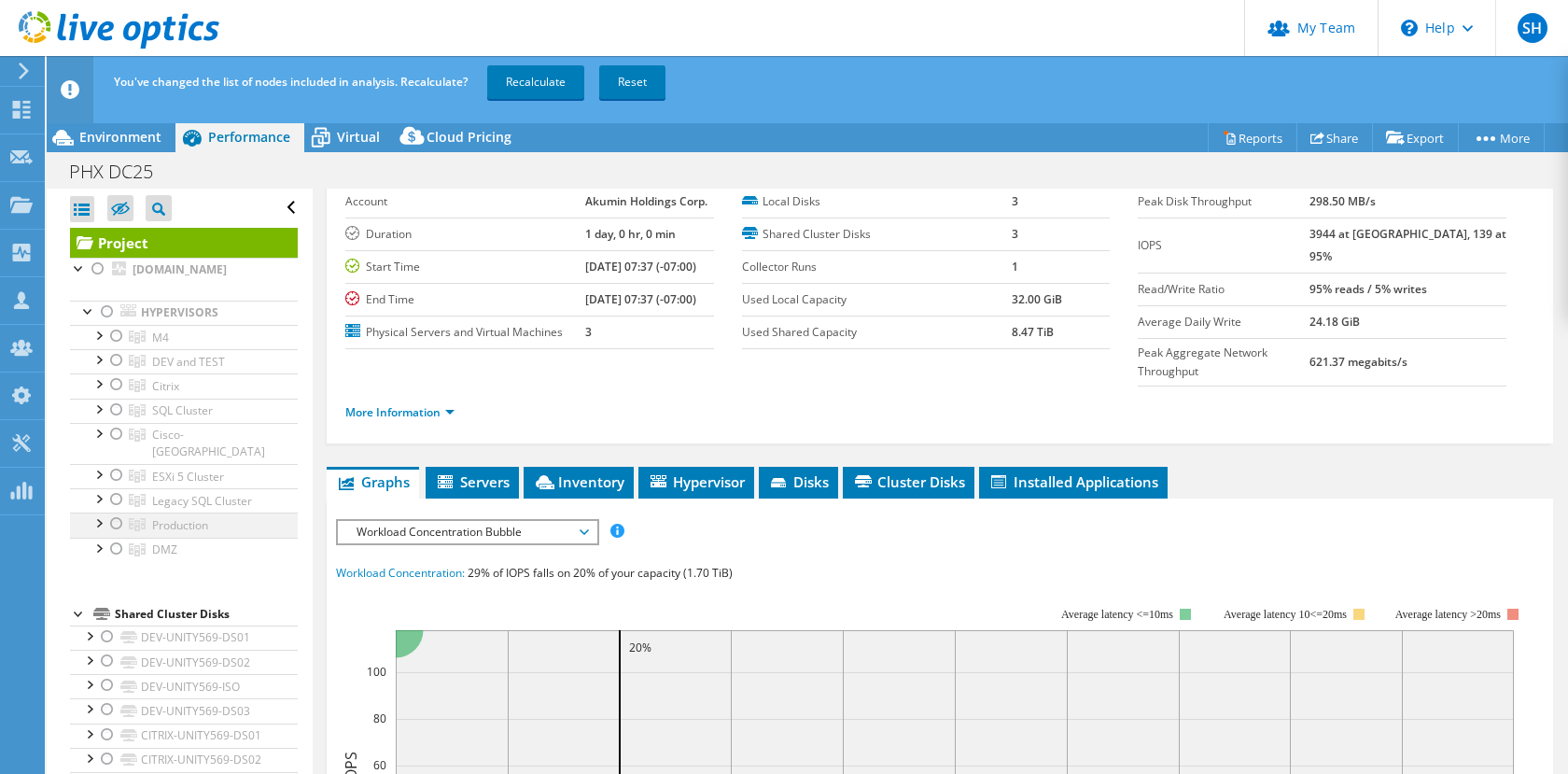
click at [115, 529] on div at bounding box center [116, 524] width 19 height 23
click at [535, 83] on link "Recalculate" at bounding box center [536, 82] width 97 height 34
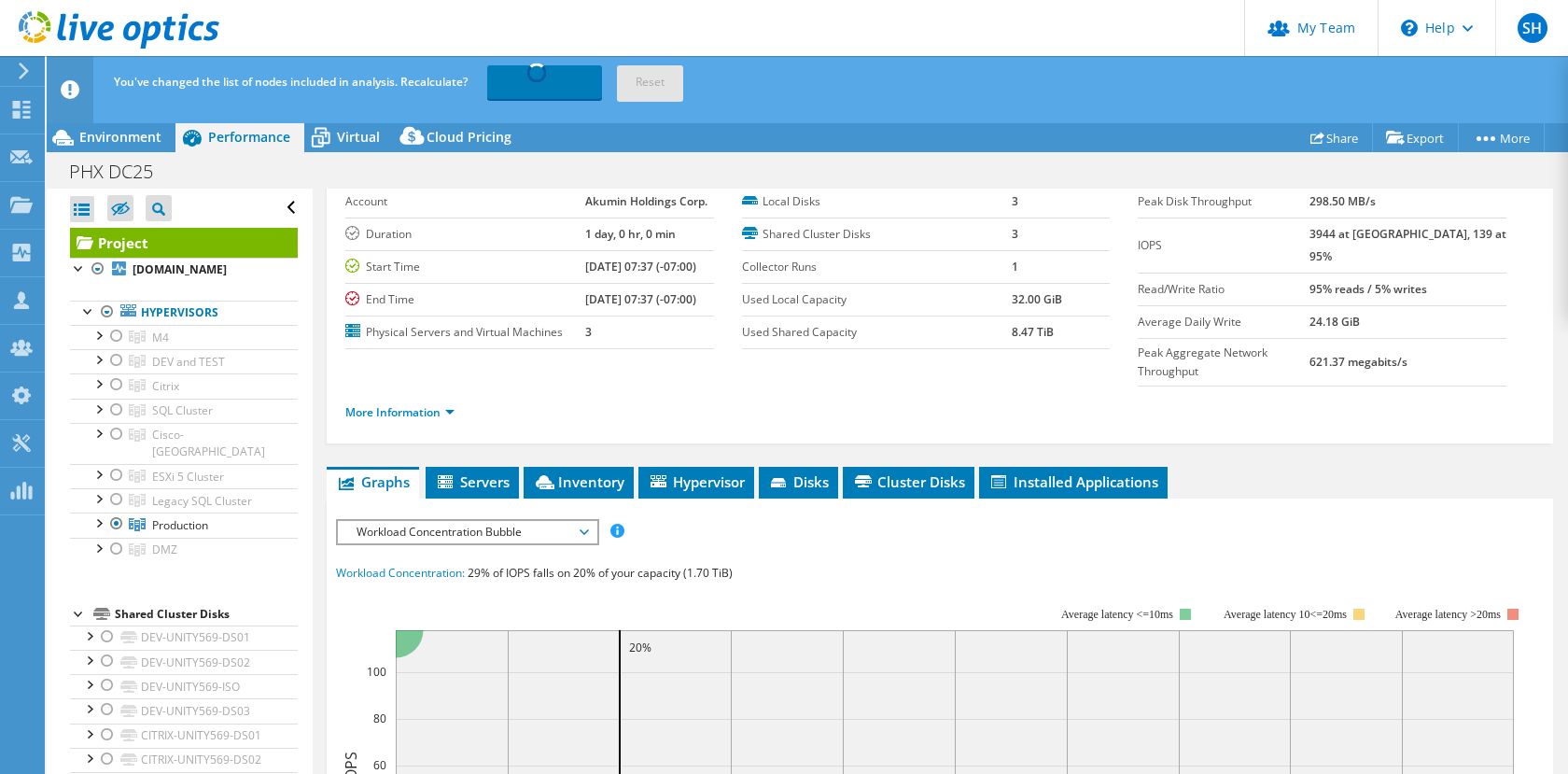
scroll to position [192, 0]
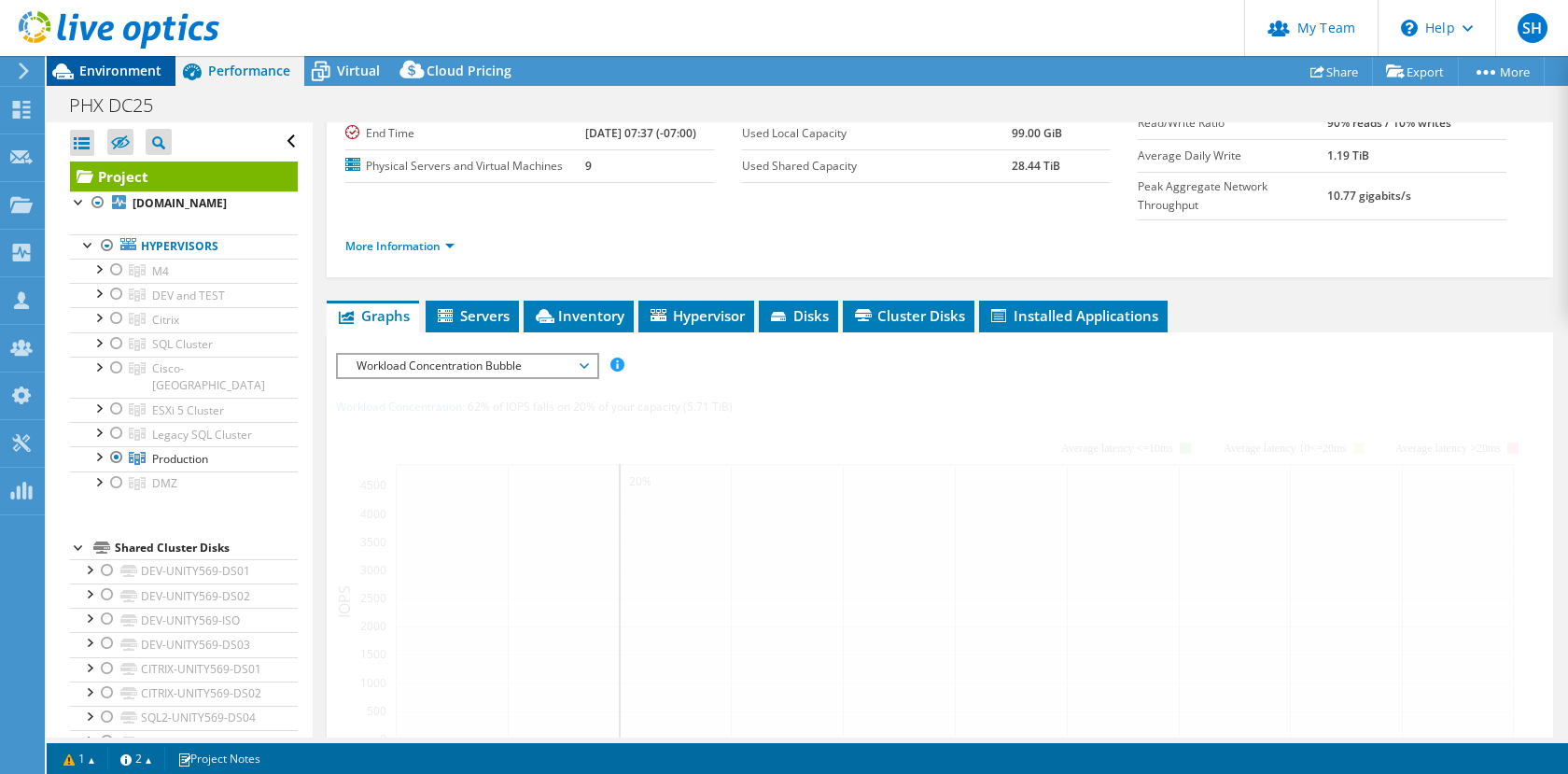
click at [121, 72] on span "Environment" at bounding box center [120, 71] width 82 height 18
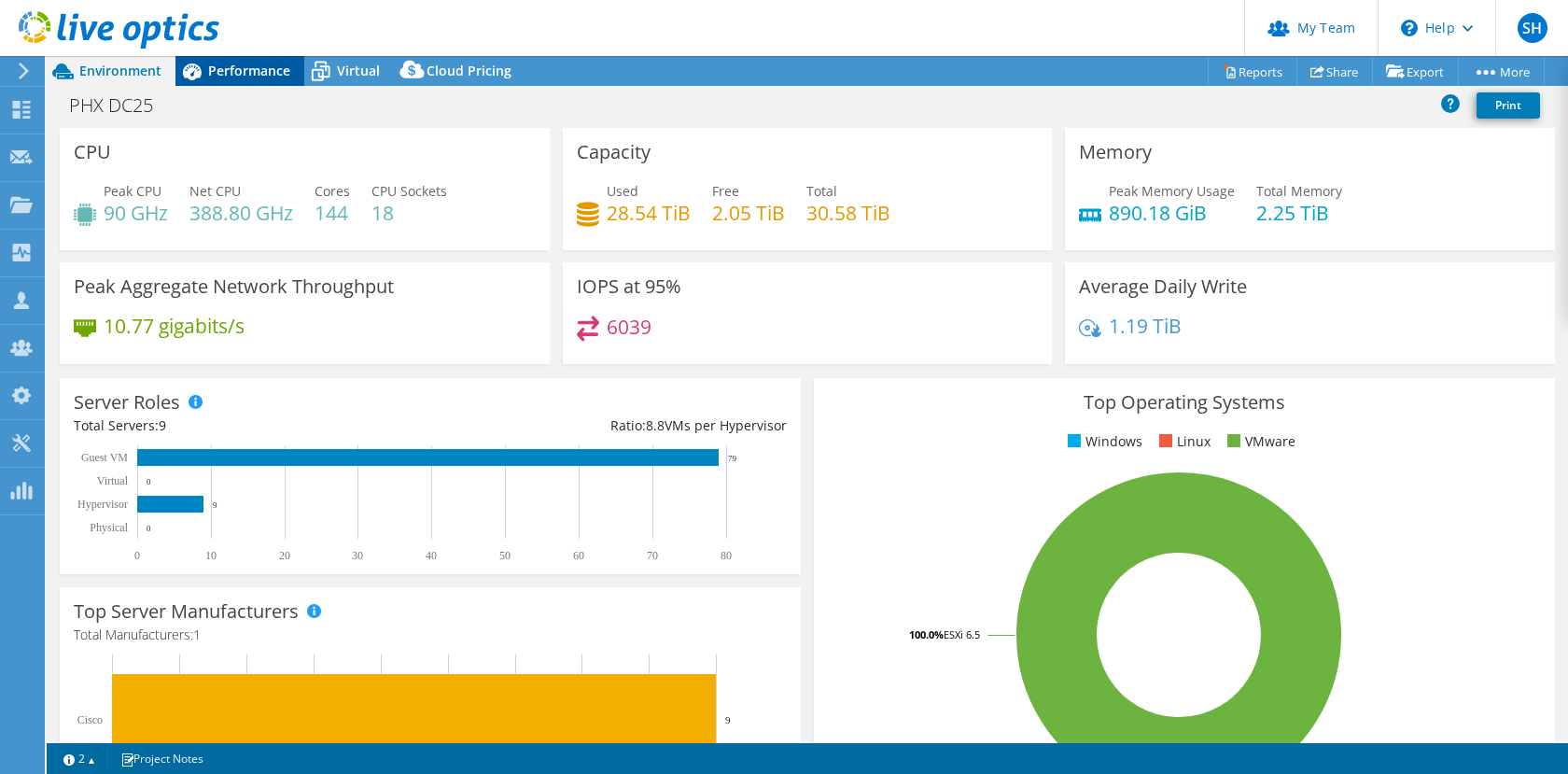
click at [240, 73] on span "Performance" at bounding box center [249, 71] width 82 height 18
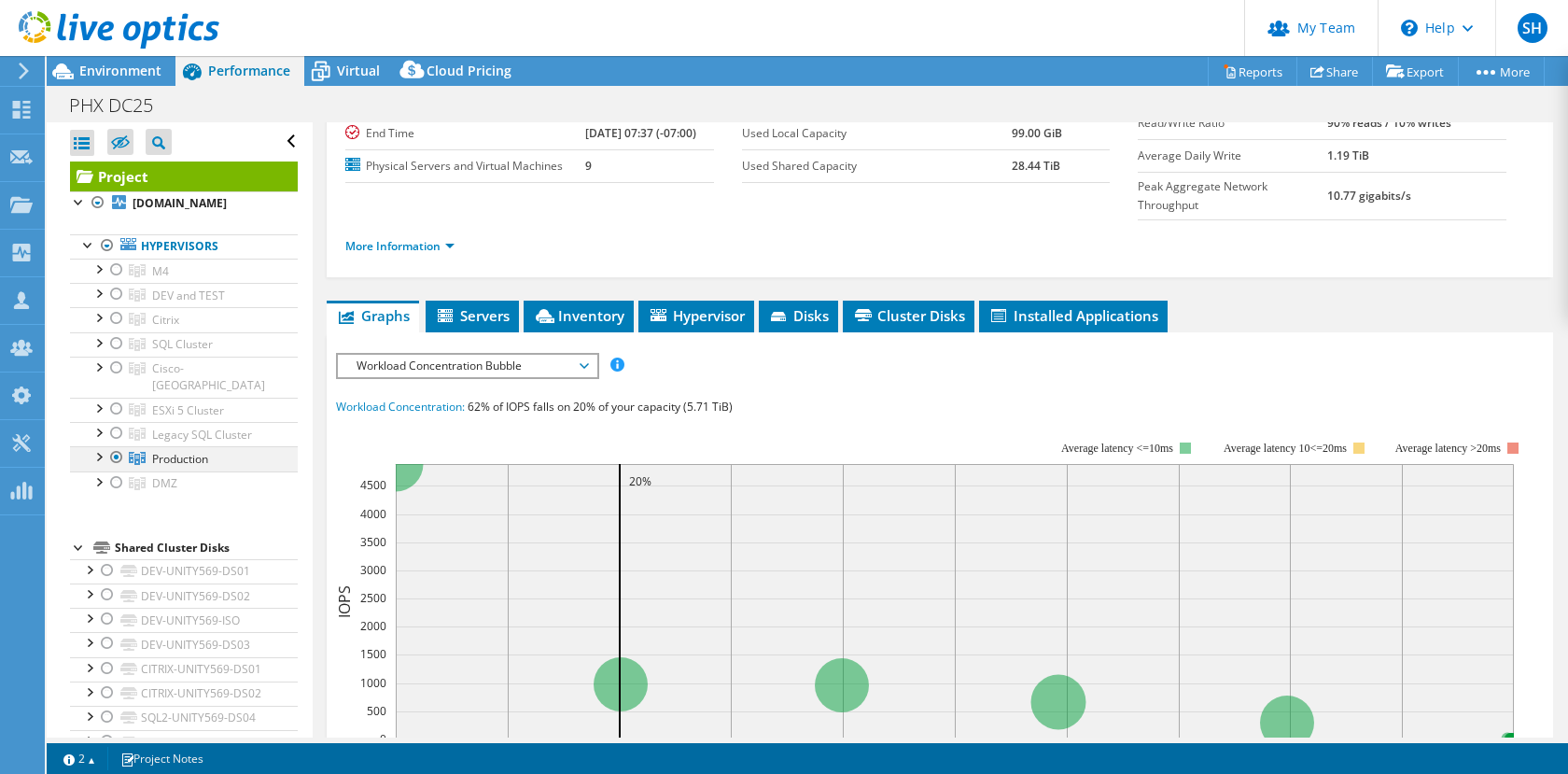
click at [115, 457] on div at bounding box center [116, 457] width 19 height 23
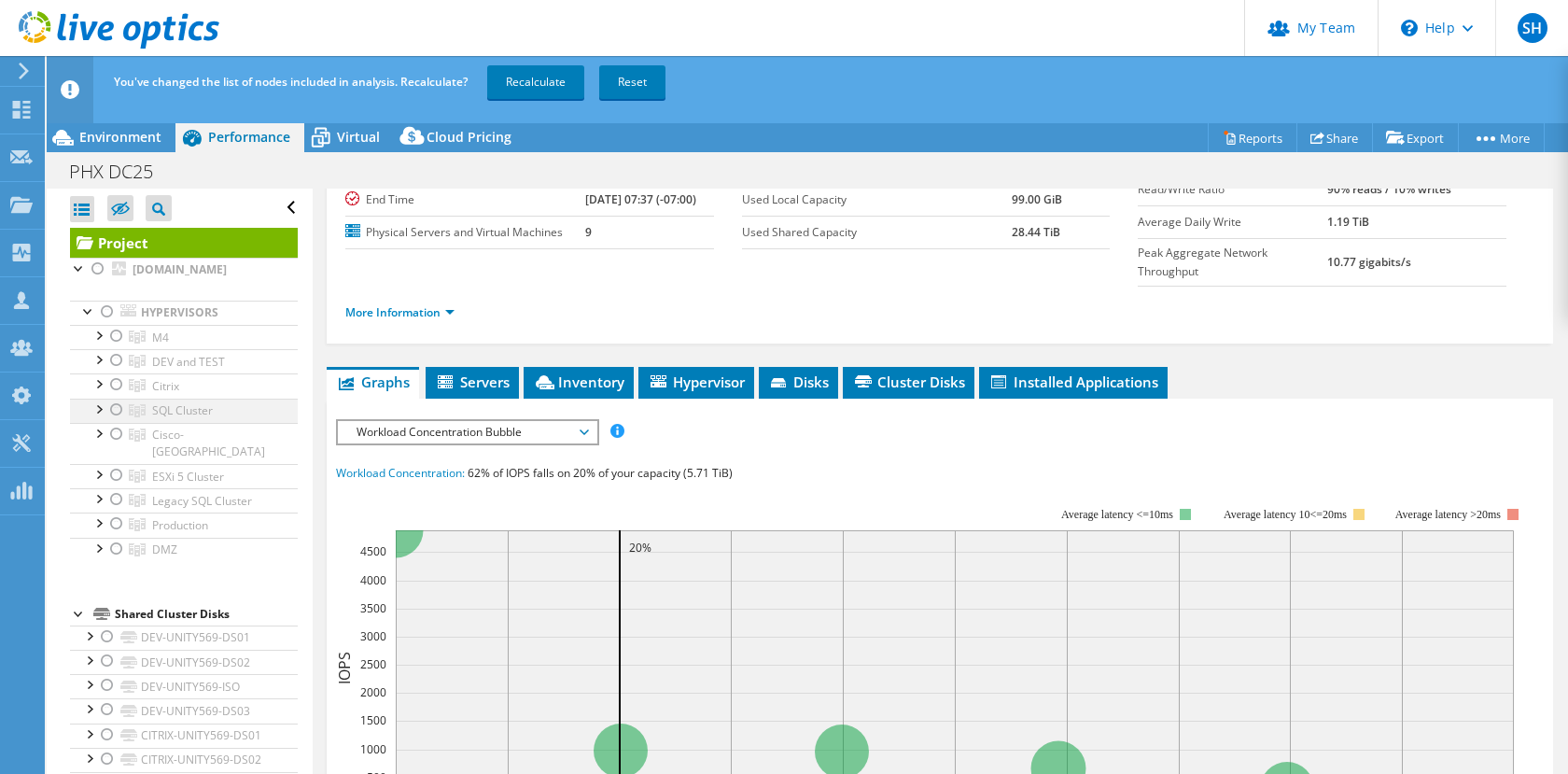
click at [116, 421] on div at bounding box center [116, 409] width 19 height 23
click at [524, 82] on link "Recalculate" at bounding box center [536, 82] width 97 height 34
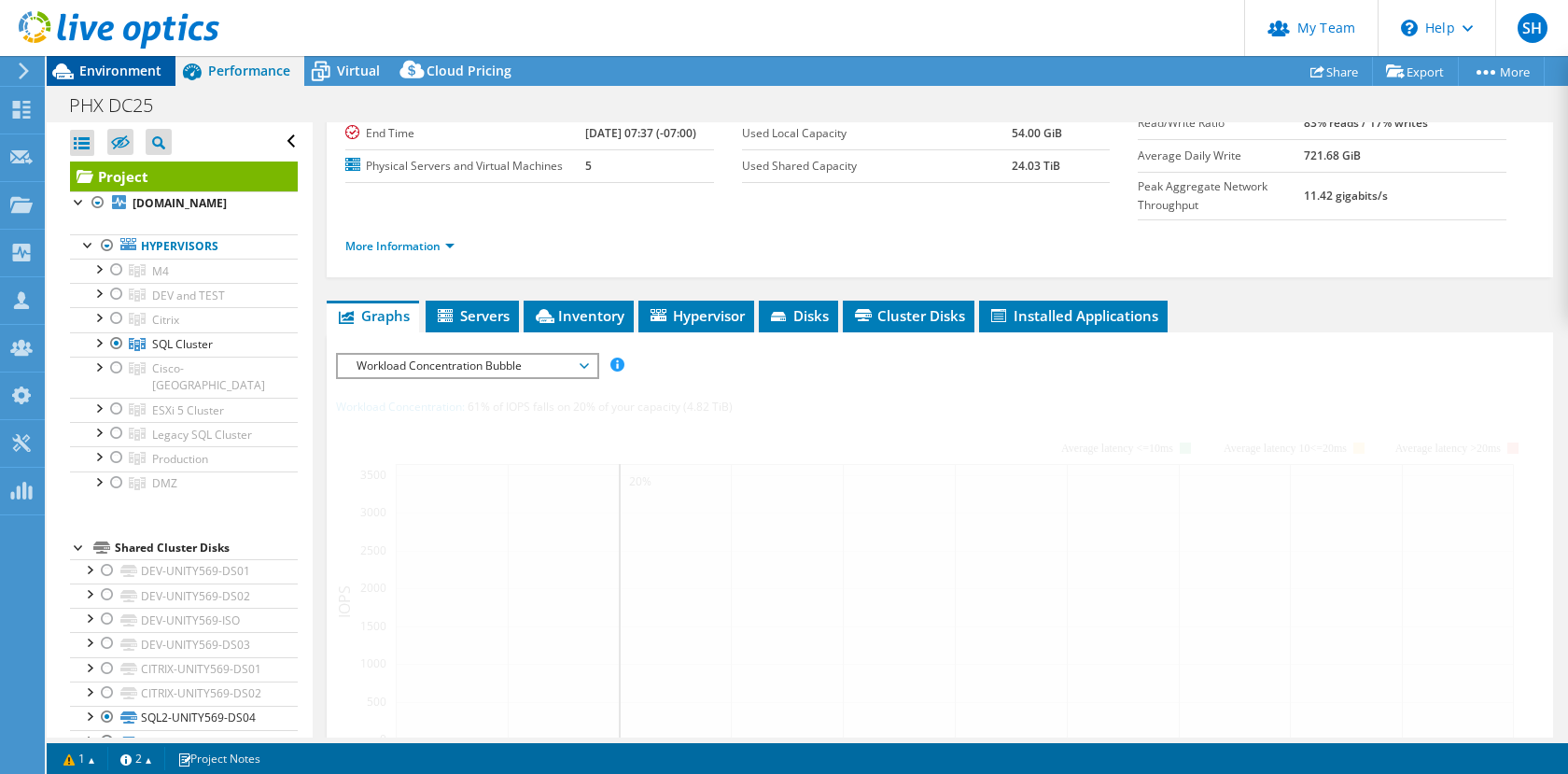
click at [99, 75] on span "Environment" at bounding box center [120, 71] width 82 height 18
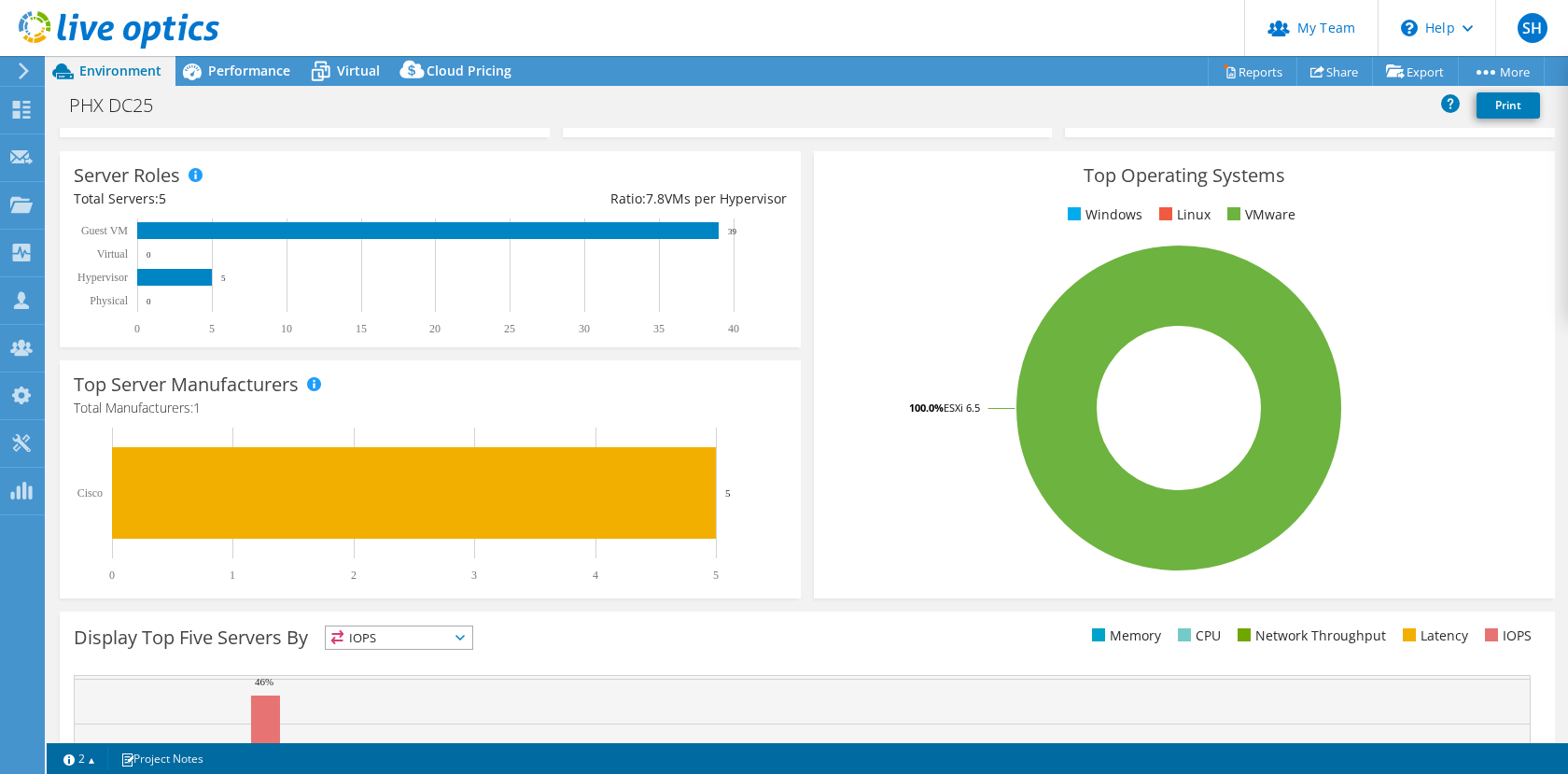
scroll to position [100, 0]
